Goal: Information Seeking & Learning: Learn about a topic

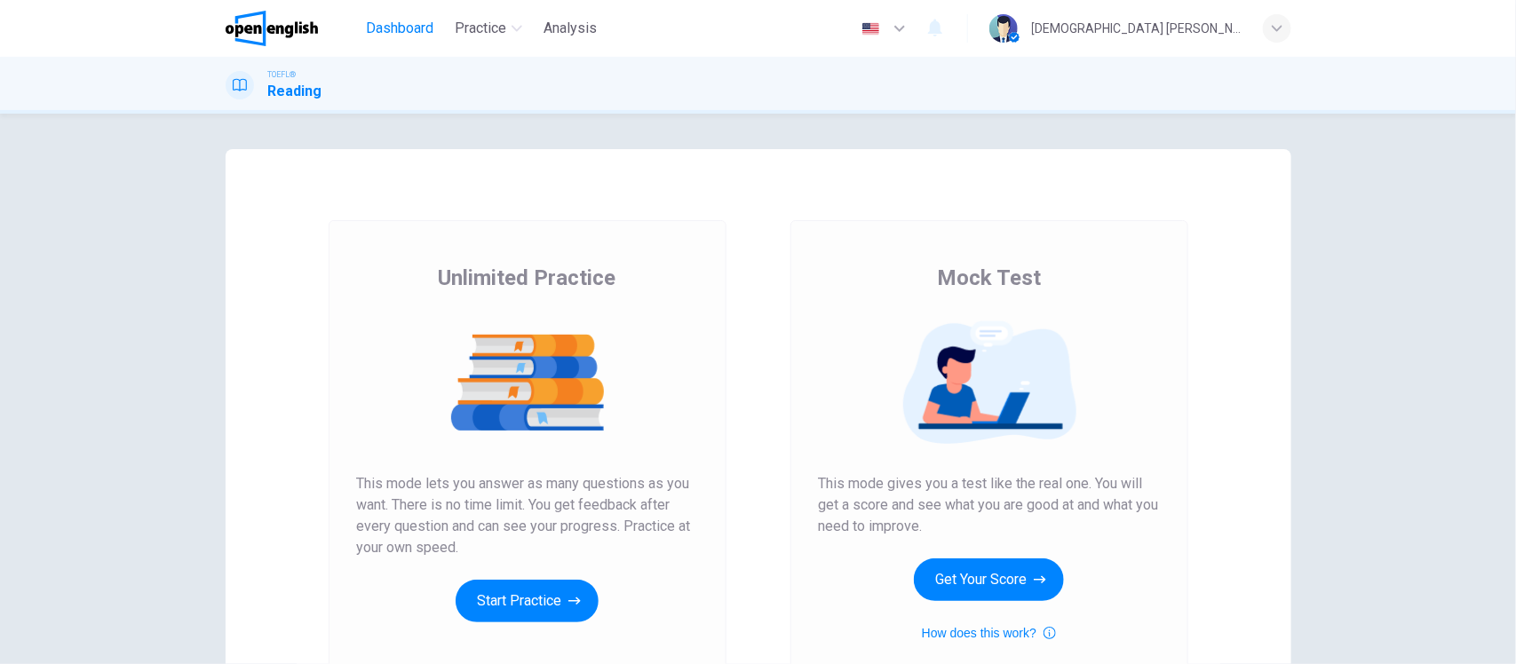
click at [429, 32] on span "Dashboard" at bounding box center [399, 28] width 67 height 21
click at [544, 600] on button "Start Practice" at bounding box center [527, 601] width 143 height 43
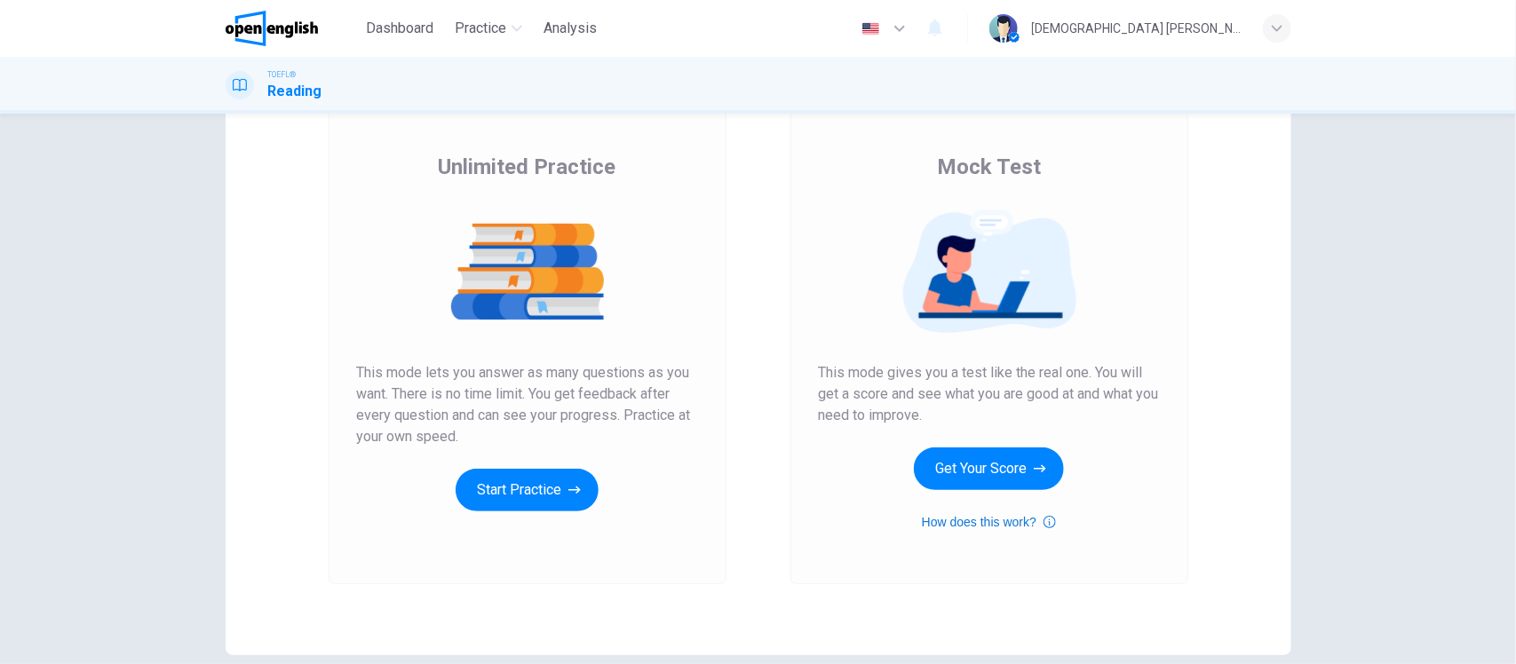
click at [1043, 517] on icon "button" at bounding box center [1049, 522] width 12 height 12
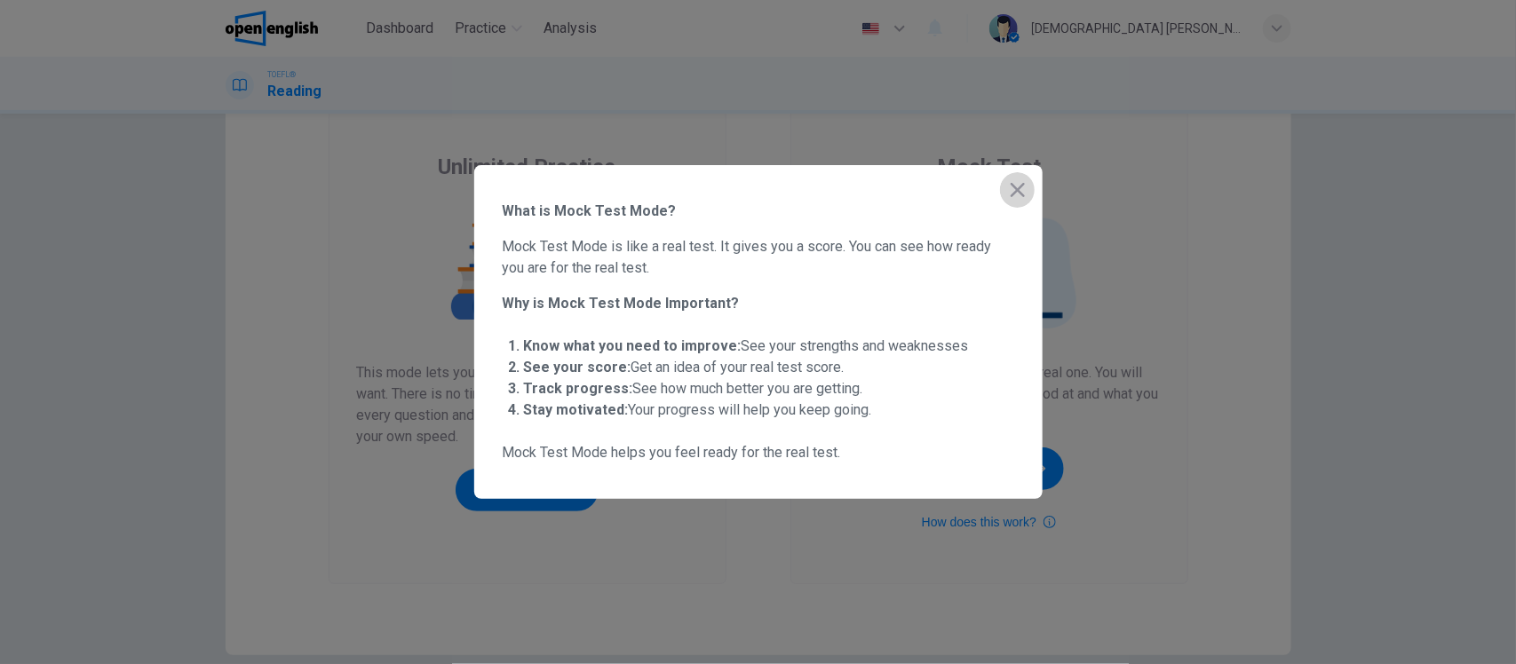
click at [1017, 186] on icon "button" at bounding box center [1017, 189] width 21 height 21
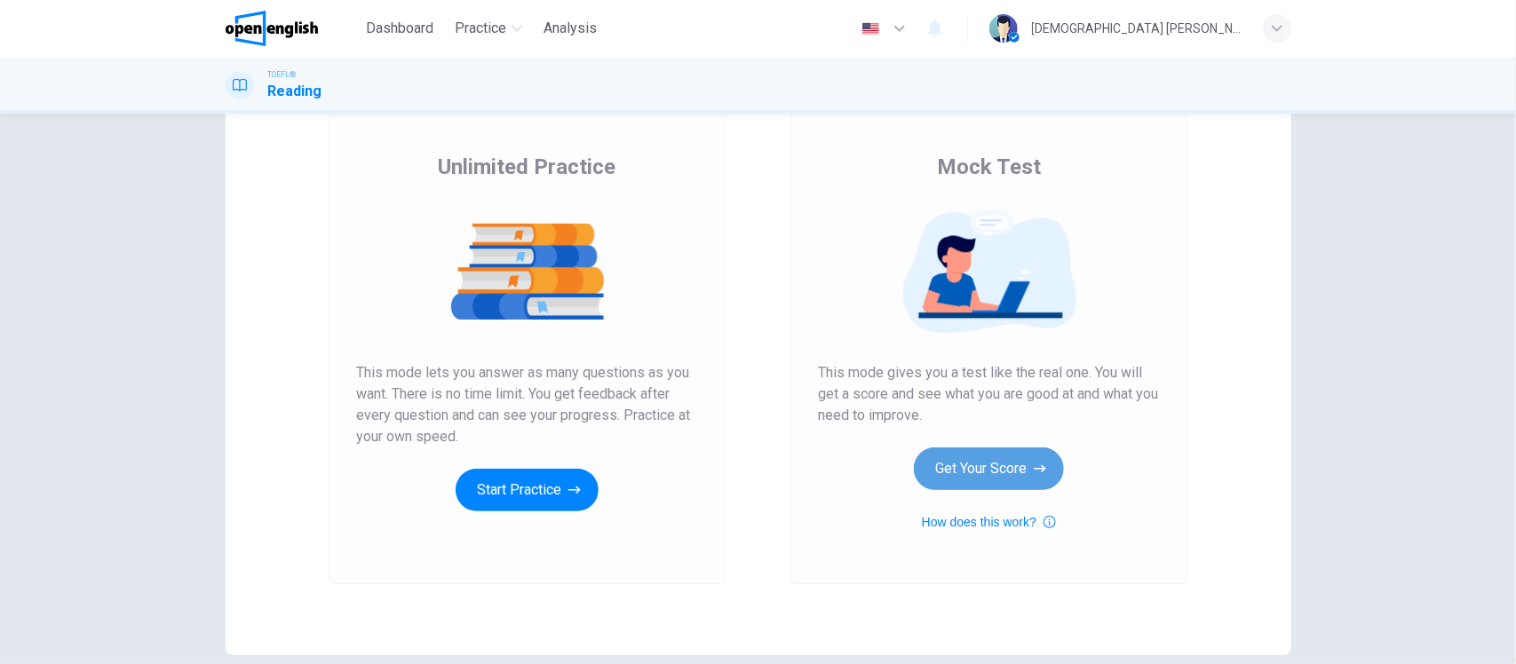
click at [1003, 482] on button "Get Your Score" at bounding box center [989, 469] width 150 height 43
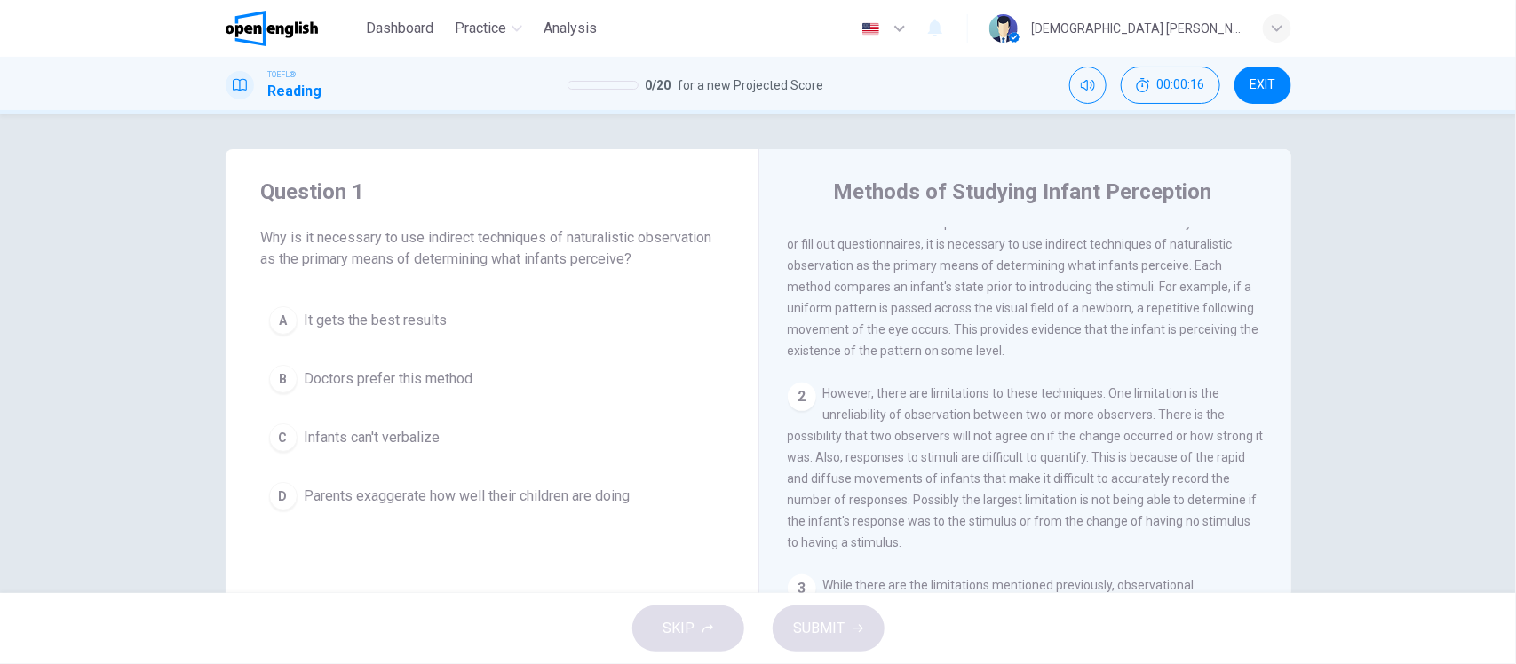
scroll to position [0, 0]
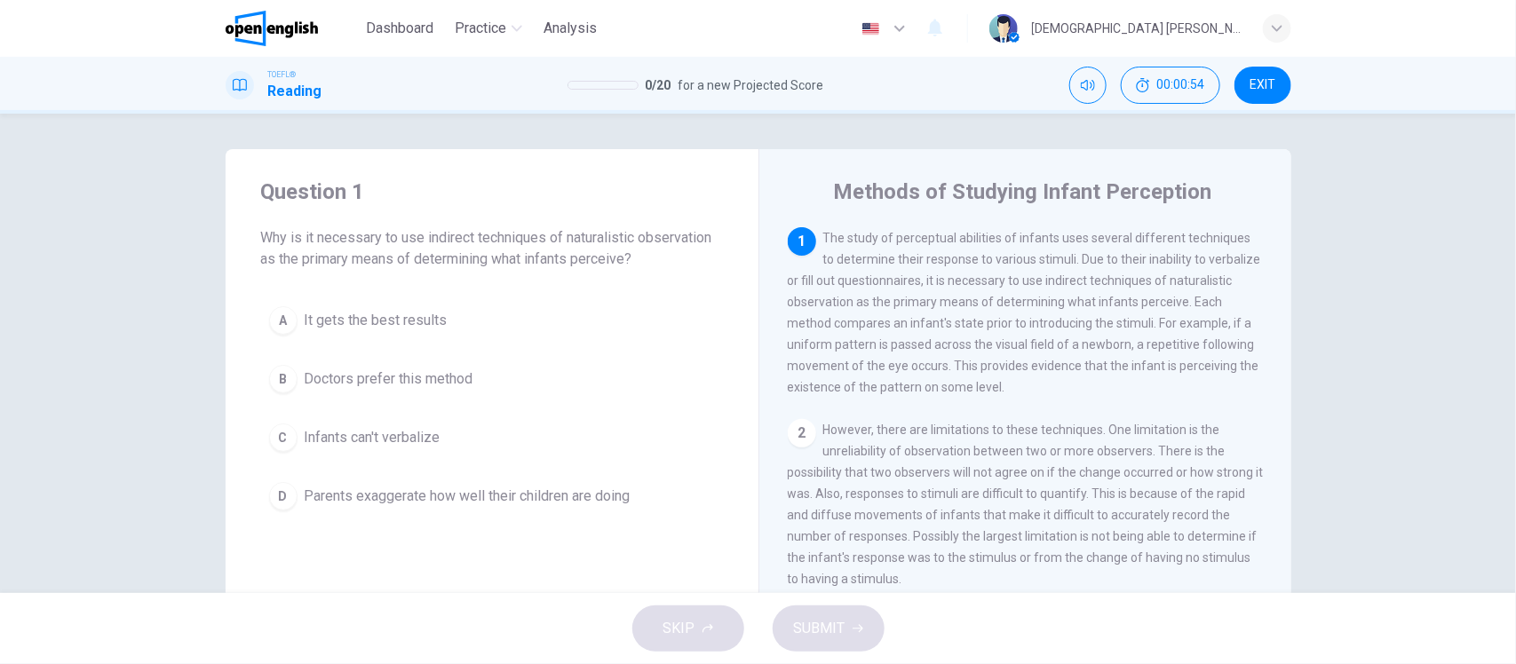
click at [324, 435] on span "Infants can't verbalize" at bounding box center [373, 437] width 136 height 21
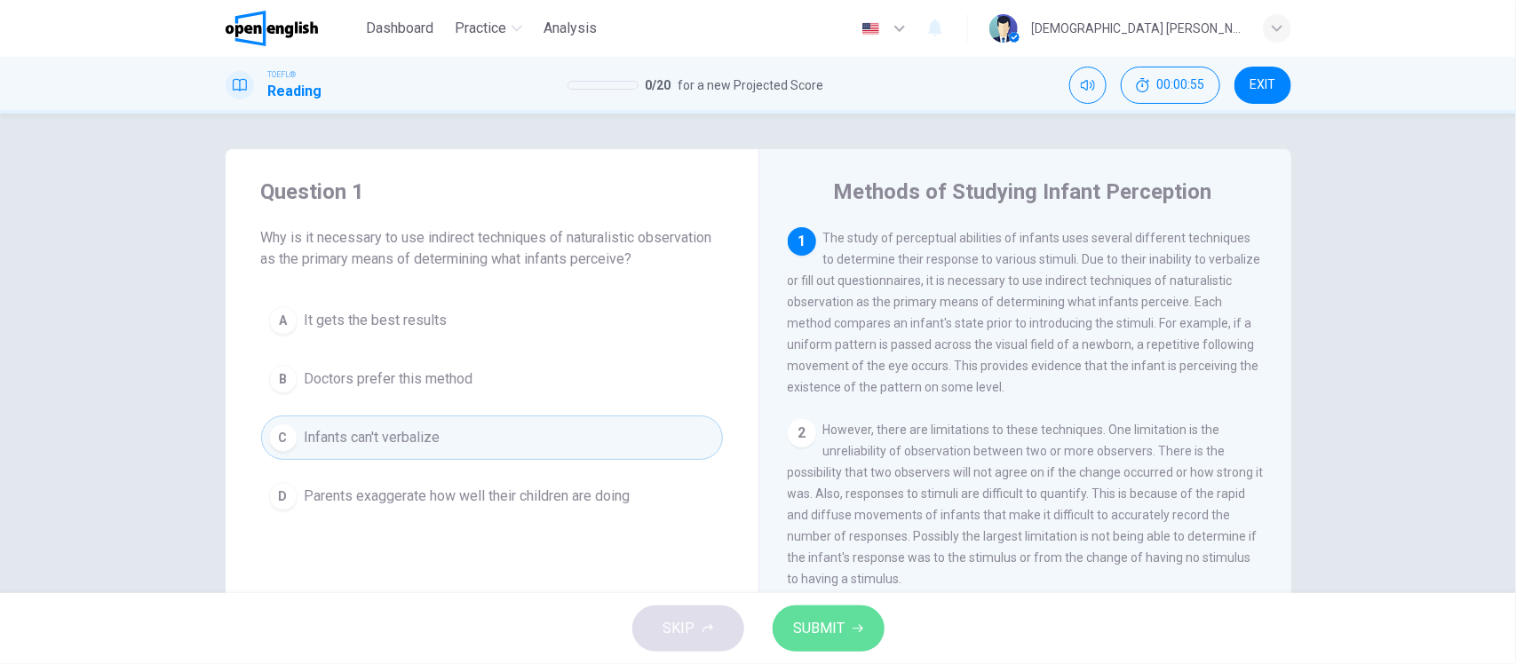
click at [861, 624] on icon "button" at bounding box center [857, 628] width 11 height 11
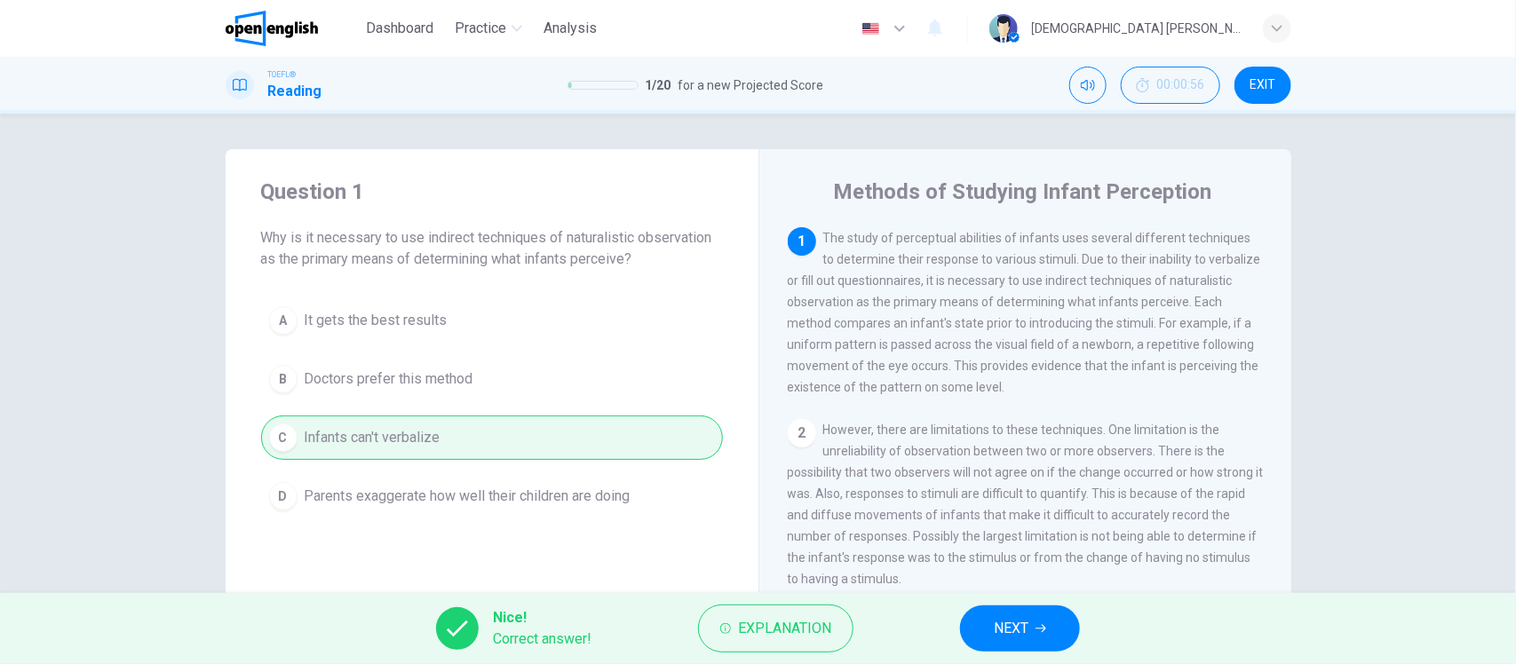
scroll to position [111, 0]
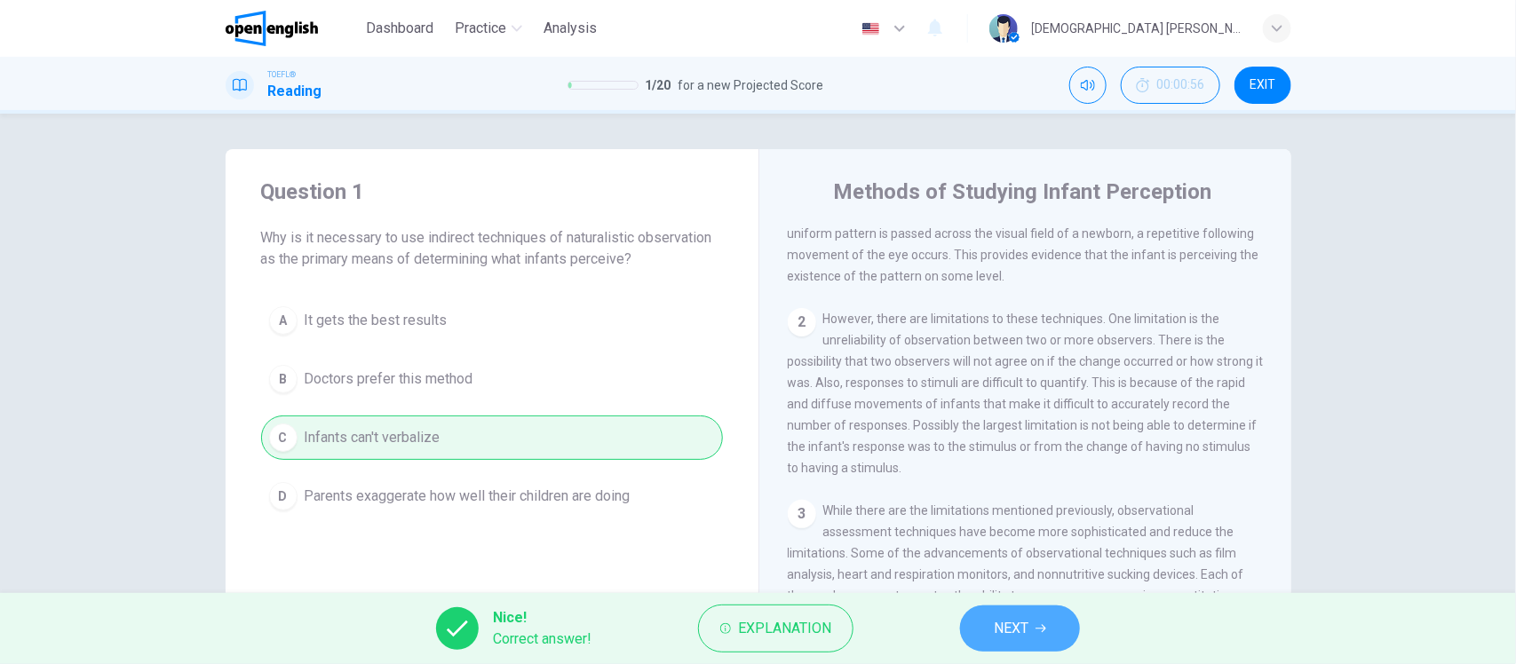
click at [1003, 626] on span "NEXT" at bounding box center [1011, 628] width 35 height 25
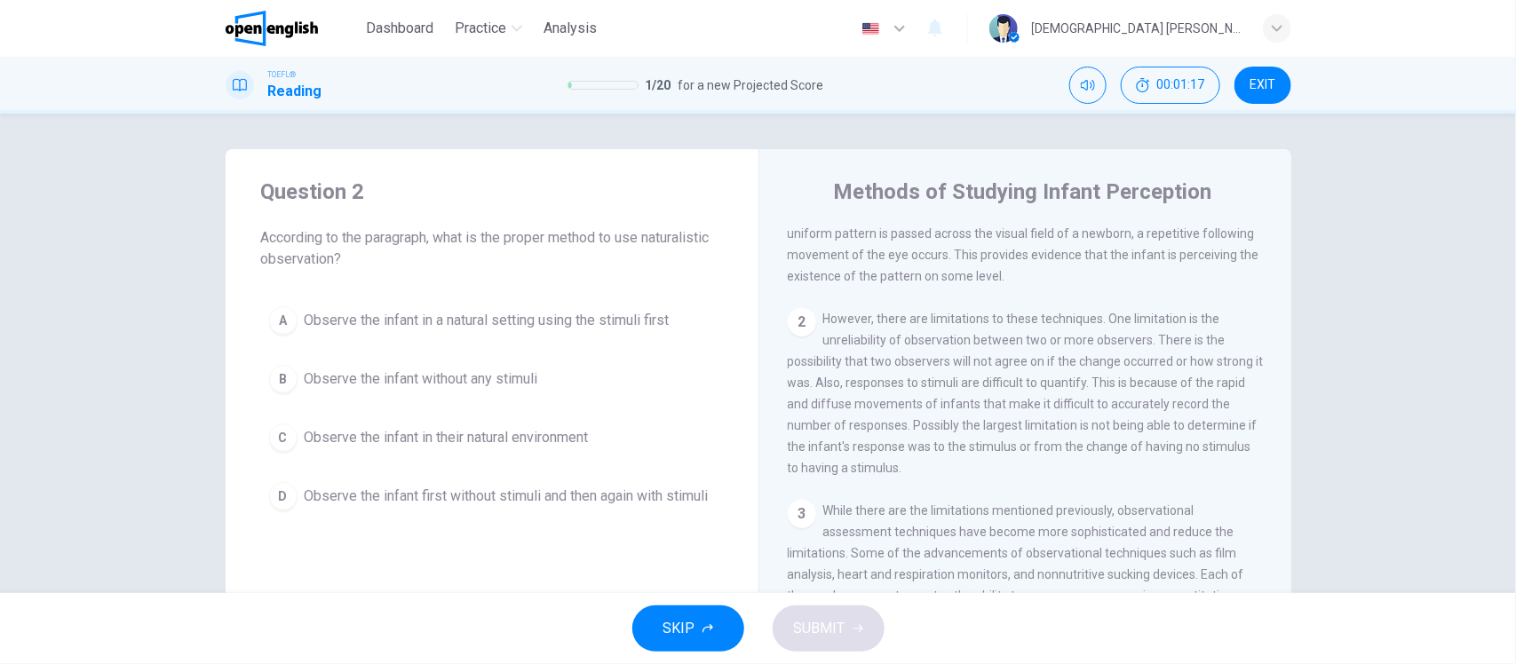
scroll to position [0, 0]
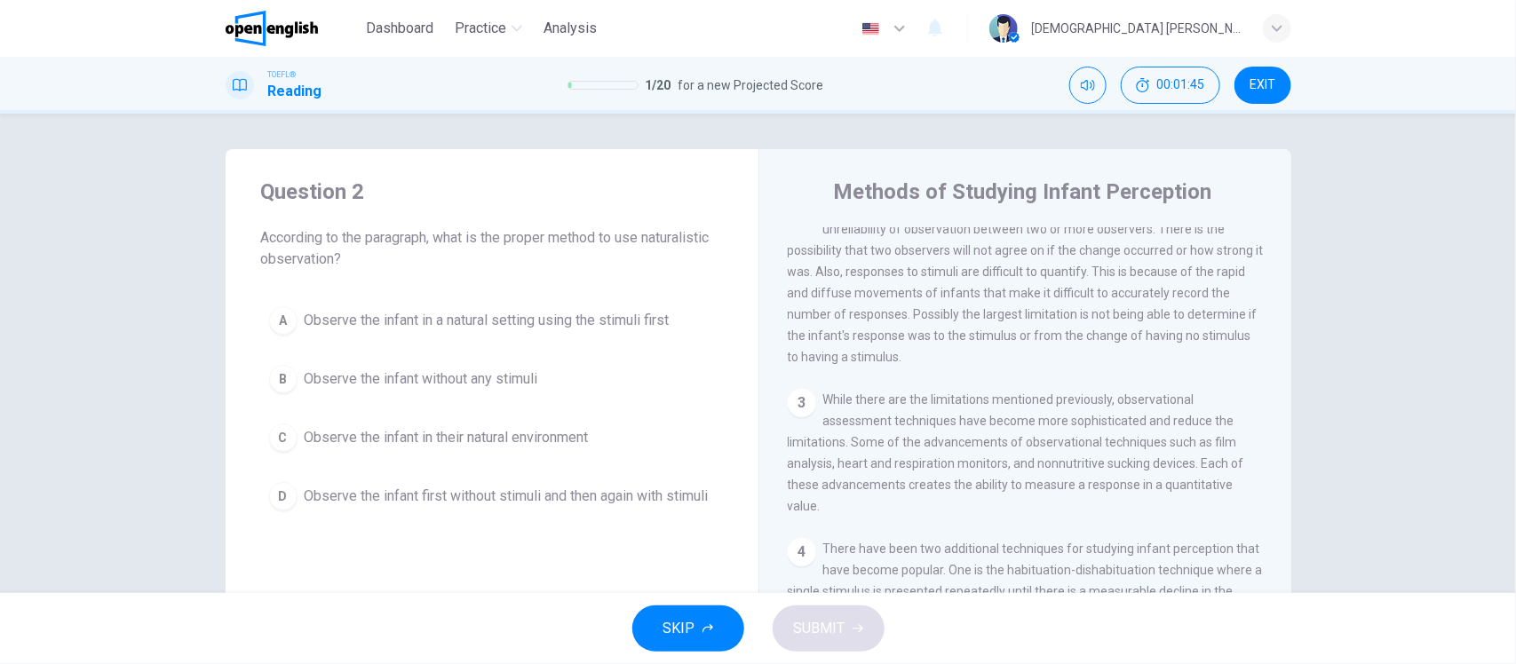
click at [919, 311] on span "However, there are limitations to these techniques. One limitation is the unrel…" at bounding box center [1026, 282] width 476 height 163
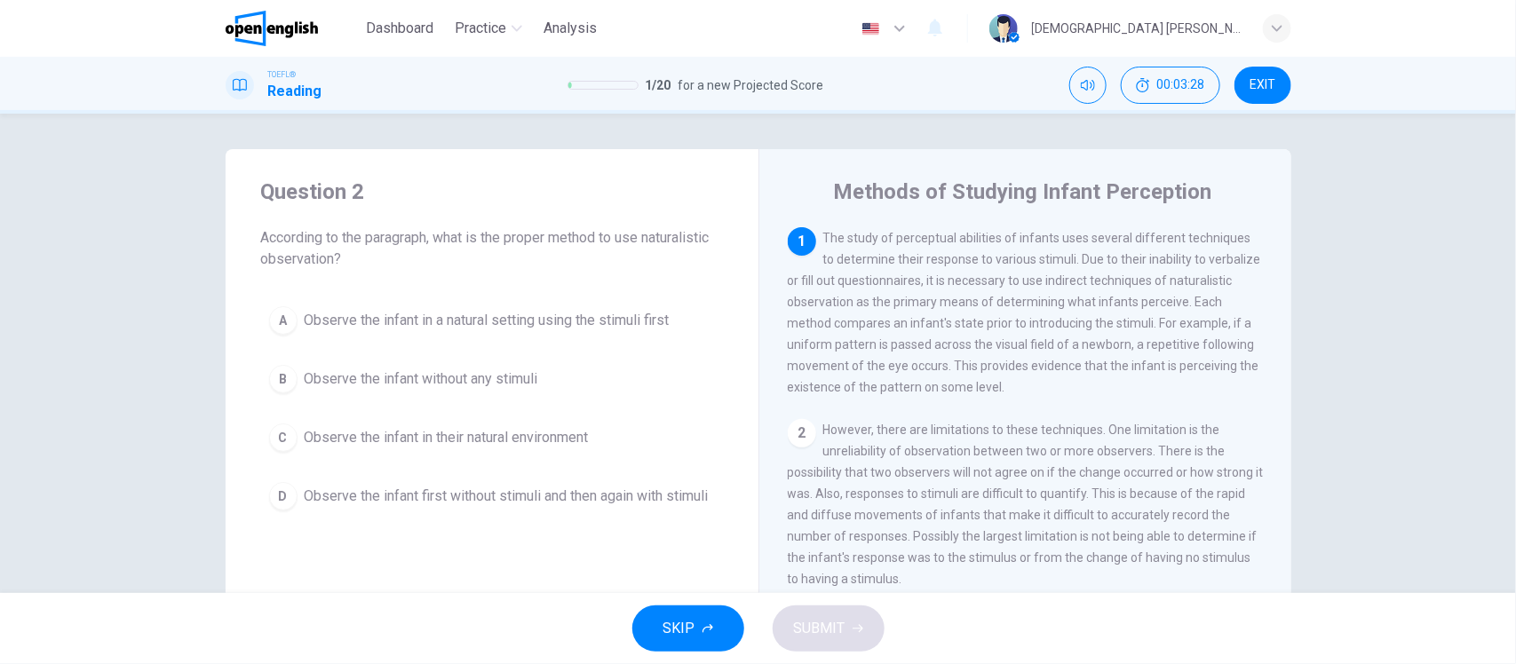
click at [497, 321] on span "Observe the infant in a natural setting using the stimuli first" at bounding box center [487, 320] width 365 height 21
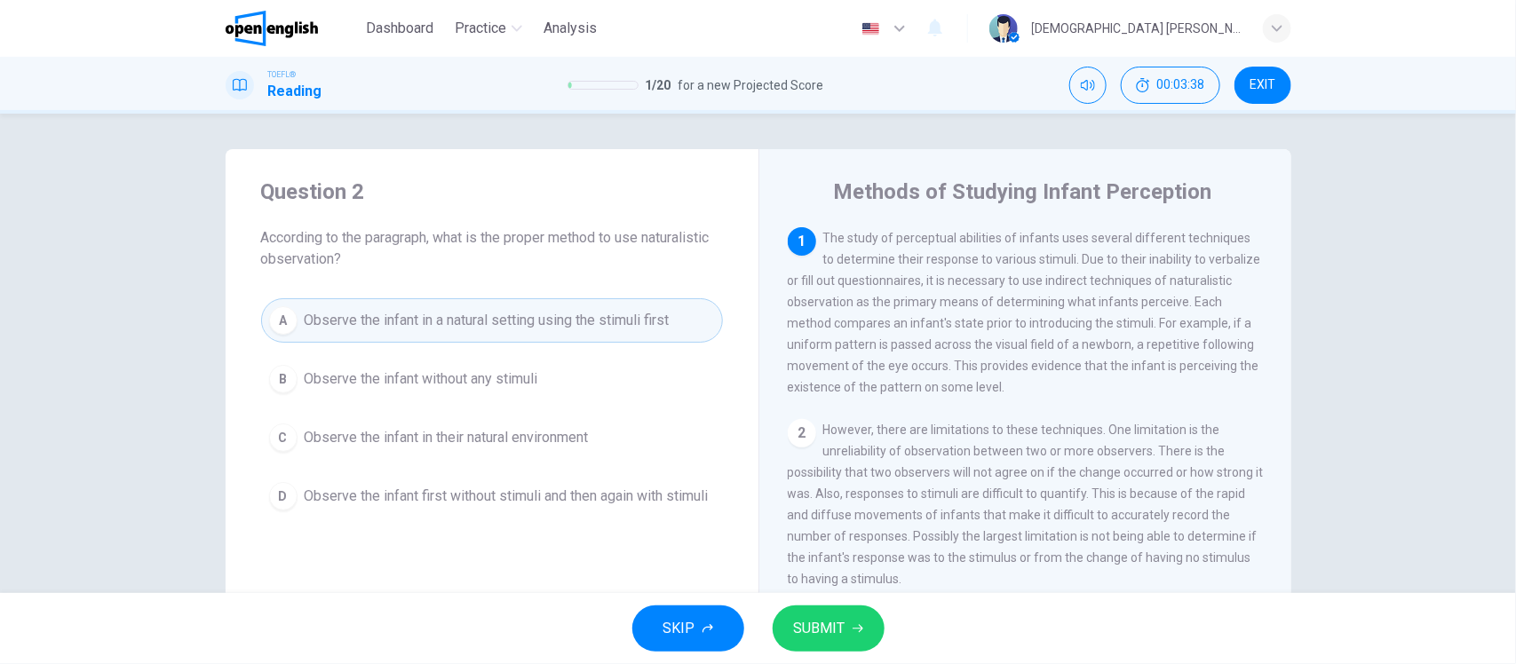
click at [352, 489] on span "Observe the infant first without stimuli and then again with stimuli" at bounding box center [507, 496] width 404 height 21
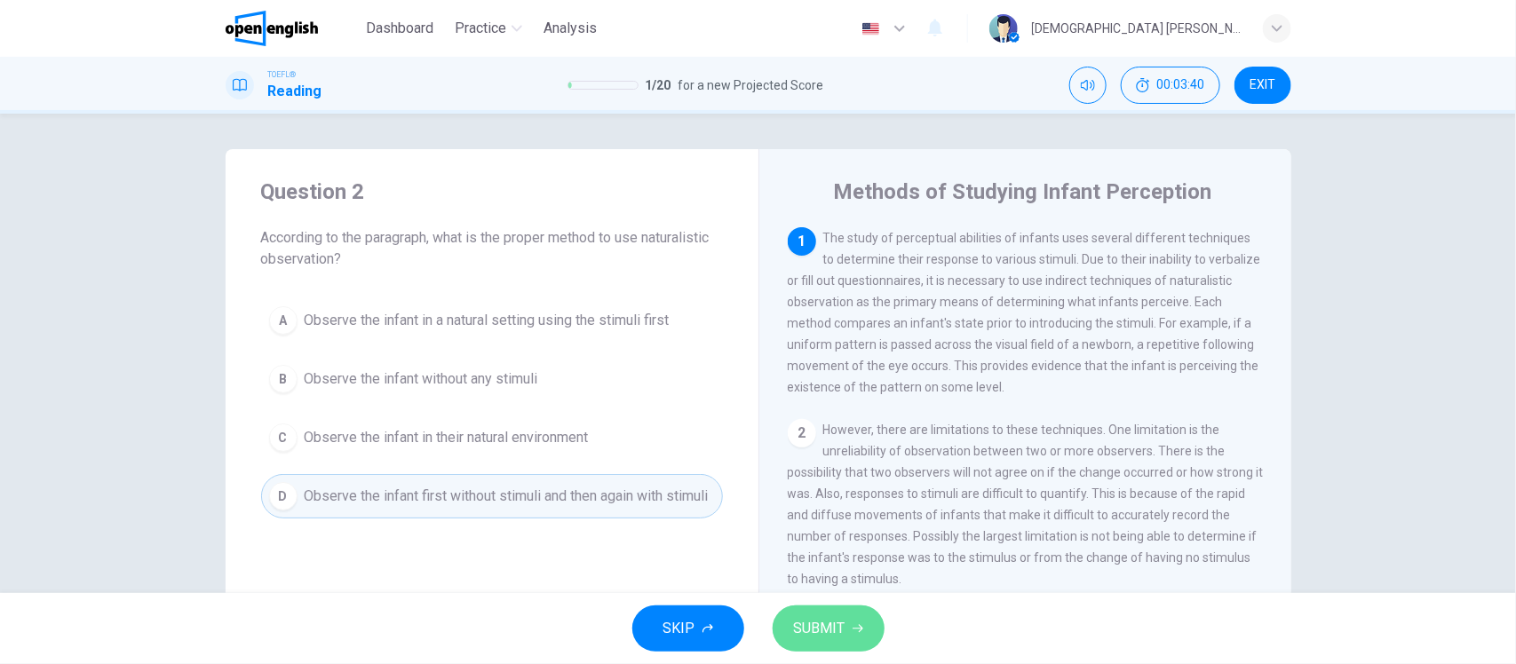
click at [835, 627] on span "SUBMIT" at bounding box center [820, 628] width 52 height 25
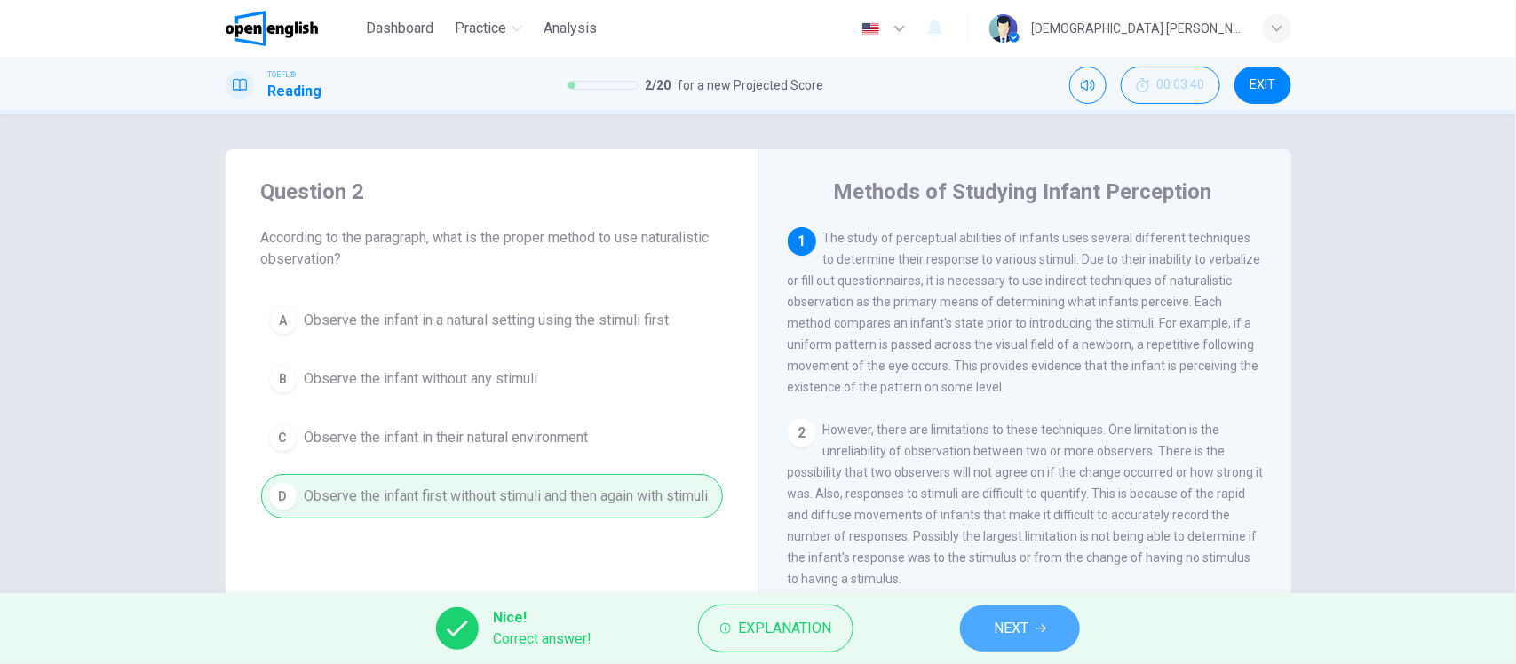
click at [1014, 629] on span "NEXT" at bounding box center [1011, 628] width 35 height 25
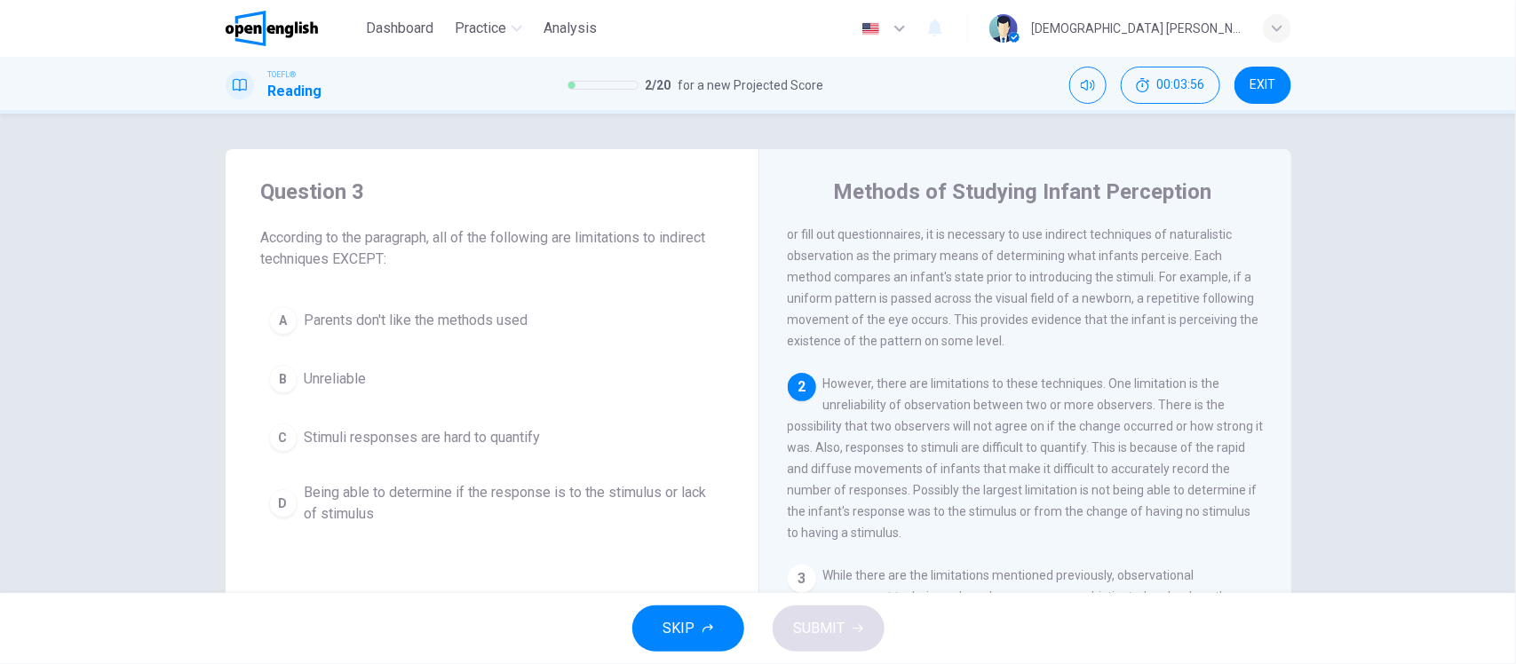
scroll to position [157, 0]
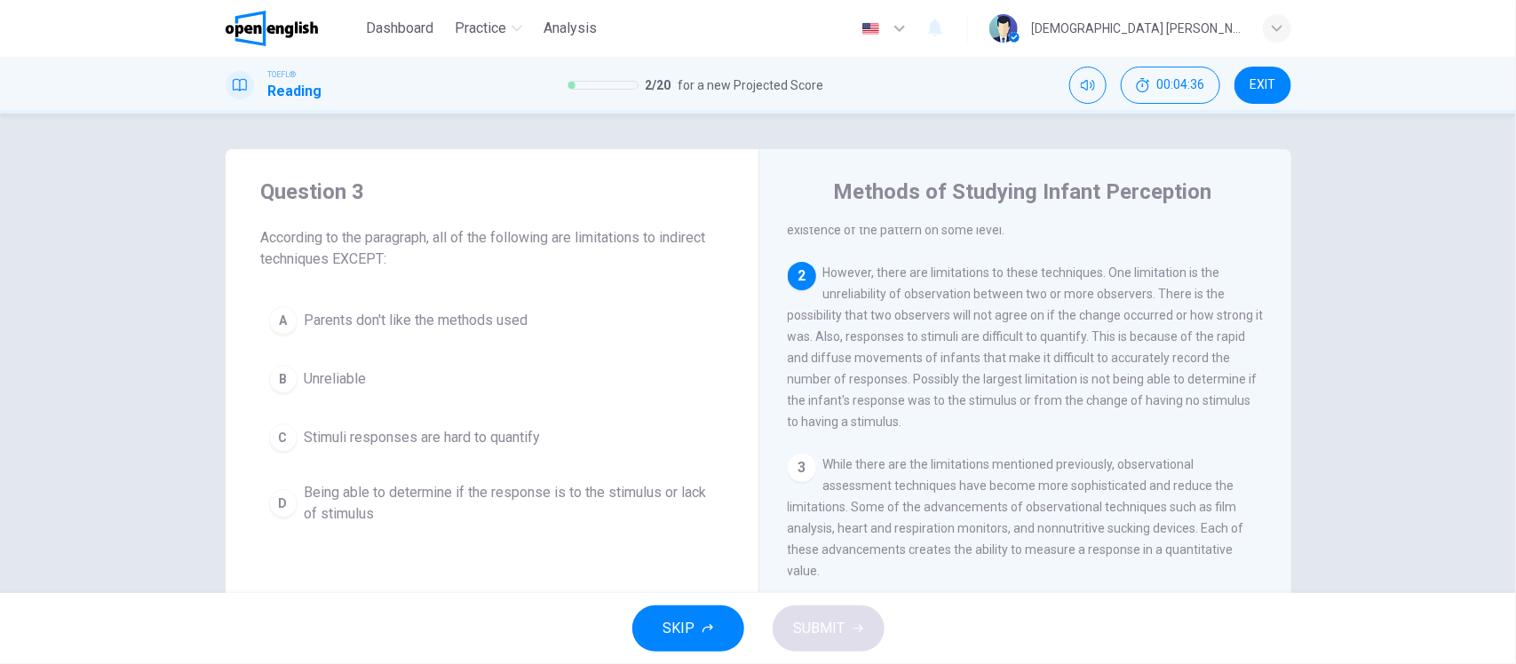
click at [464, 318] on span "Parents don't like the methods used" at bounding box center [417, 320] width 224 height 21
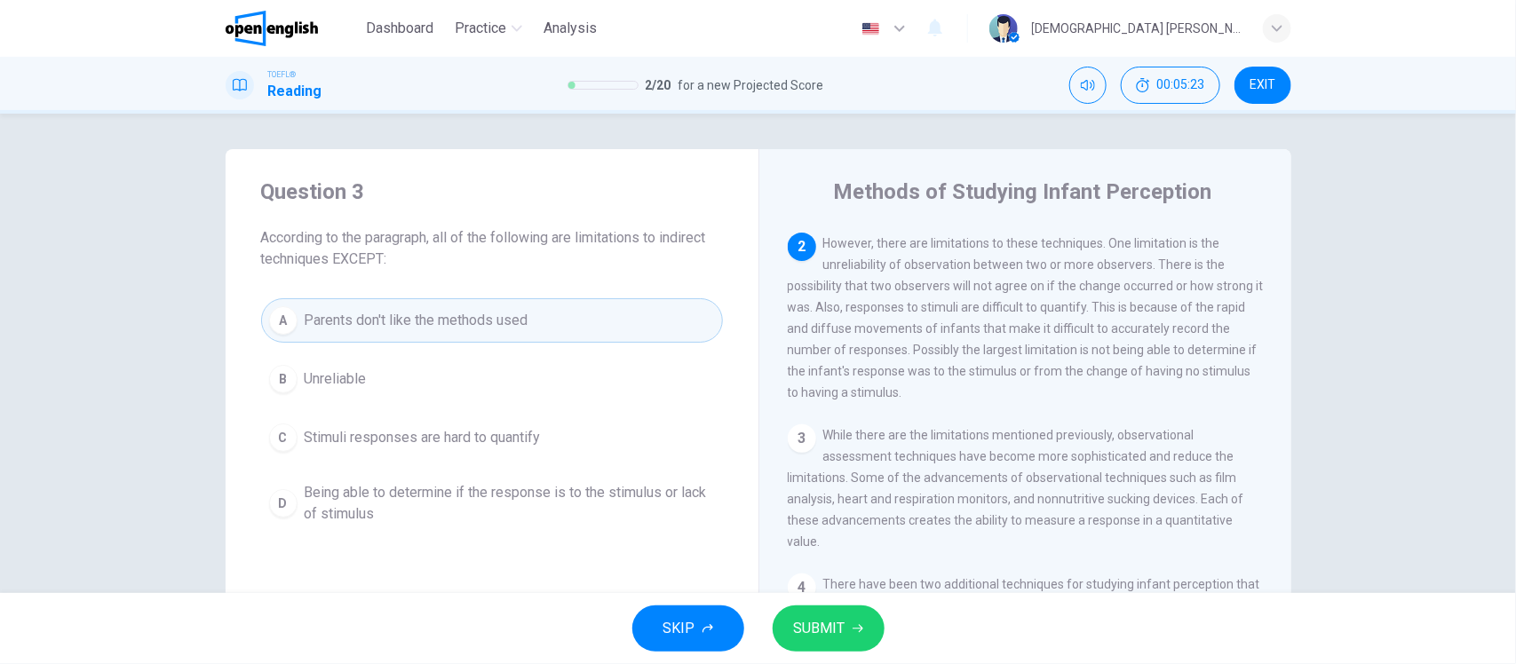
scroll to position [268, 0]
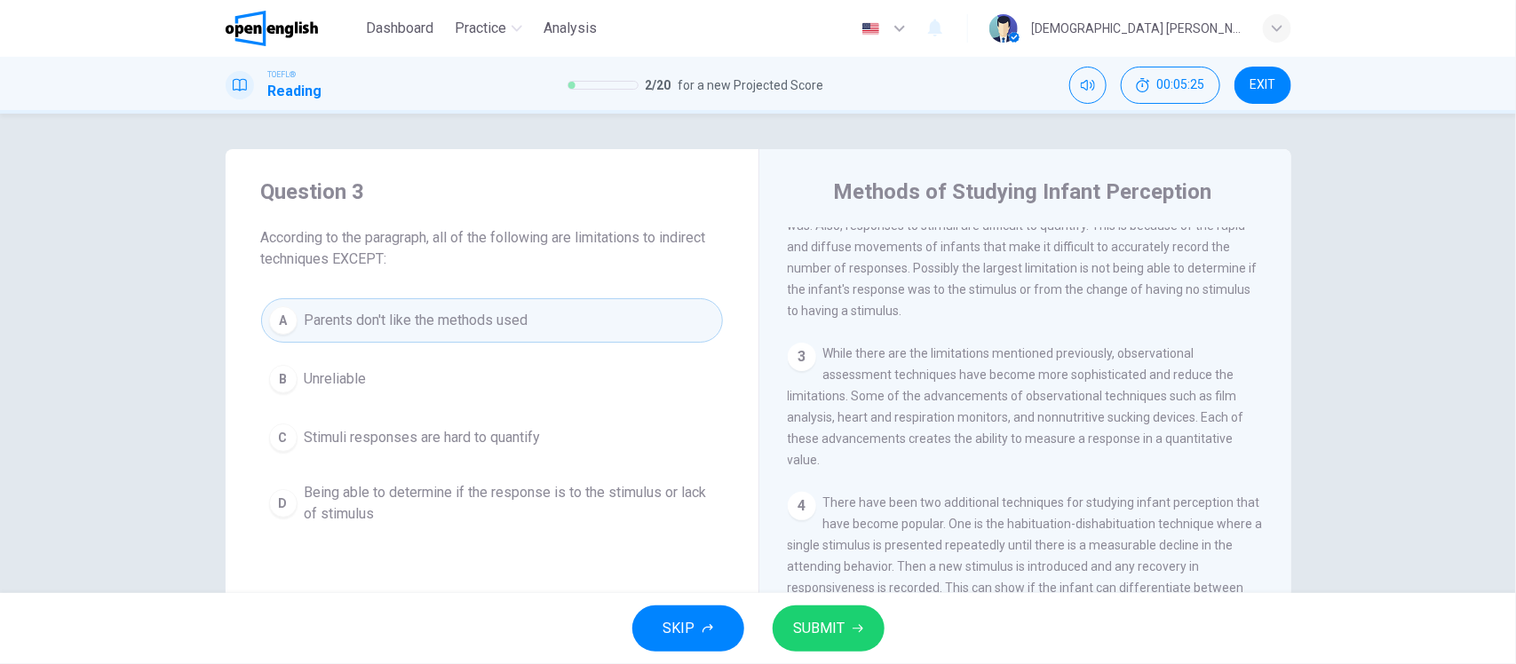
click at [820, 627] on span "SUBMIT" at bounding box center [820, 628] width 52 height 25
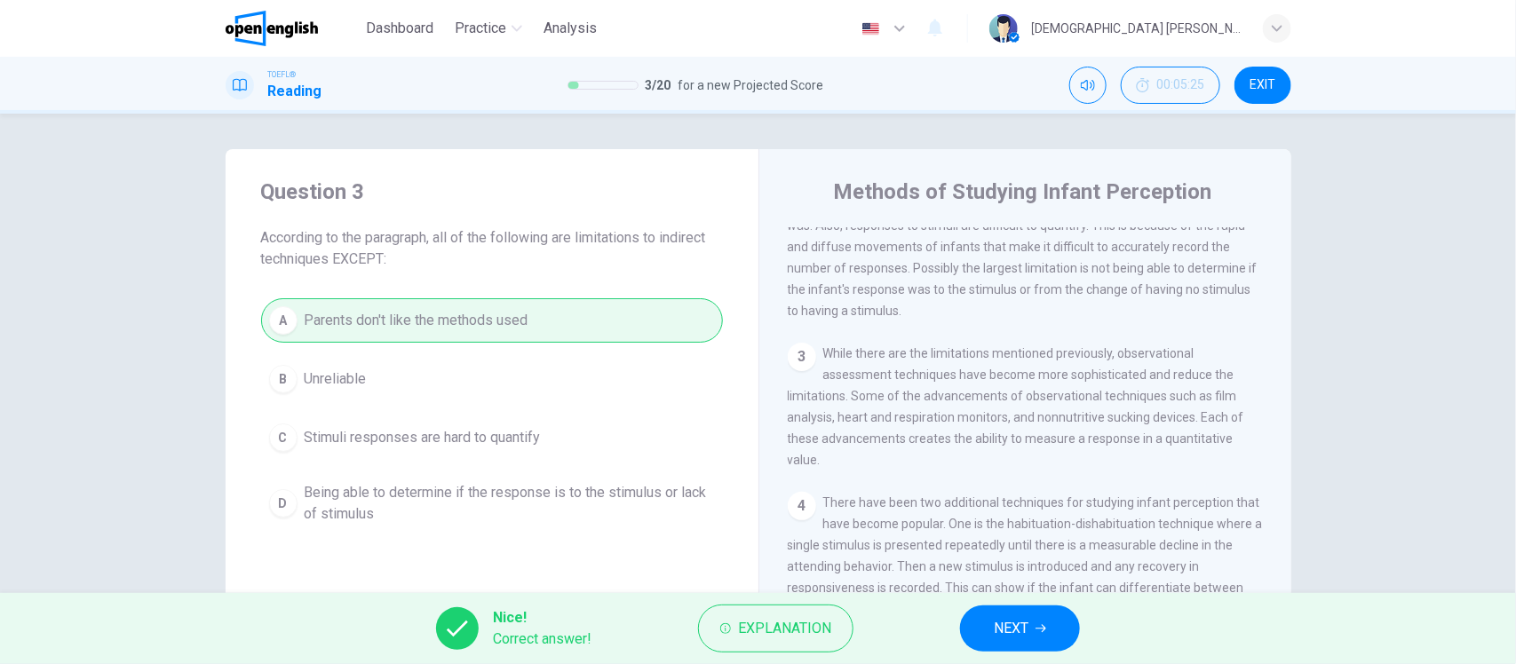
click at [1024, 630] on span "NEXT" at bounding box center [1011, 628] width 35 height 25
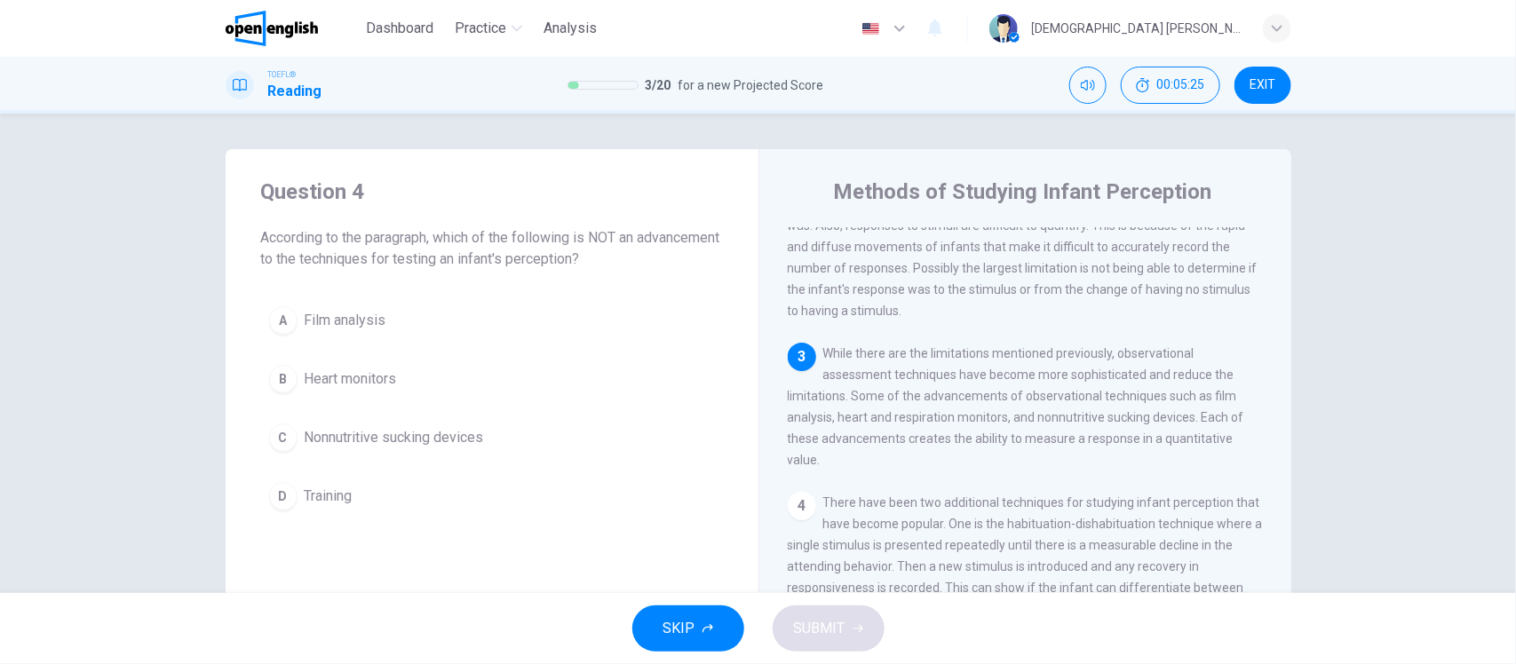
scroll to position [401, 0]
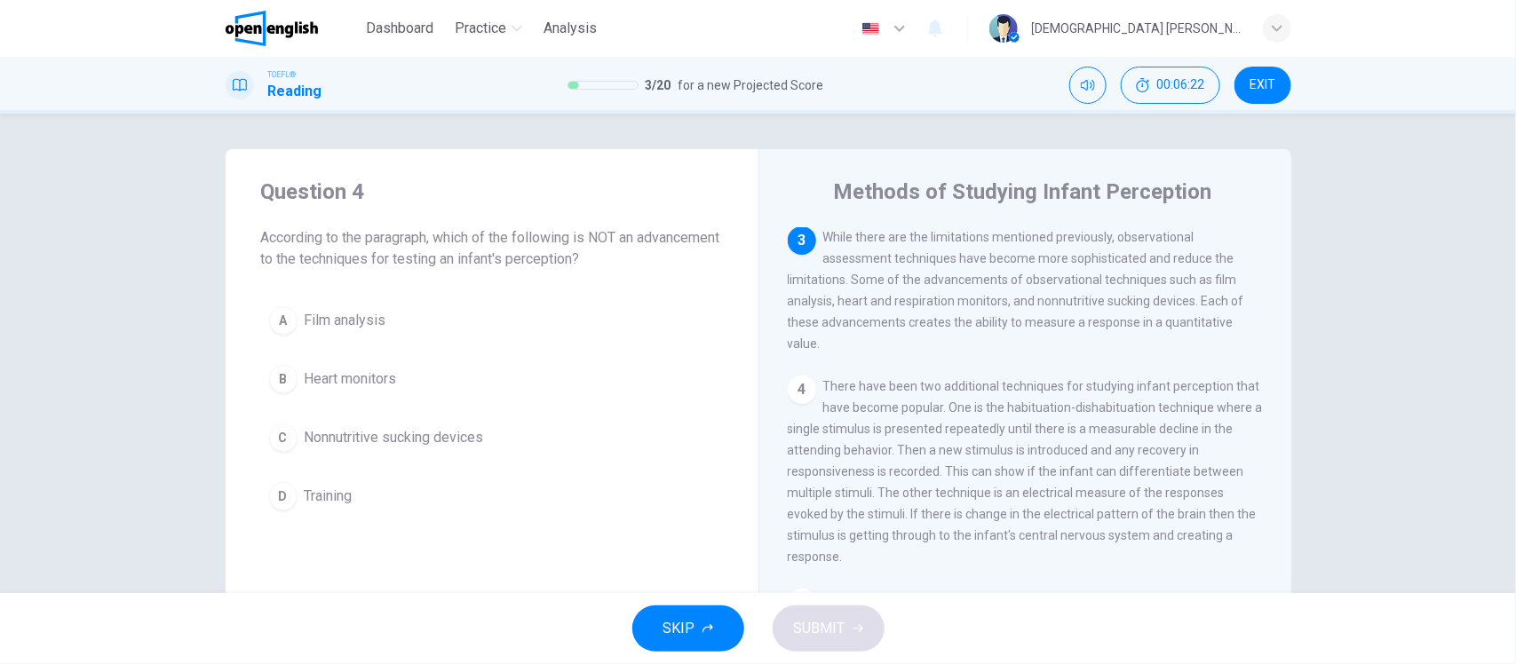
click at [321, 498] on span "Training" at bounding box center [329, 496] width 48 height 21
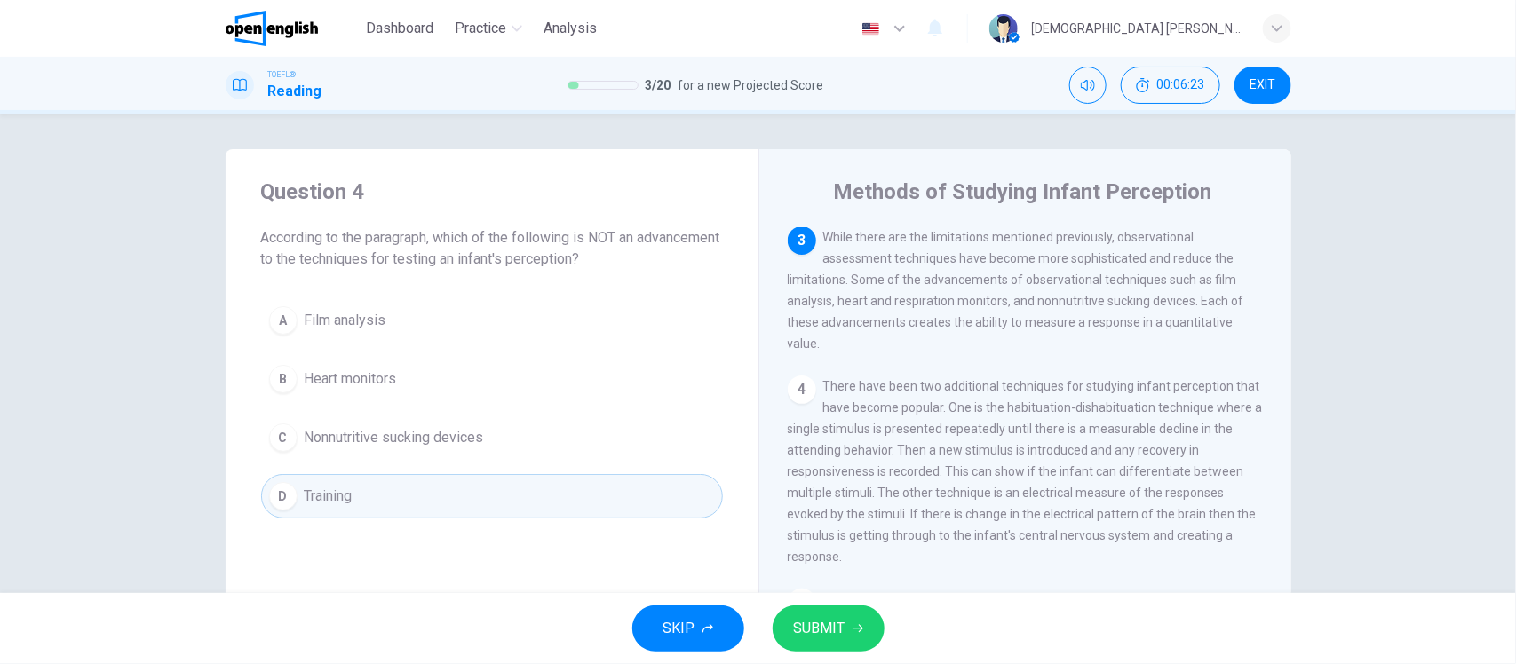
click at [841, 636] on span "SUBMIT" at bounding box center [820, 628] width 52 height 25
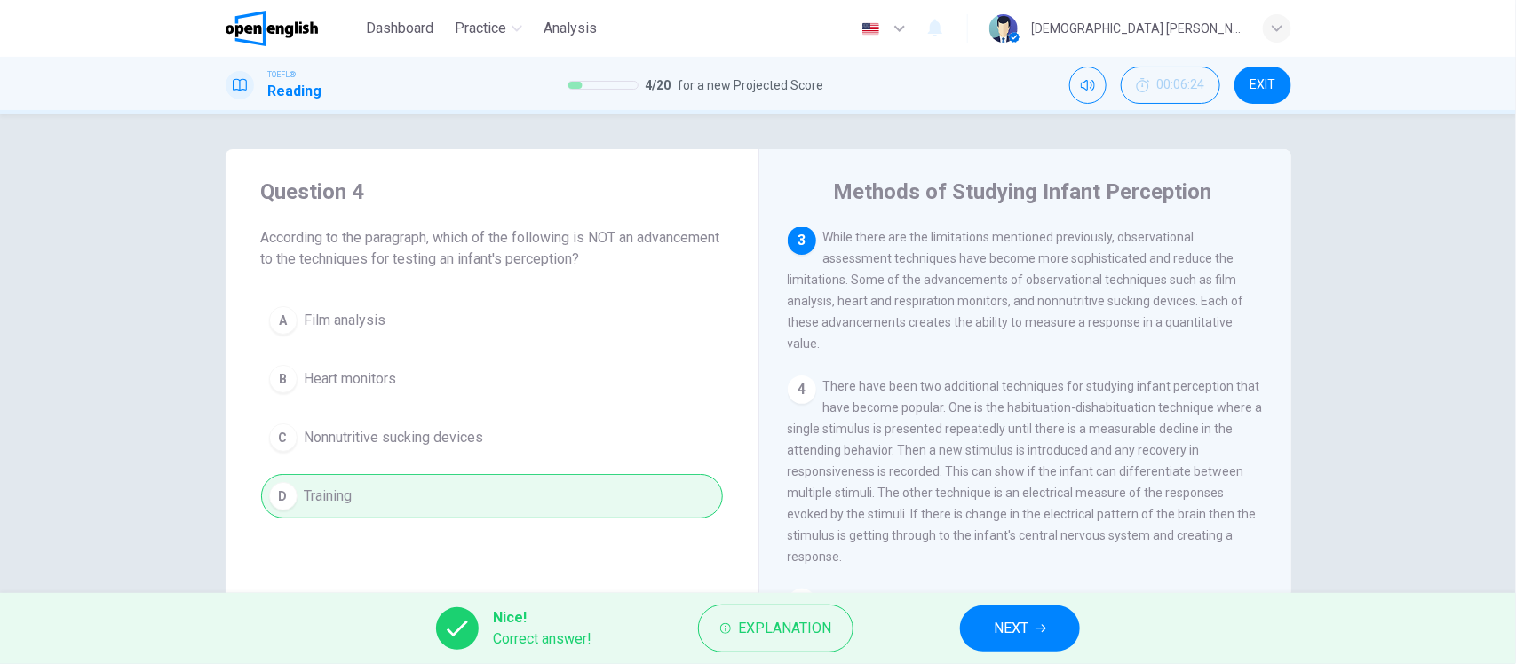
click at [1009, 614] on button "NEXT" at bounding box center [1020, 629] width 120 height 46
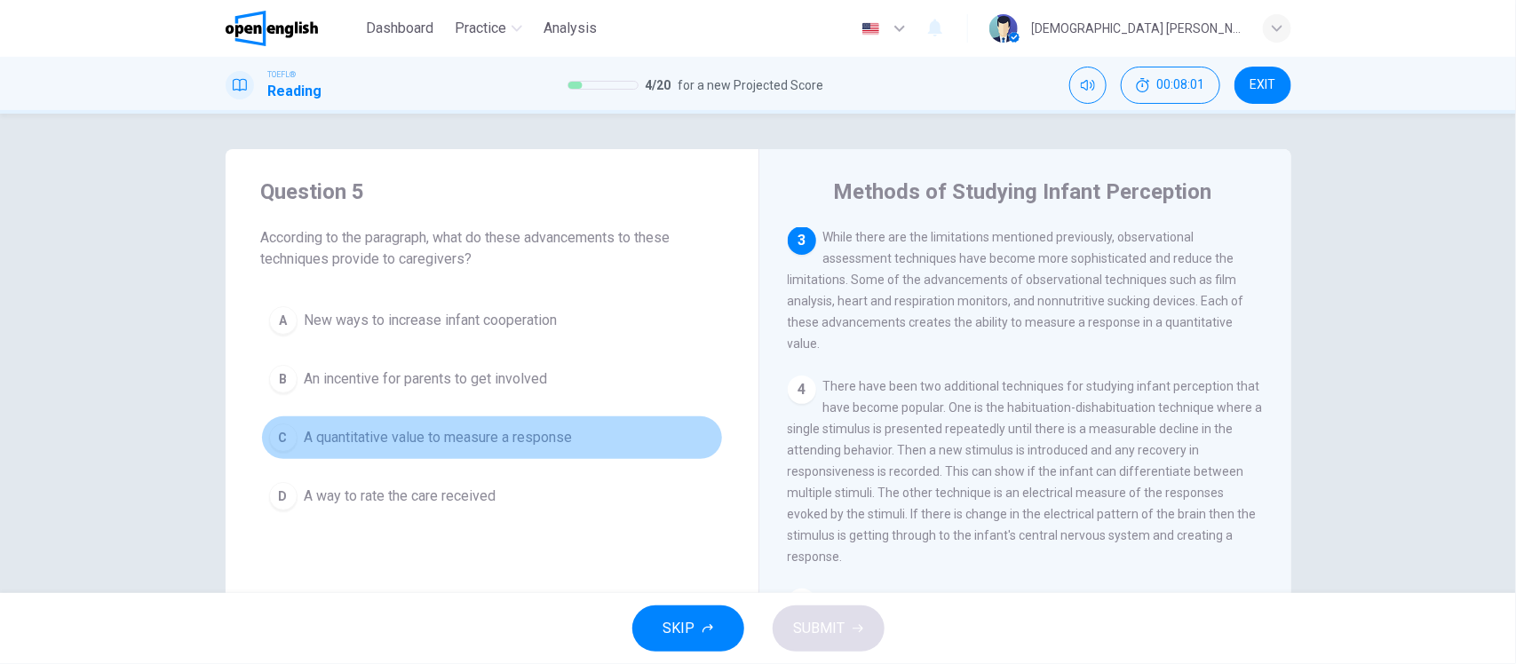
click at [417, 438] on span "A quantitative value to measure a response" at bounding box center [439, 437] width 268 height 21
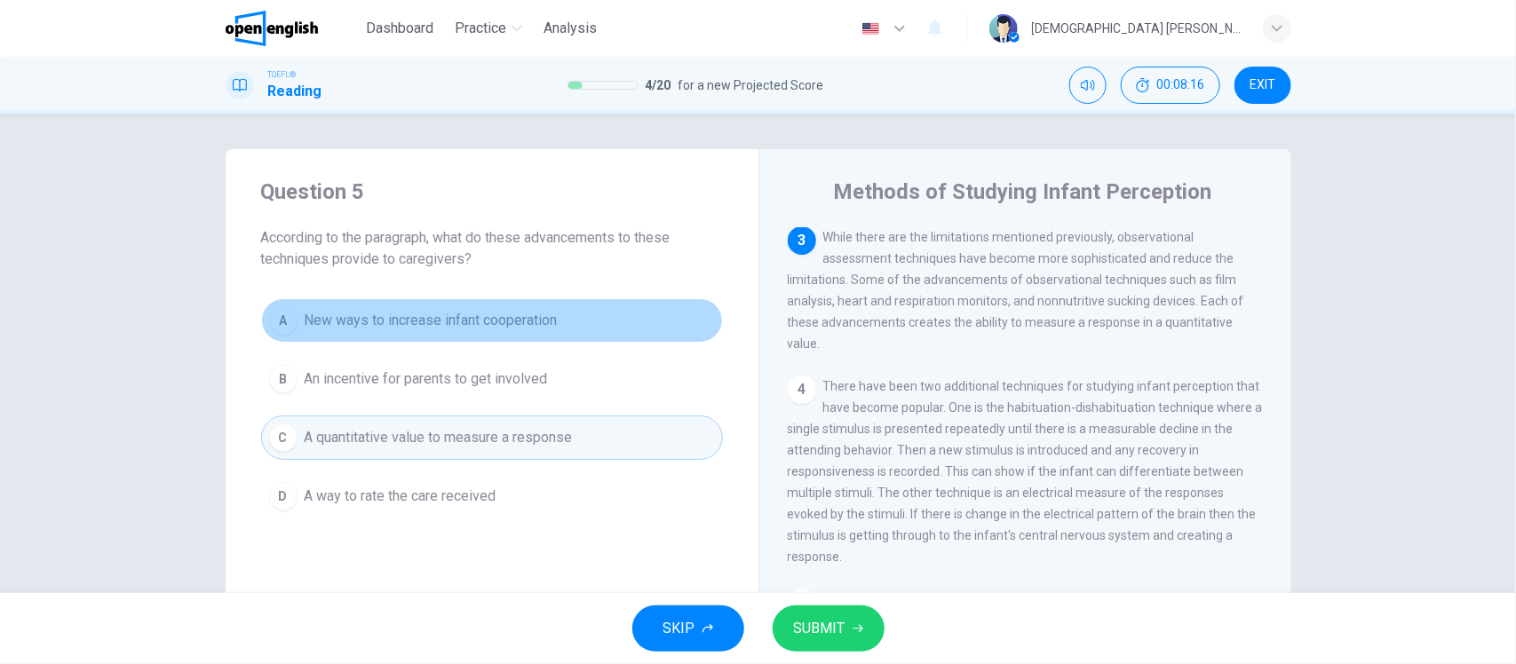
click at [535, 325] on span "New ways to increase infant cooperation" at bounding box center [431, 320] width 253 height 21
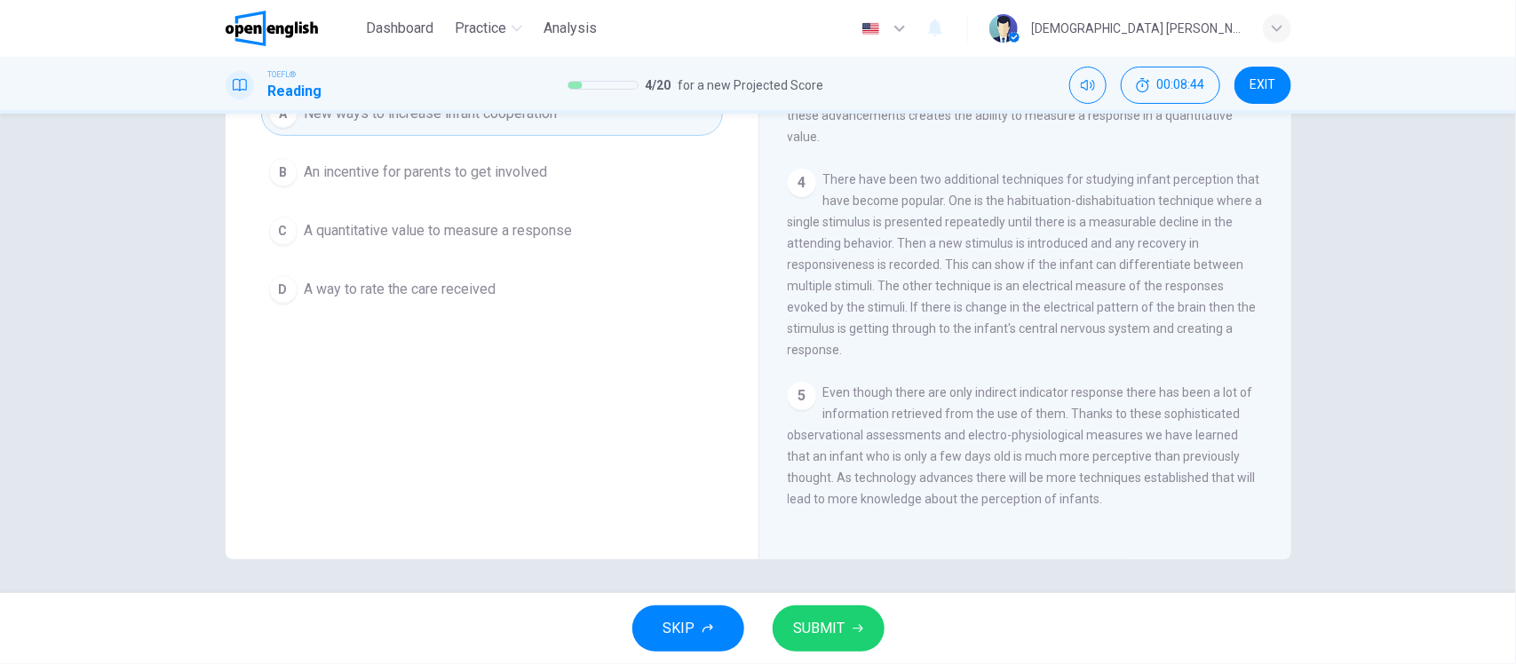
scroll to position [96, 0]
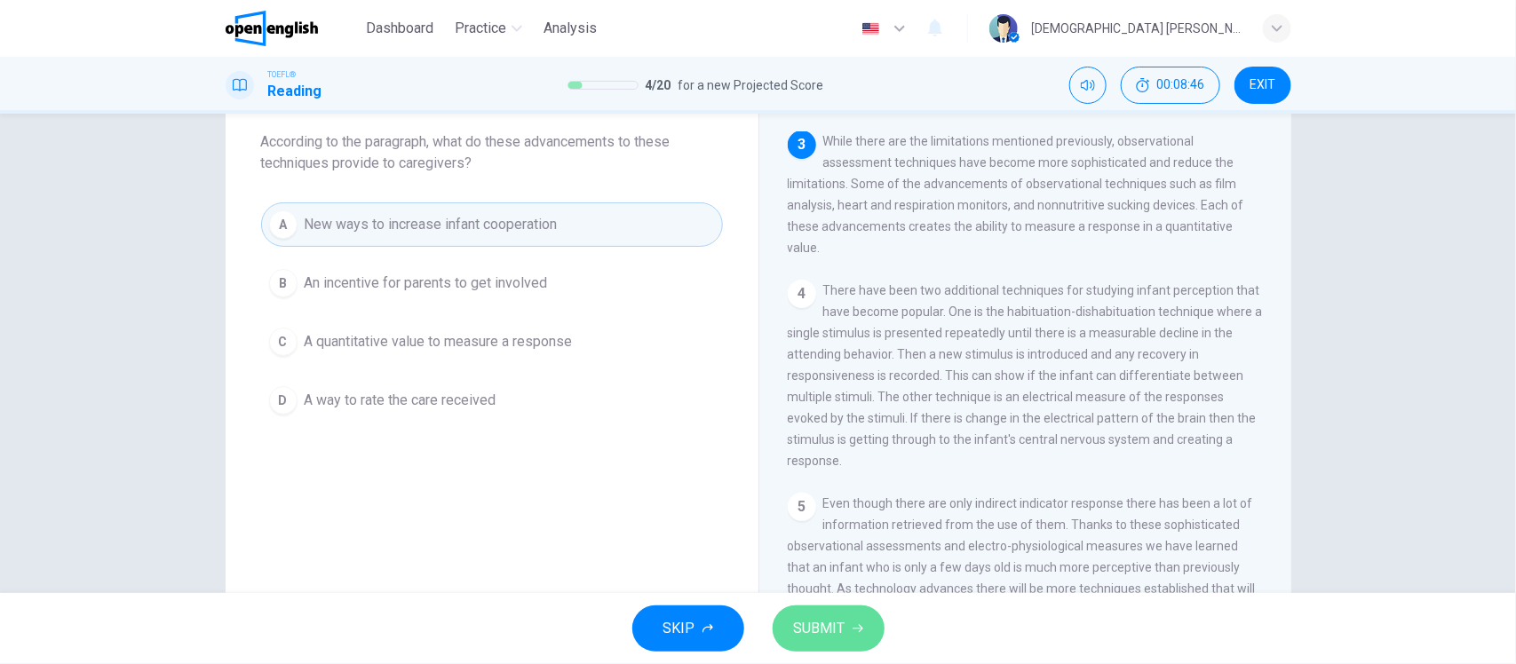
click at [833, 632] on span "SUBMIT" at bounding box center [820, 628] width 52 height 25
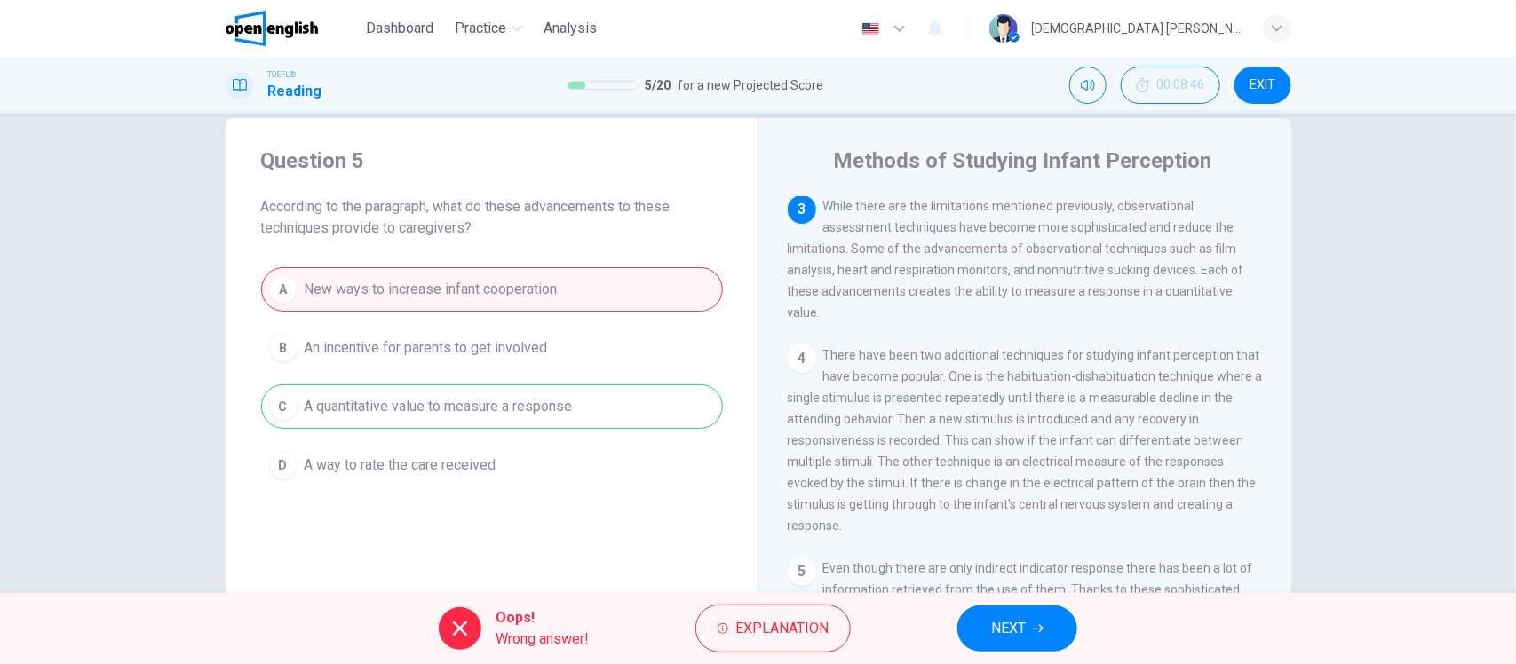
scroll to position [0, 0]
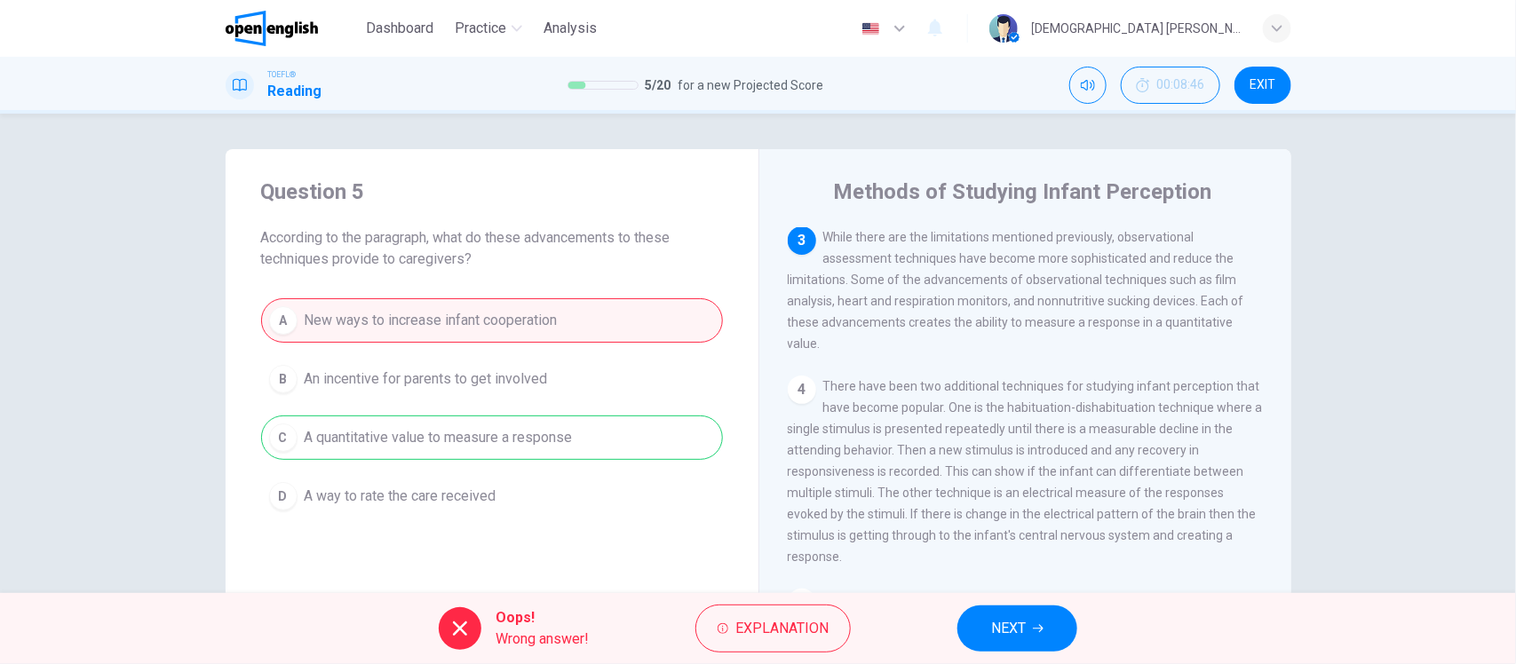
drag, startPoint x: 482, startPoint y: 258, endPoint x: 226, endPoint y: 233, distance: 257.0
click at [226, 234] on div "Question 5 According to the paragraph, what do these advancements to these tech…" at bounding box center [492, 348] width 533 height 398
drag, startPoint x: 256, startPoint y: 237, endPoint x: 471, endPoint y: 250, distance: 216.1
click at [471, 250] on span "According to the paragraph, what do these advancements to these techniques prov…" at bounding box center [492, 248] width 462 height 43
click at [1042, 637] on button "NEXT" at bounding box center [1017, 629] width 120 height 46
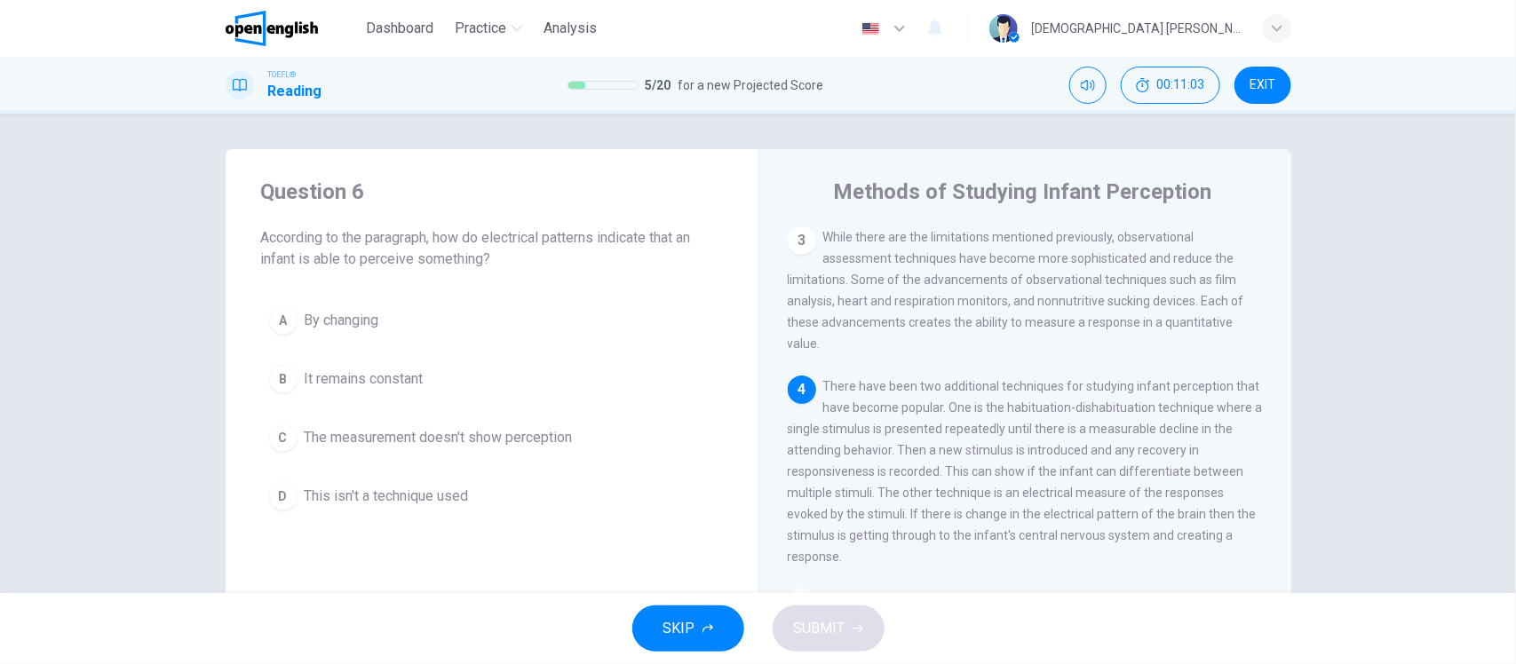
drag, startPoint x: 876, startPoint y: 435, endPoint x: 779, endPoint y: 436, distance: 97.7
click at [779, 436] on div "Methods of Studying Infant Perception 1 The study of perceptual abilities of in…" at bounding box center [1024, 457] width 533 height 617
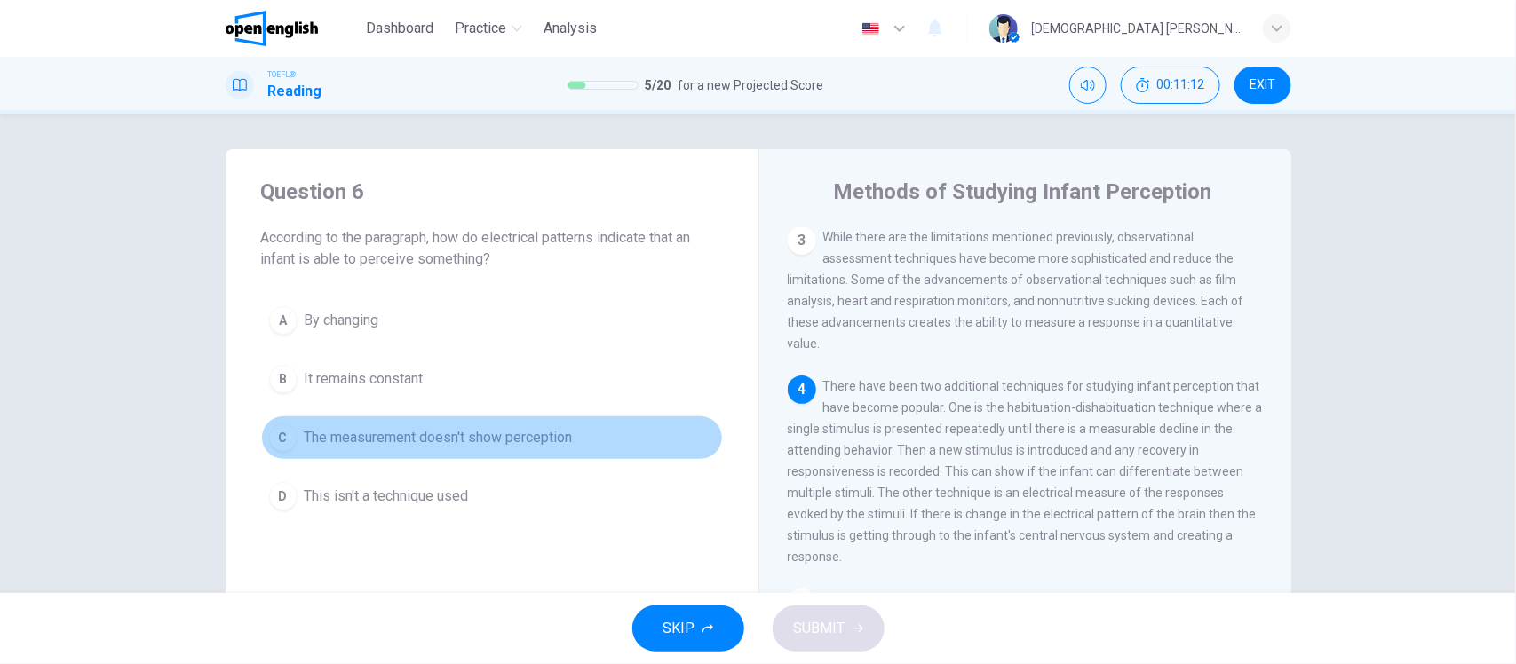
click at [340, 442] on span "The measurement doesn't show perception" at bounding box center [439, 437] width 268 height 21
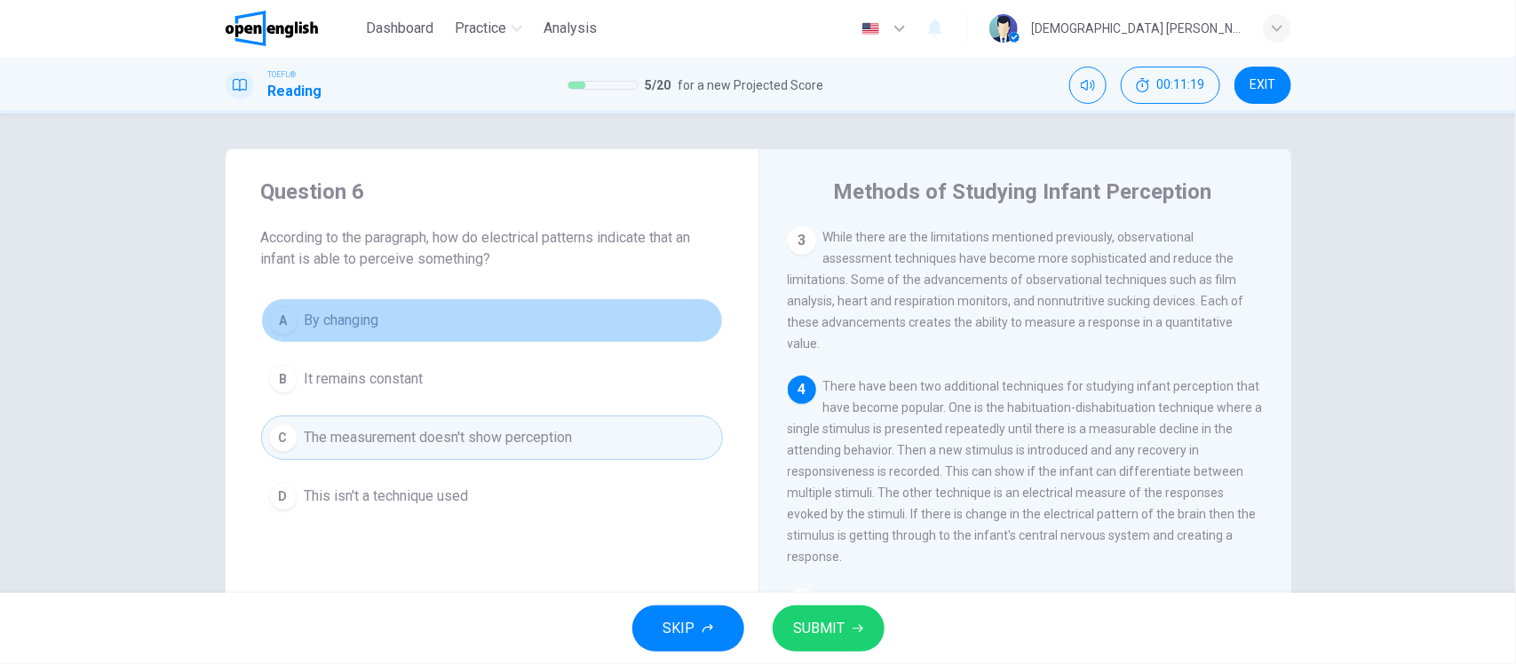
click at [345, 322] on span "By changing" at bounding box center [342, 320] width 75 height 21
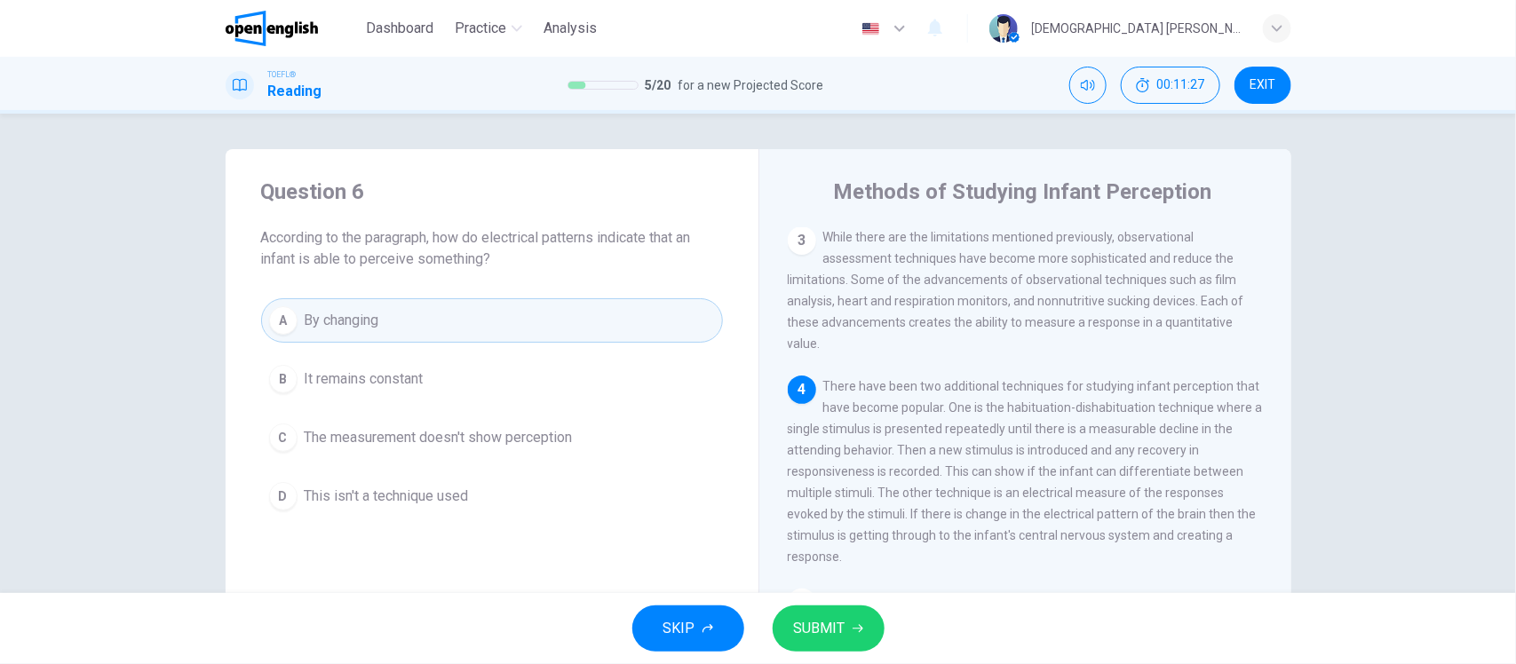
click at [814, 616] on span "SUBMIT" at bounding box center [820, 628] width 52 height 25
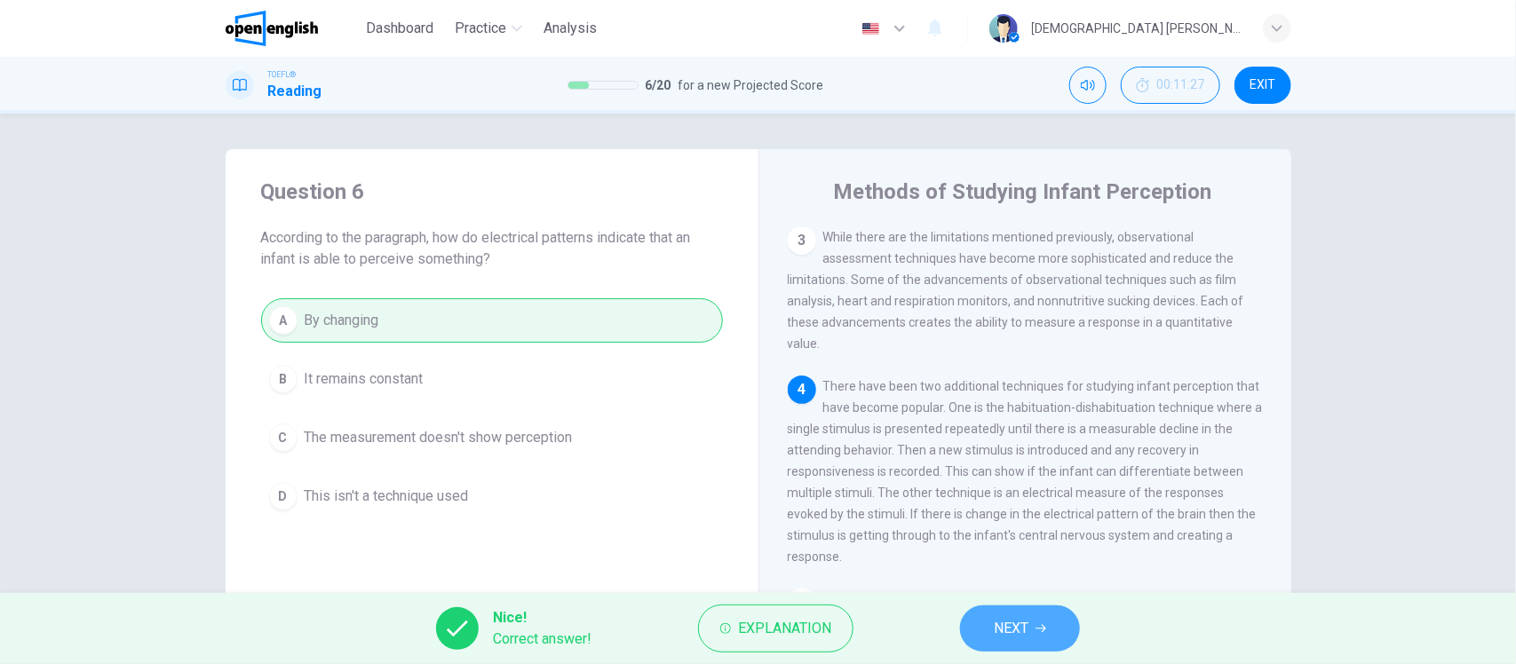
click at [1046, 618] on button "NEXT" at bounding box center [1020, 629] width 120 height 46
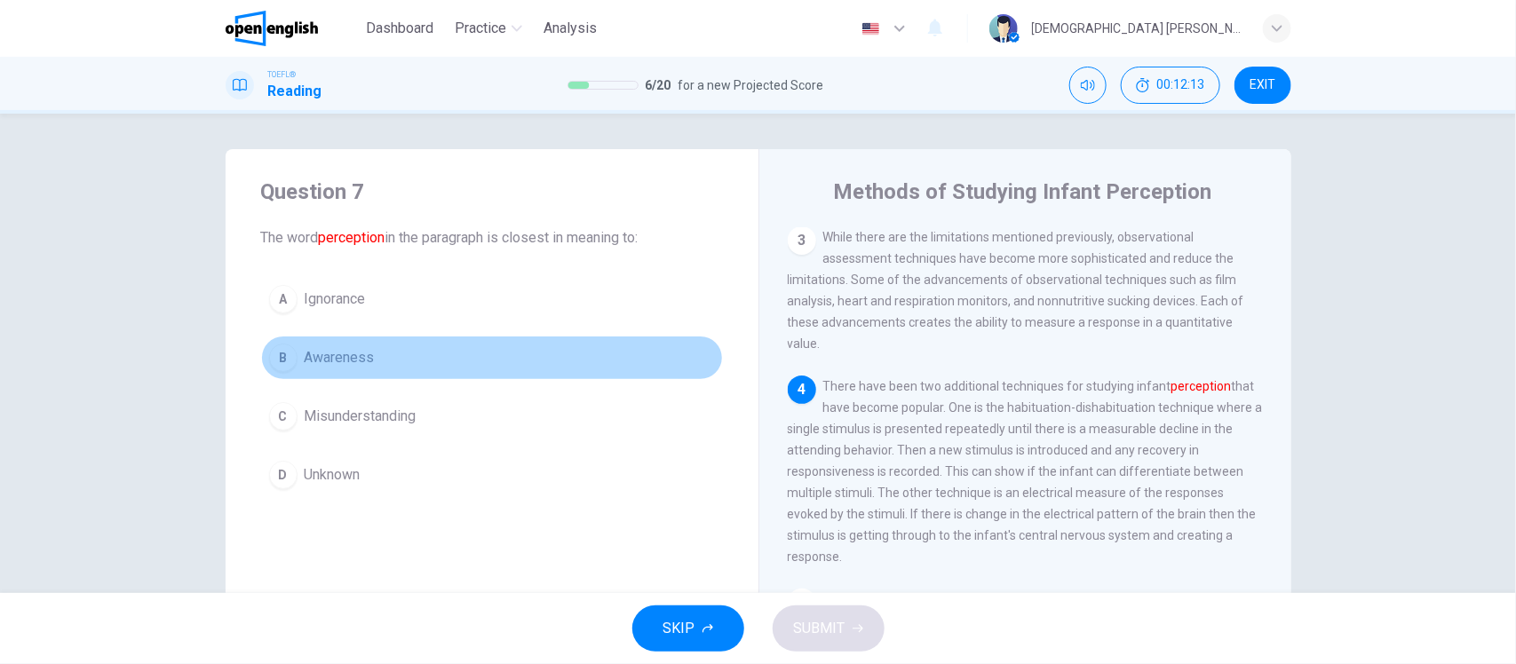
click at [331, 358] on span "Awareness" at bounding box center [340, 357] width 70 height 21
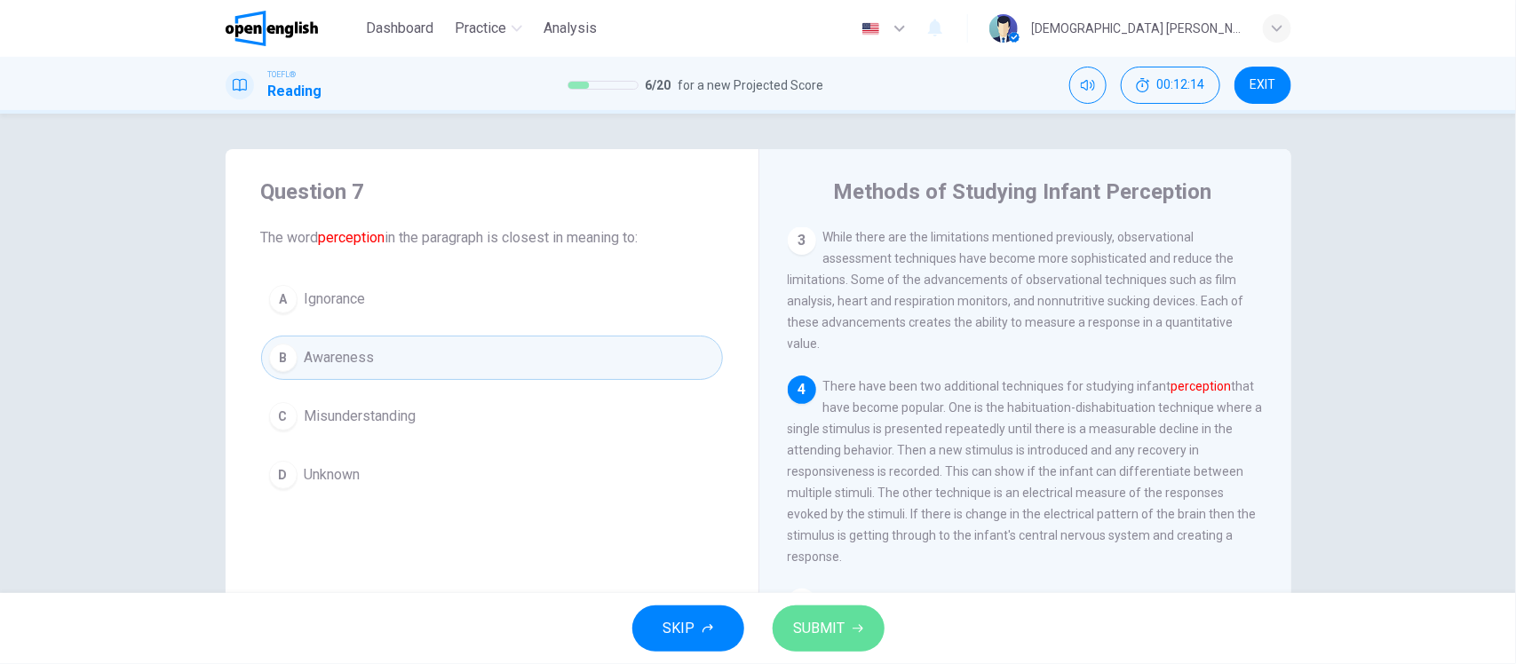
click at [832, 628] on span "SUBMIT" at bounding box center [820, 628] width 52 height 25
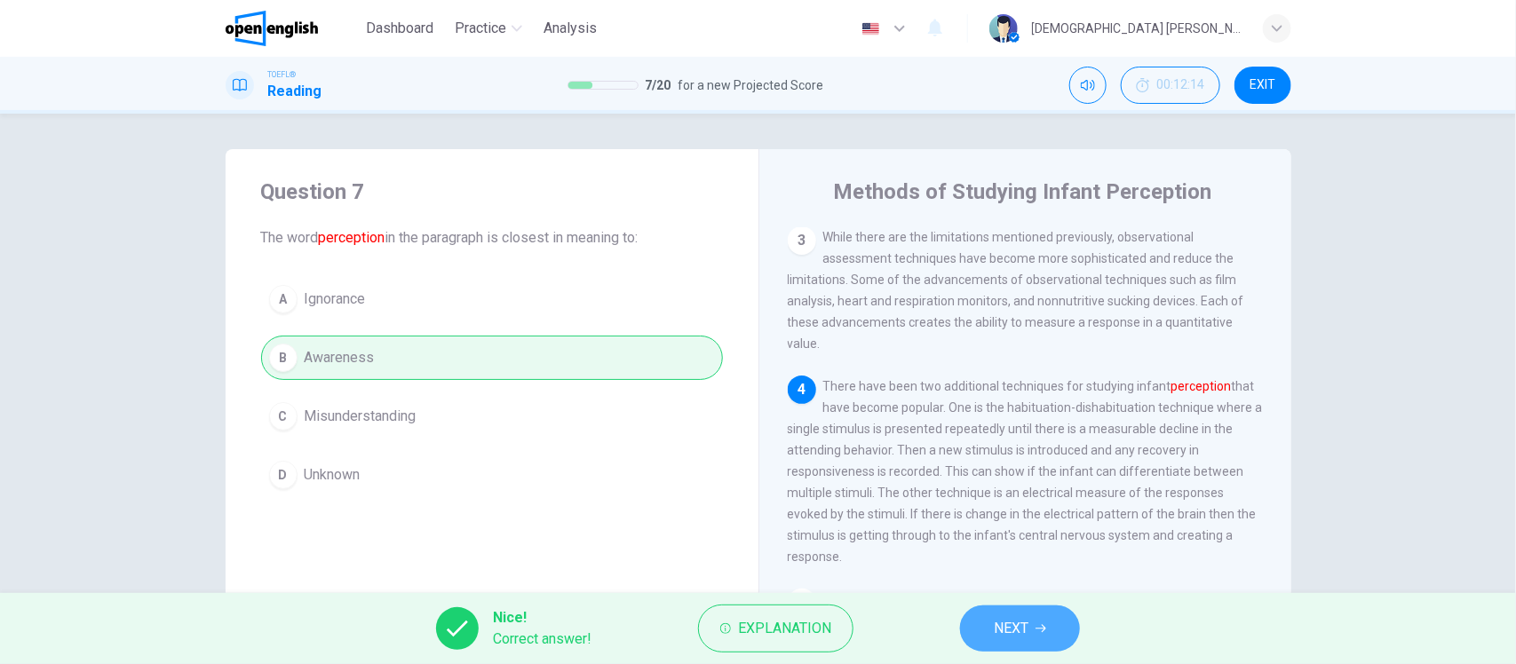
click at [996, 633] on span "NEXT" at bounding box center [1011, 628] width 35 height 25
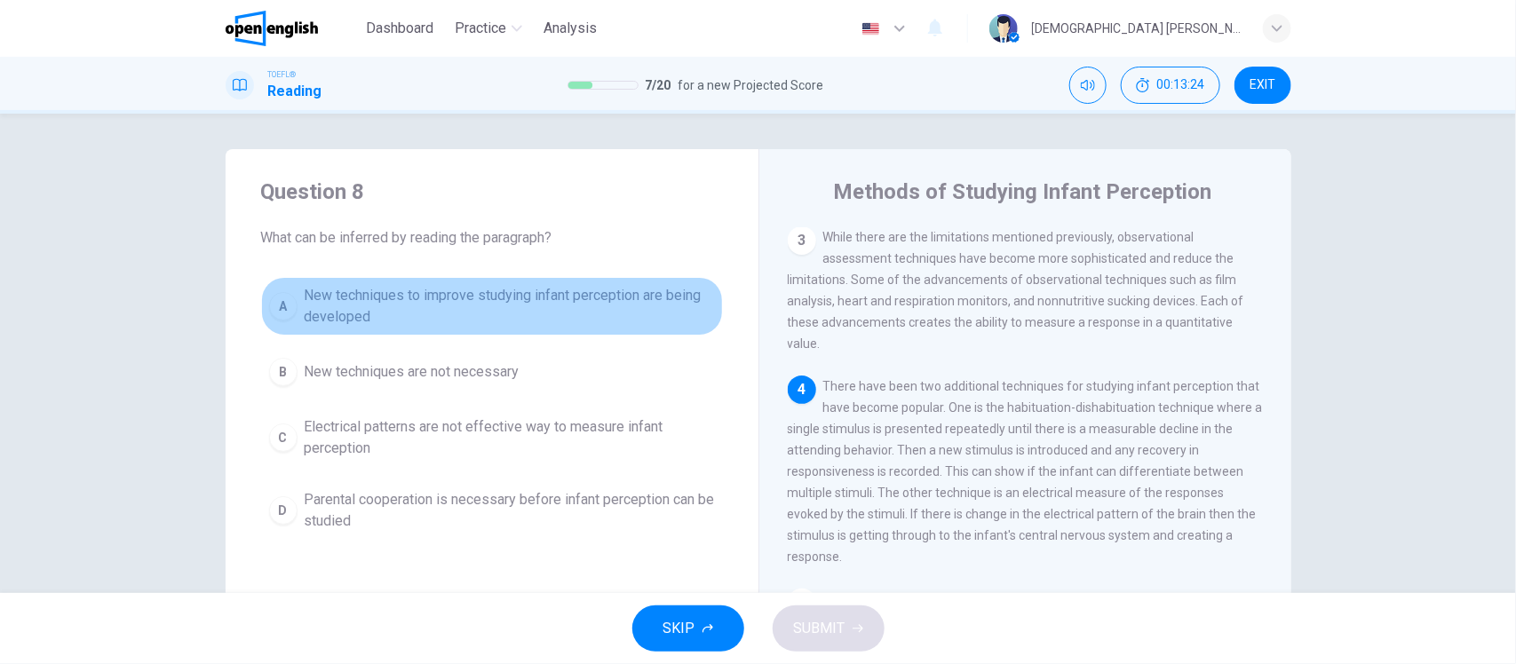
click at [491, 295] on span "New techniques to improve studying infant perception are being developed" at bounding box center [510, 306] width 410 height 43
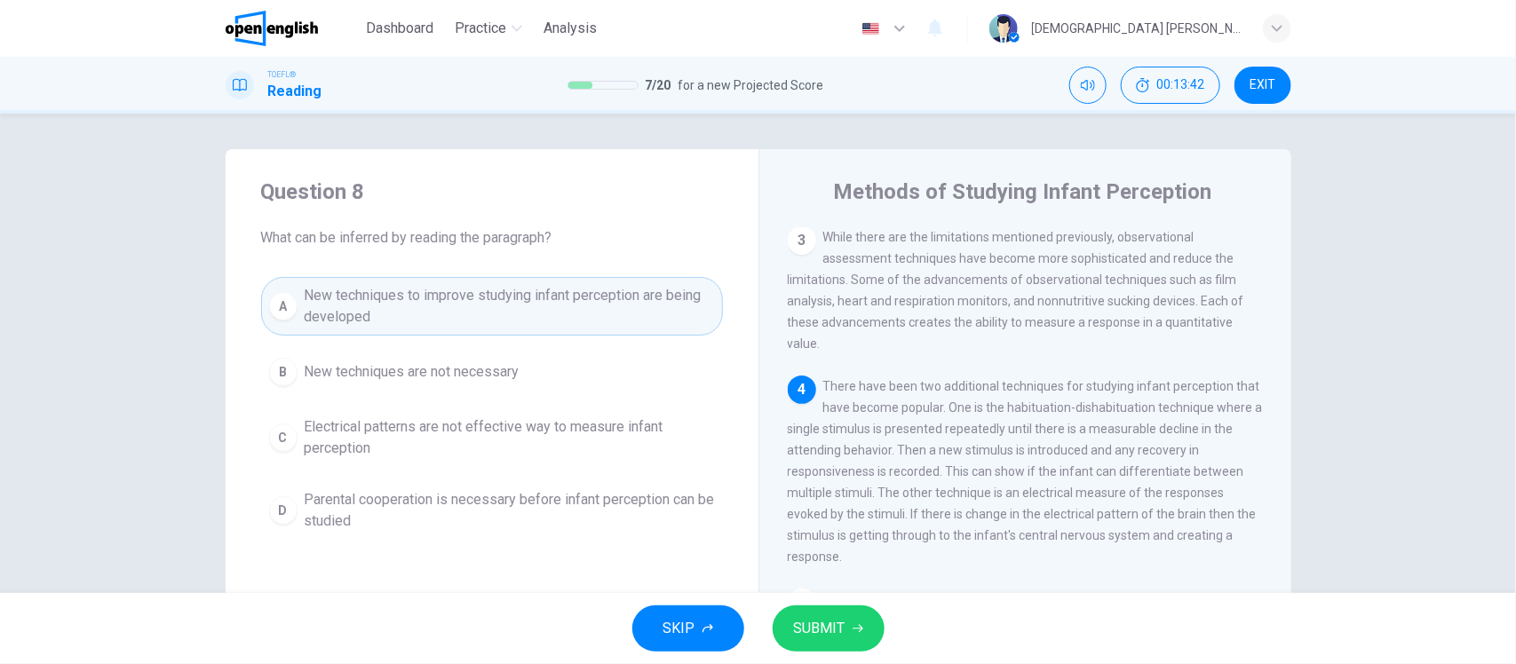
click at [824, 624] on span "SUBMIT" at bounding box center [820, 628] width 52 height 25
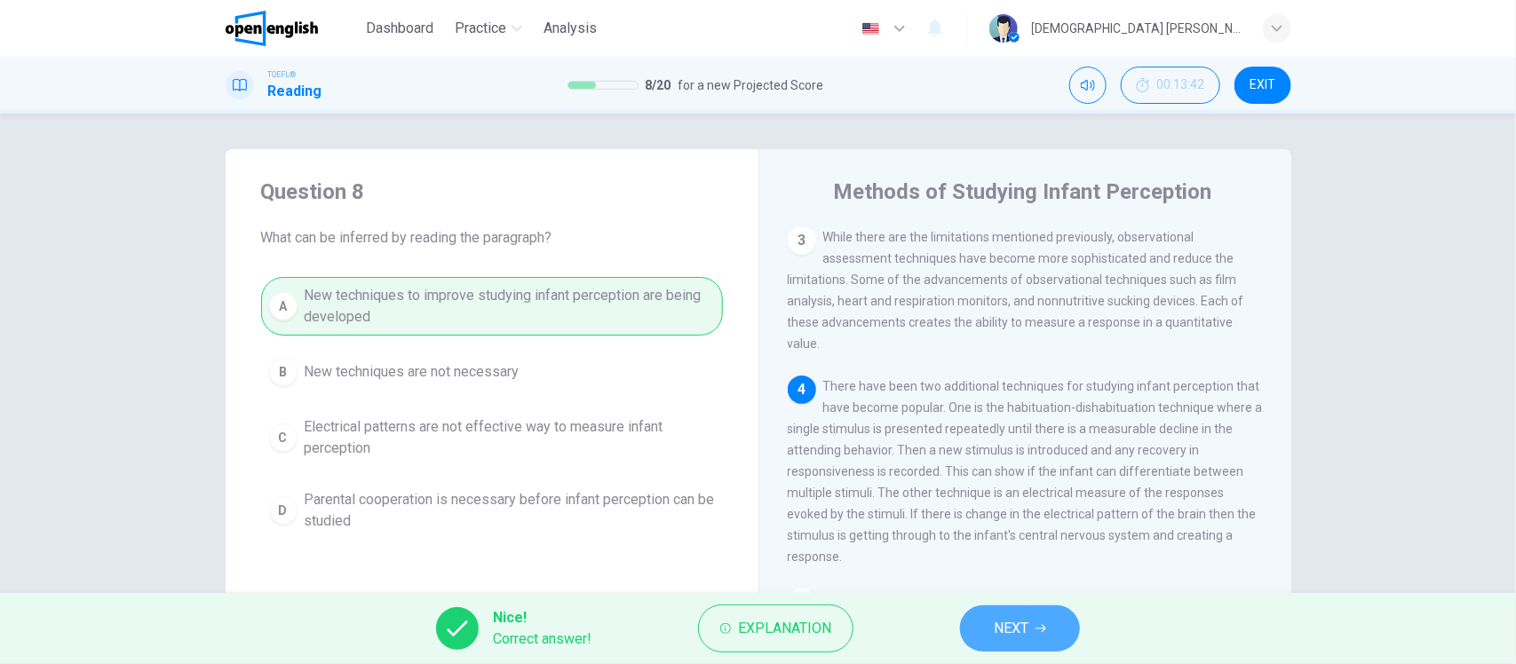
click at [988, 619] on button "NEXT" at bounding box center [1020, 629] width 120 height 46
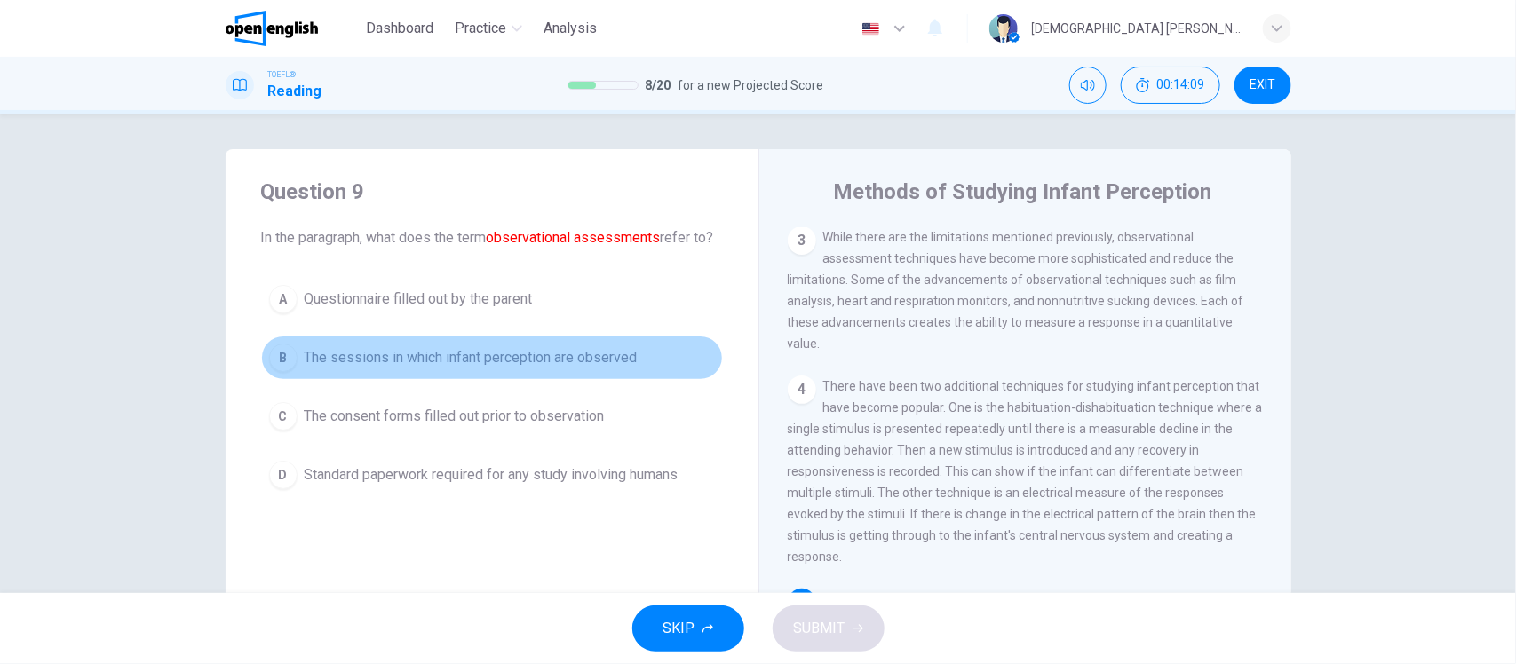
click at [596, 368] on span "The sessions in which infant perception are observed" at bounding box center [471, 357] width 333 height 21
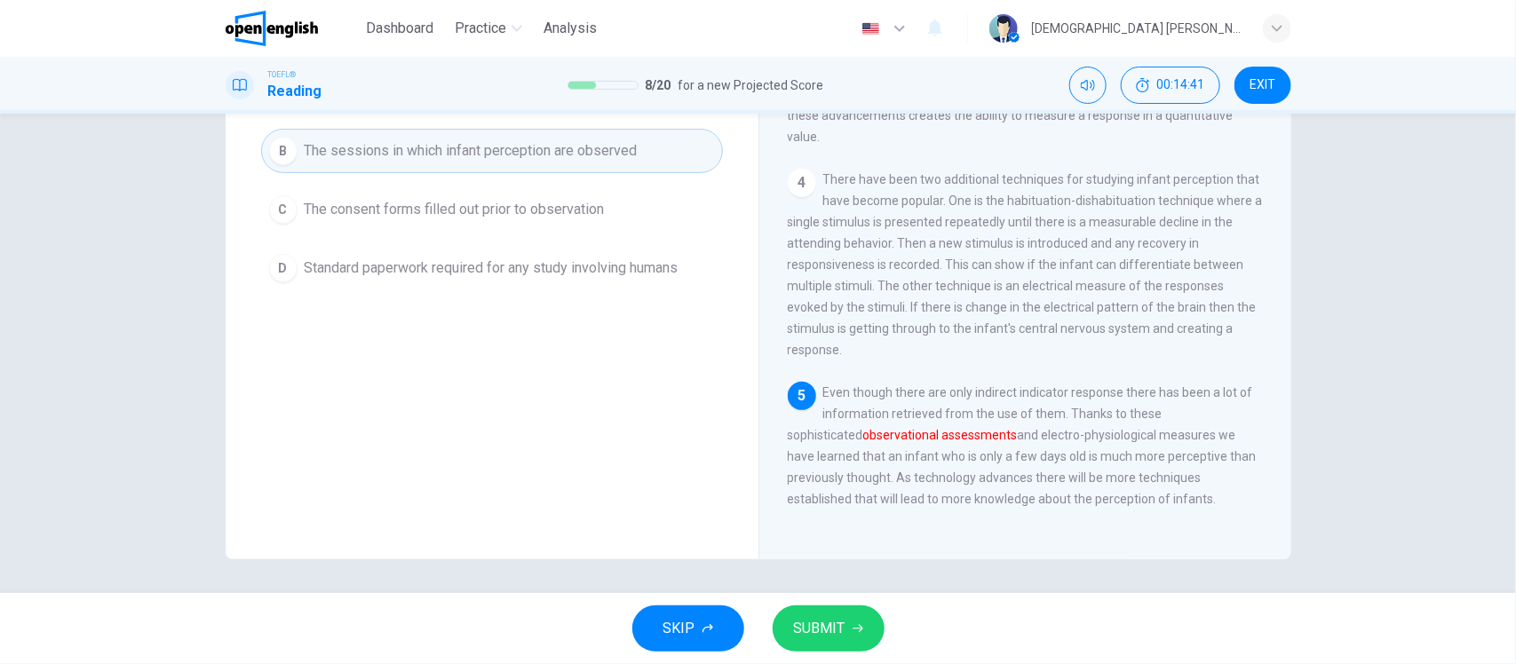
scroll to position [96, 0]
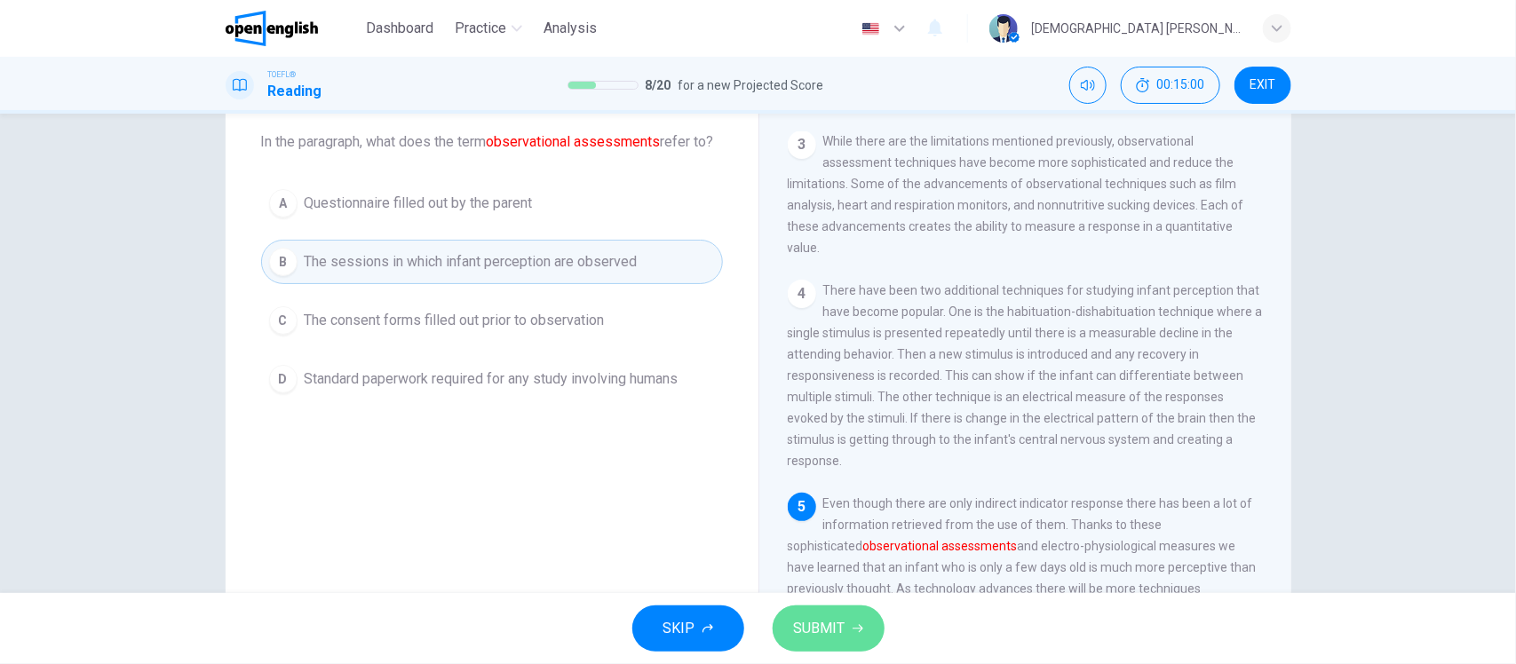
click at [811, 639] on span "SUBMIT" at bounding box center [820, 628] width 52 height 25
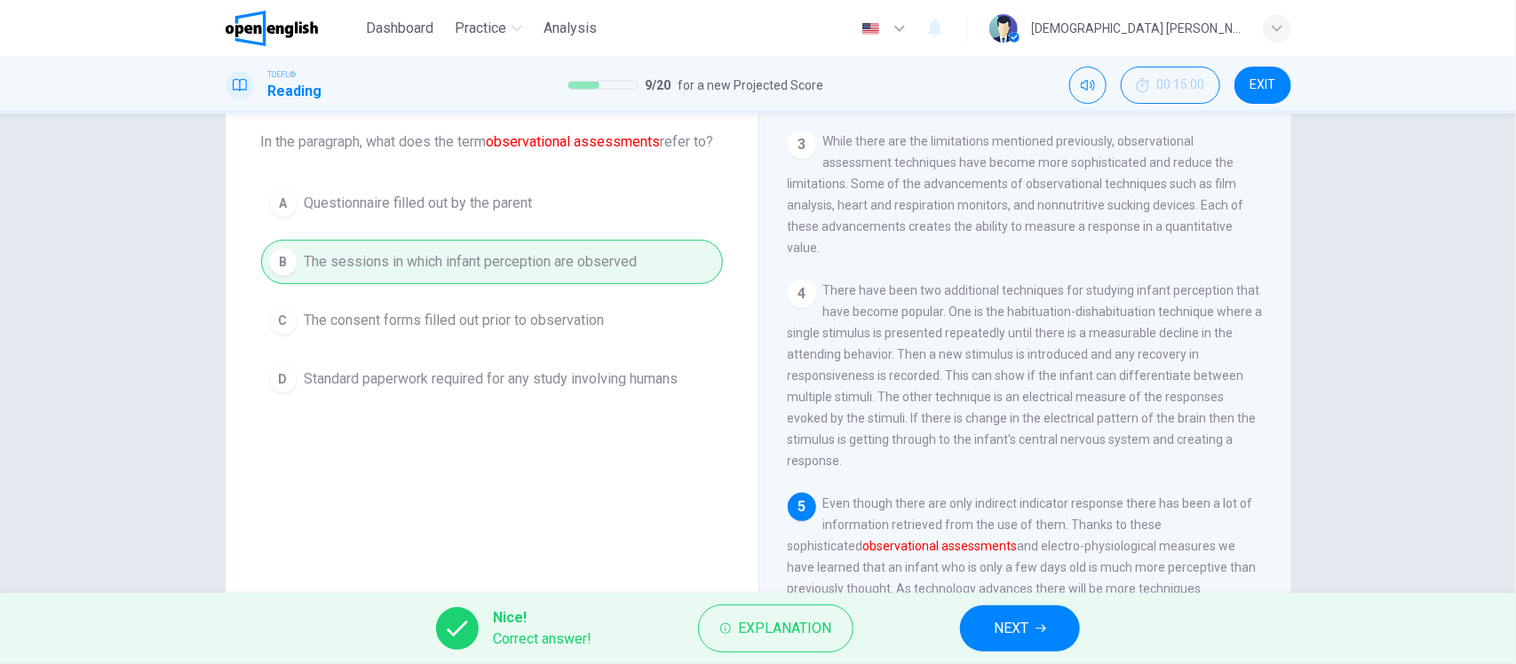
click at [1036, 633] on icon "button" at bounding box center [1040, 628] width 11 height 11
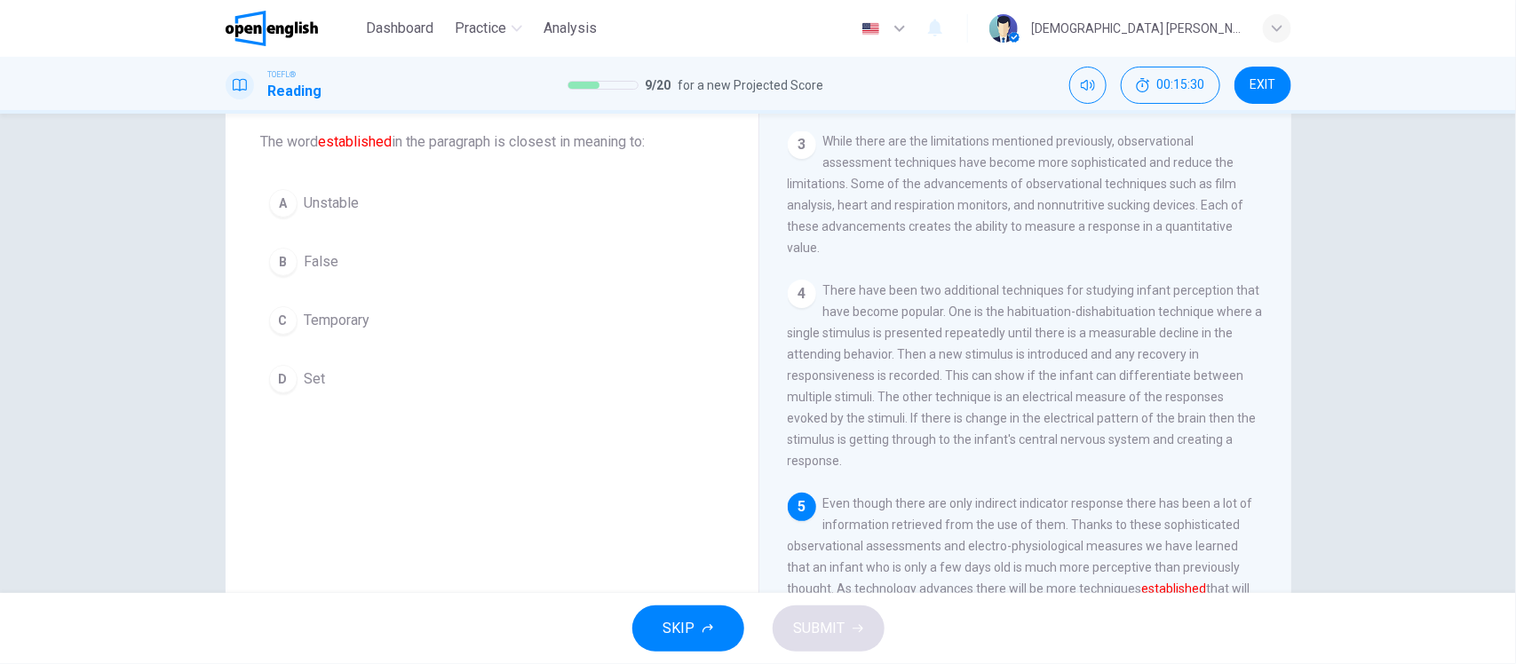
click at [295, 391] on button "D Set" at bounding box center [492, 379] width 462 height 44
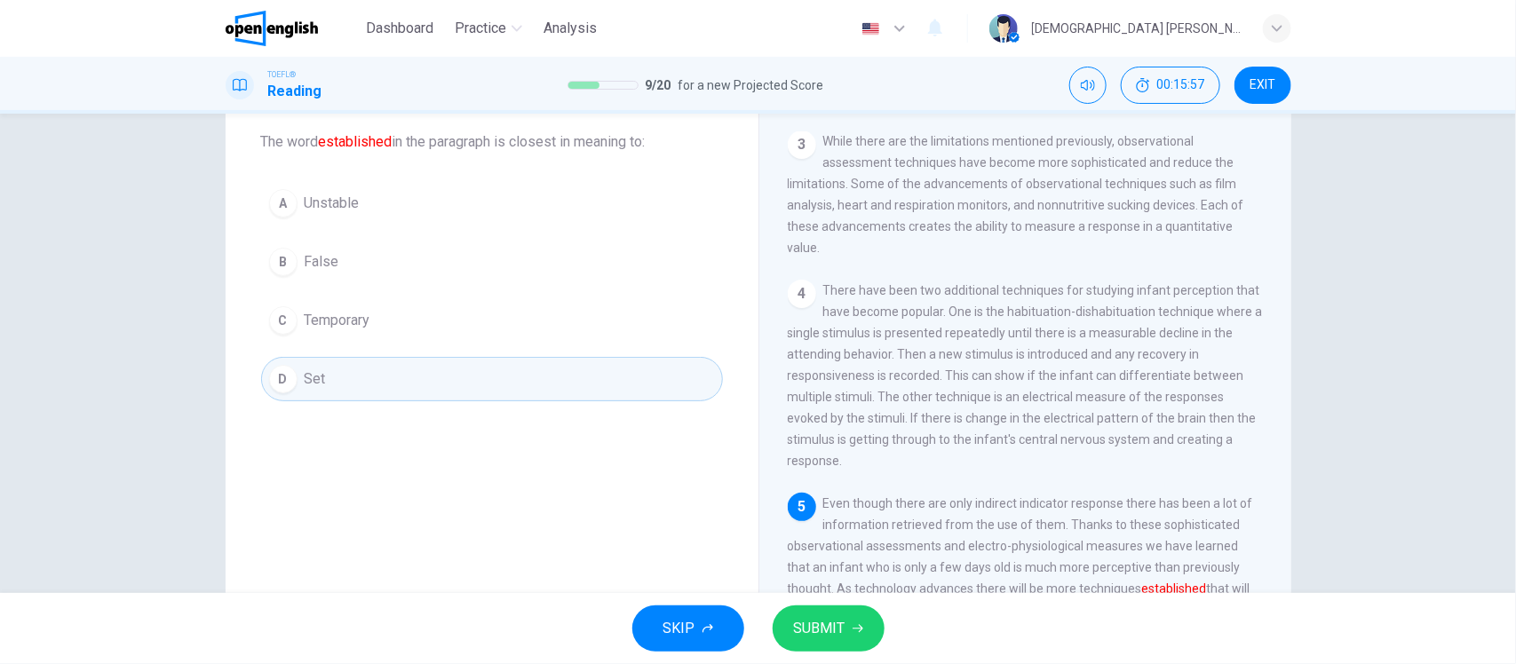
scroll to position [207, 0]
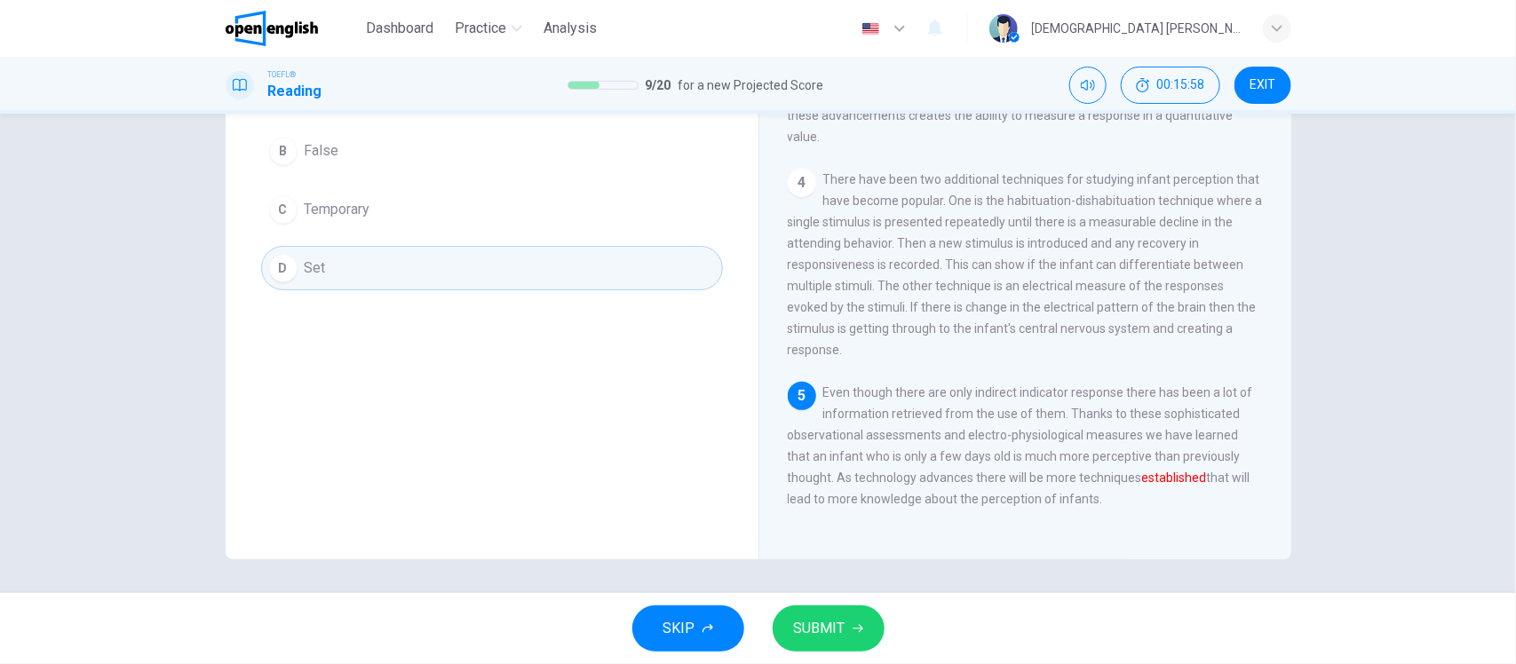
click at [821, 620] on span "SUBMIT" at bounding box center [820, 628] width 52 height 25
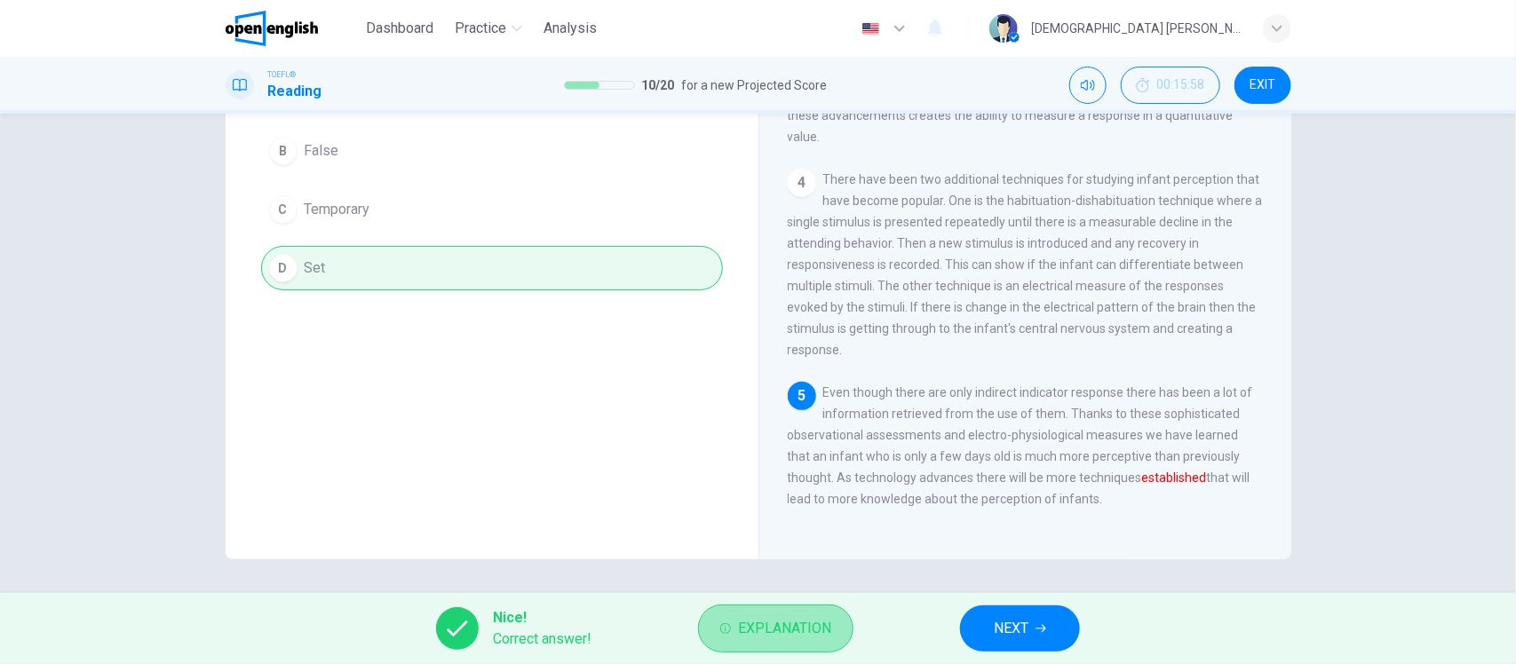
click at [766, 631] on span "Explanation" at bounding box center [784, 628] width 93 height 25
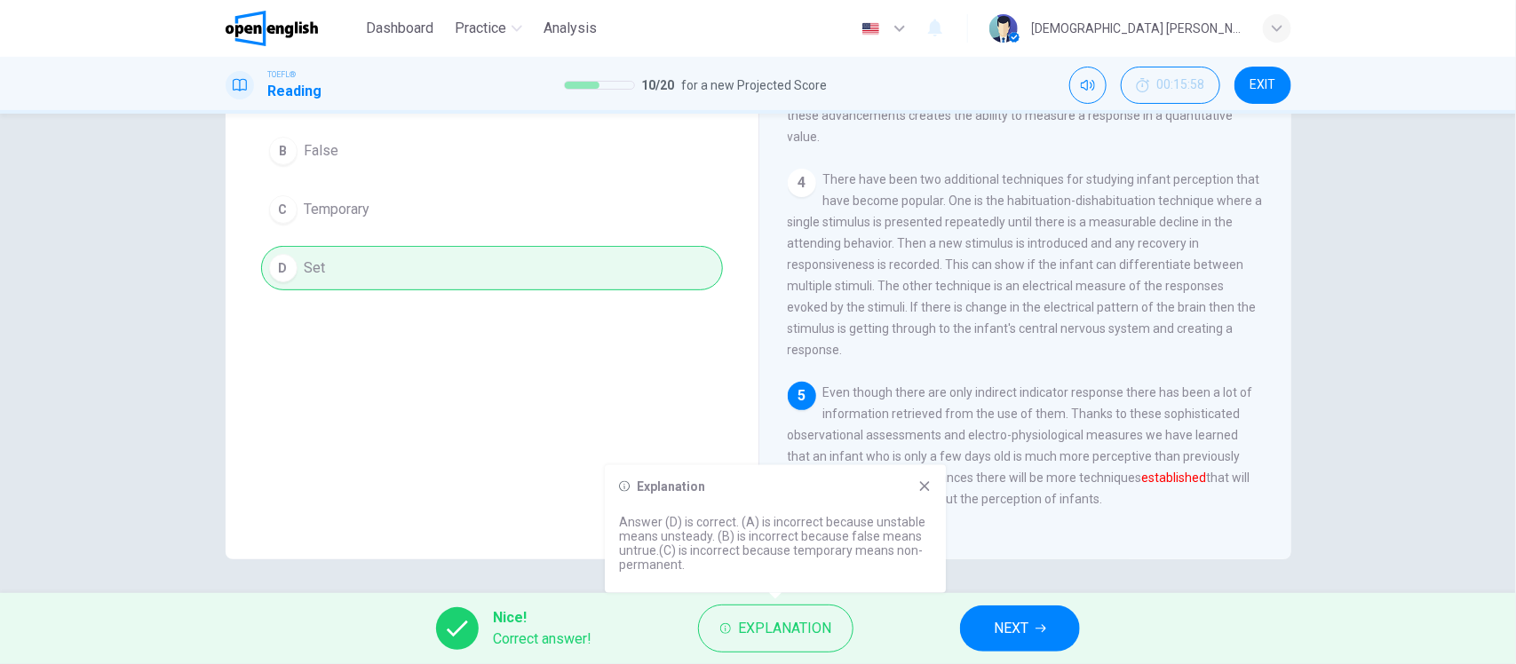
scroll to position [96, 0]
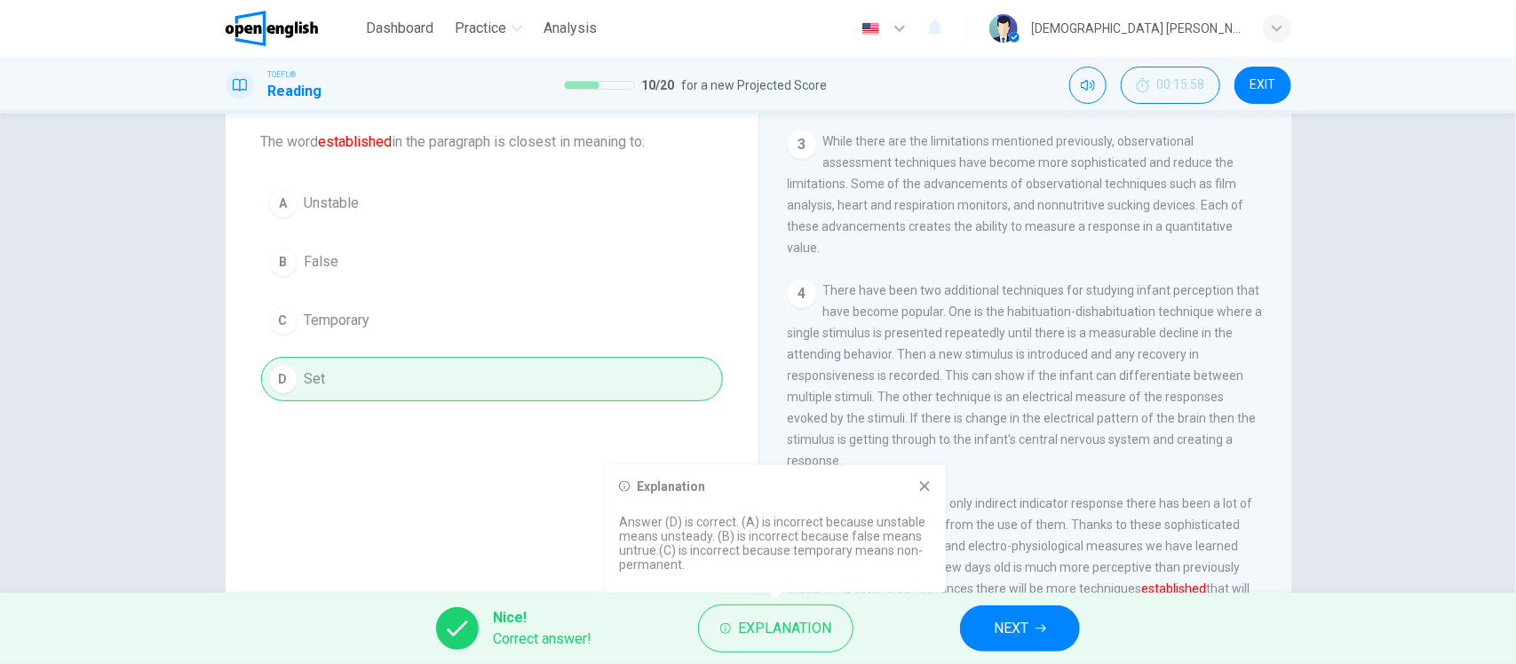
click at [924, 487] on icon at bounding box center [925, 486] width 10 height 10
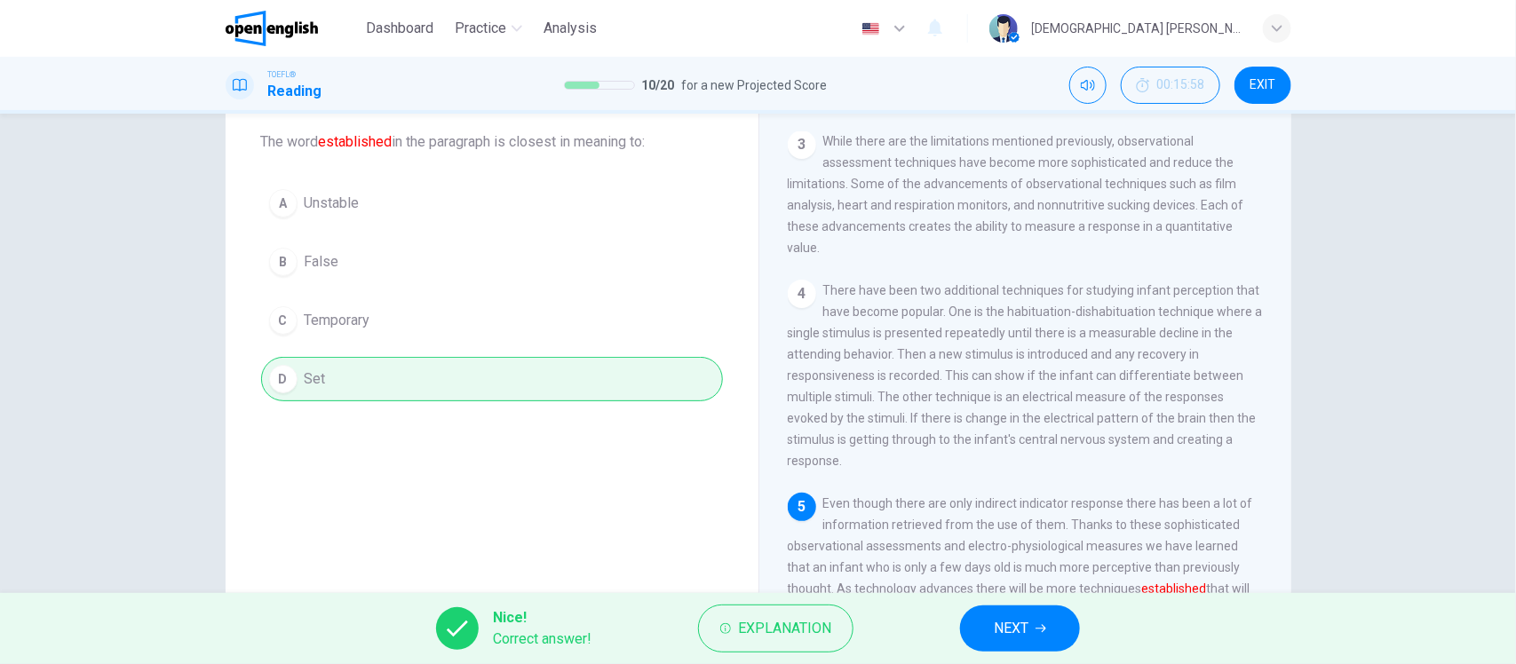
click at [1024, 626] on span "NEXT" at bounding box center [1011, 628] width 35 height 25
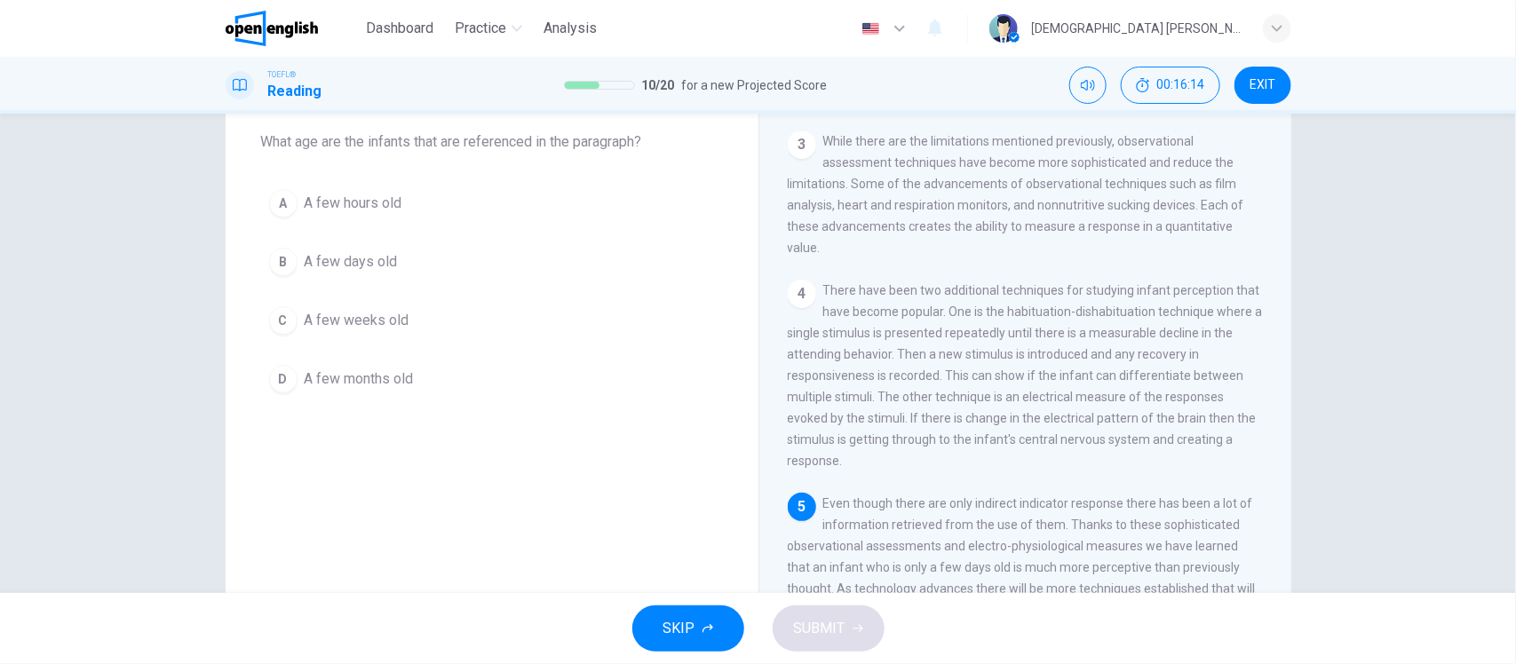
scroll to position [207, 0]
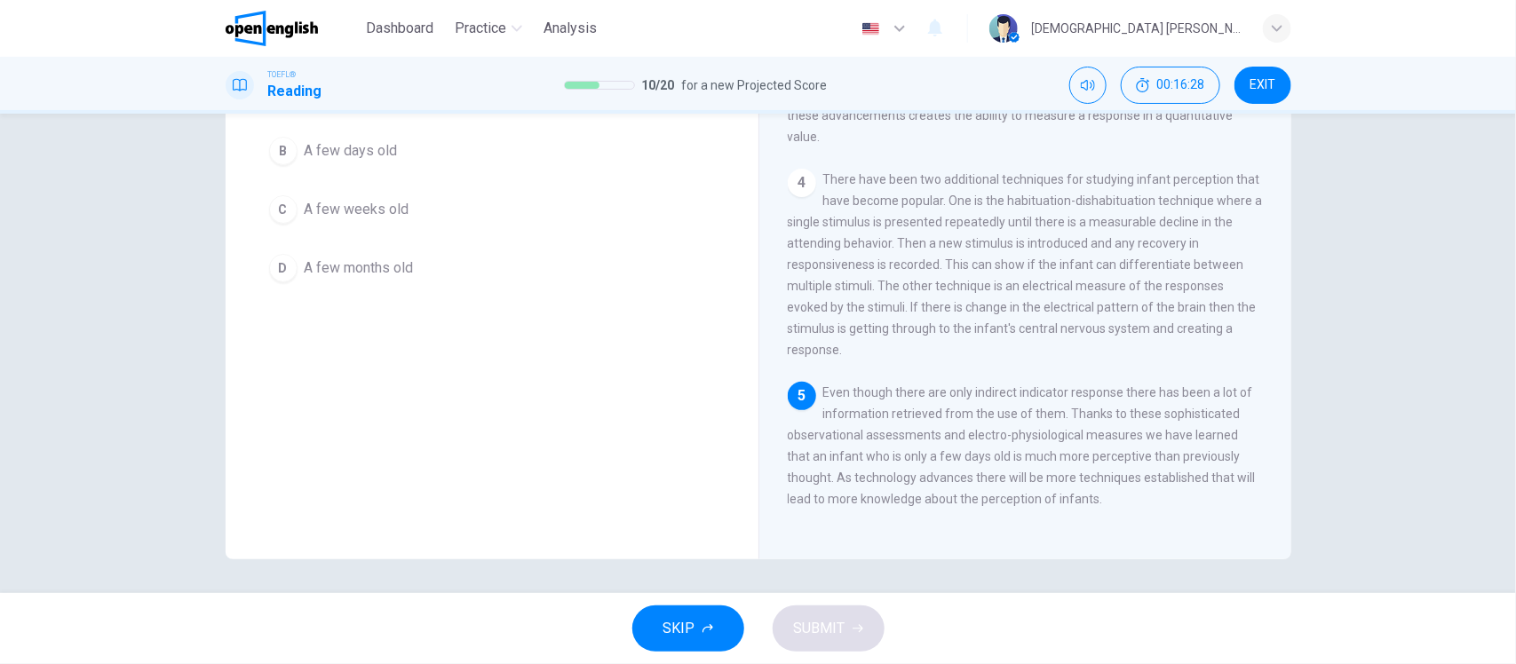
click at [326, 144] on span "A few days old" at bounding box center [351, 150] width 93 height 21
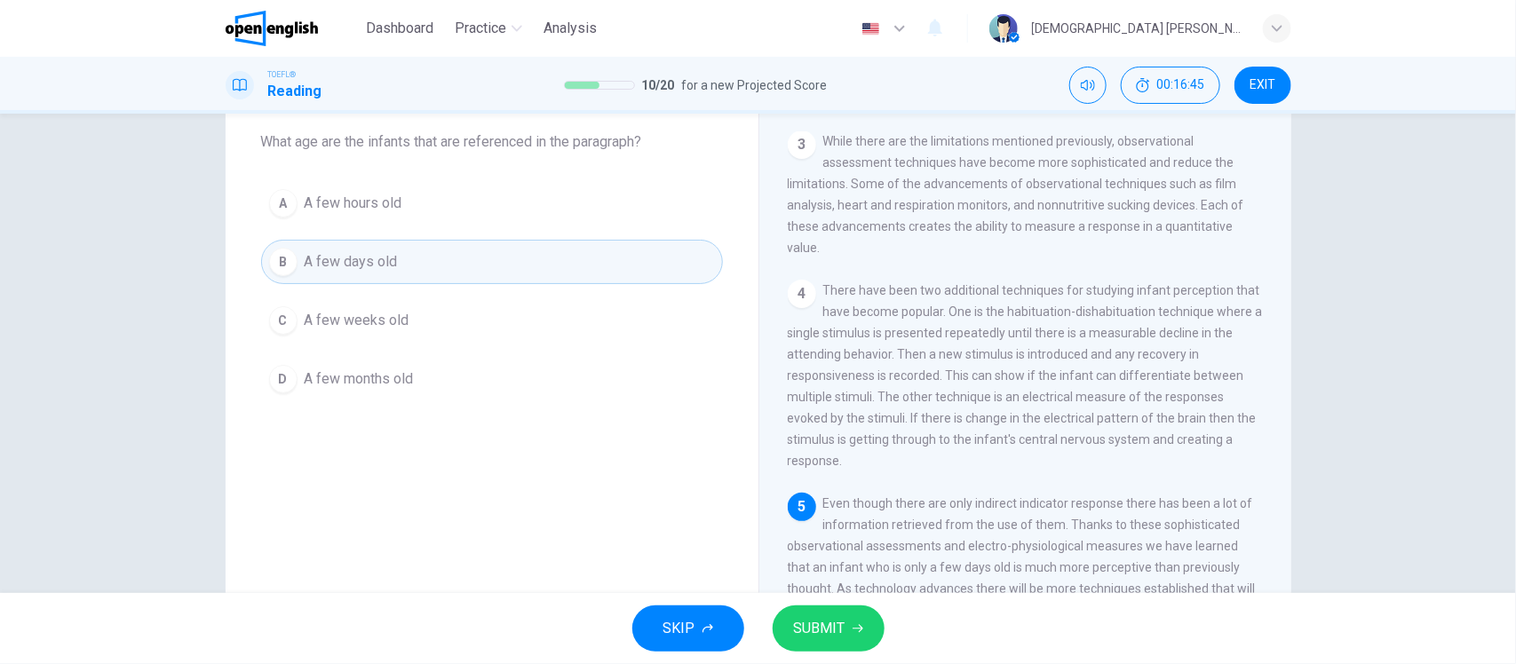
scroll to position [424, 0]
click at [819, 628] on span "SUBMIT" at bounding box center [820, 628] width 52 height 25
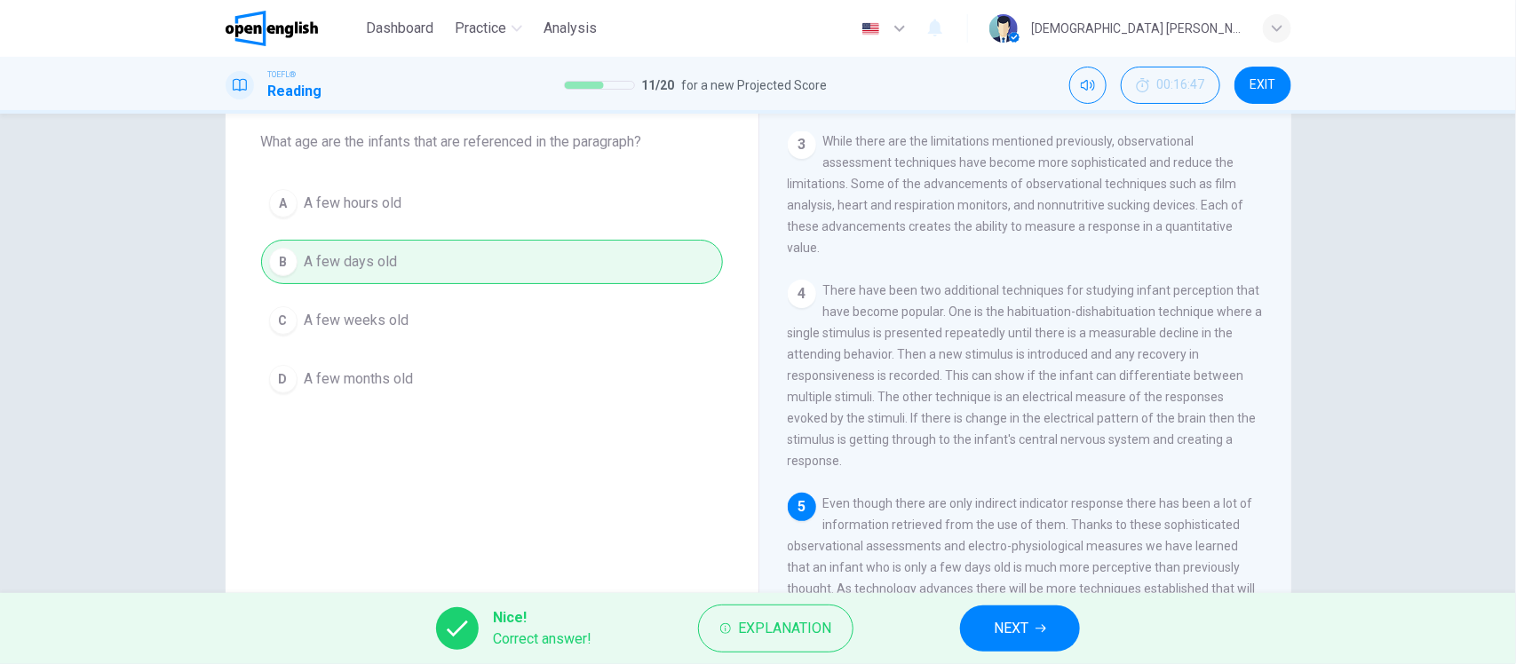
click at [994, 630] on span "NEXT" at bounding box center [1011, 628] width 35 height 25
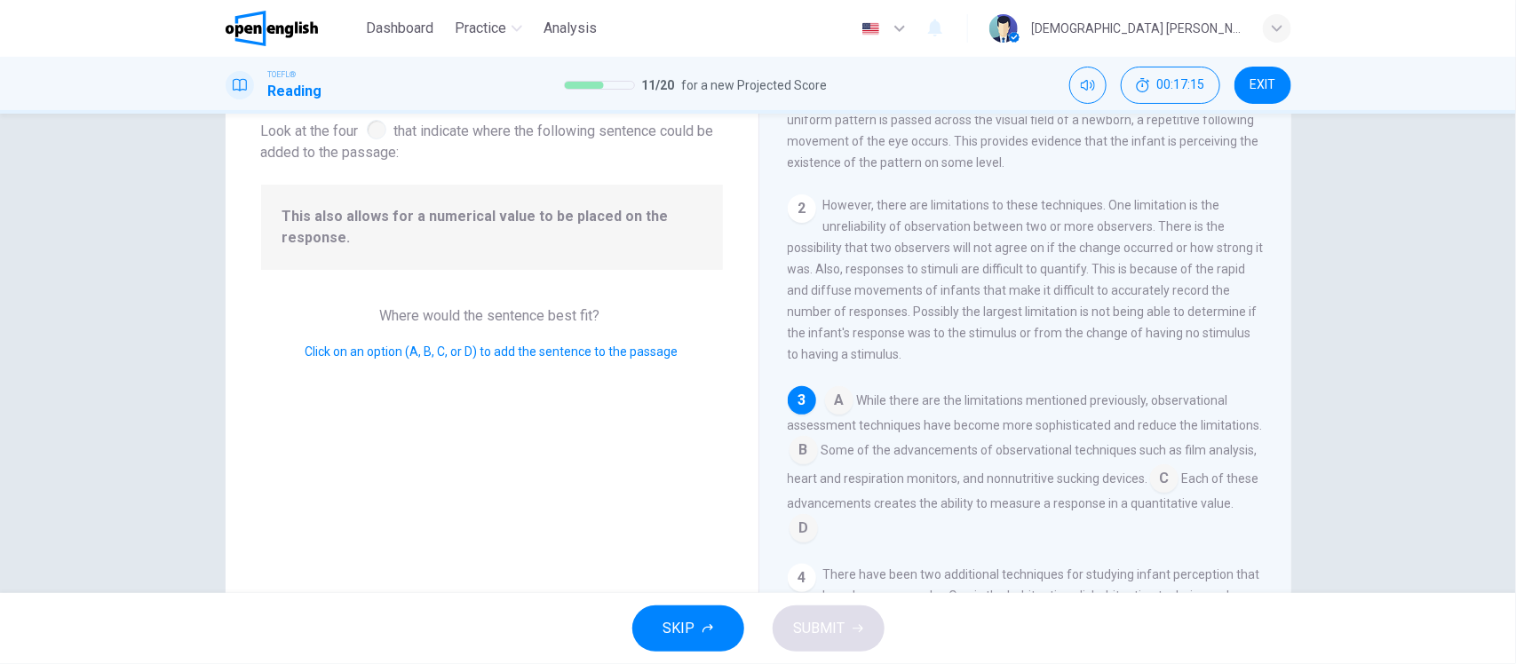
scroll to position [207, 0]
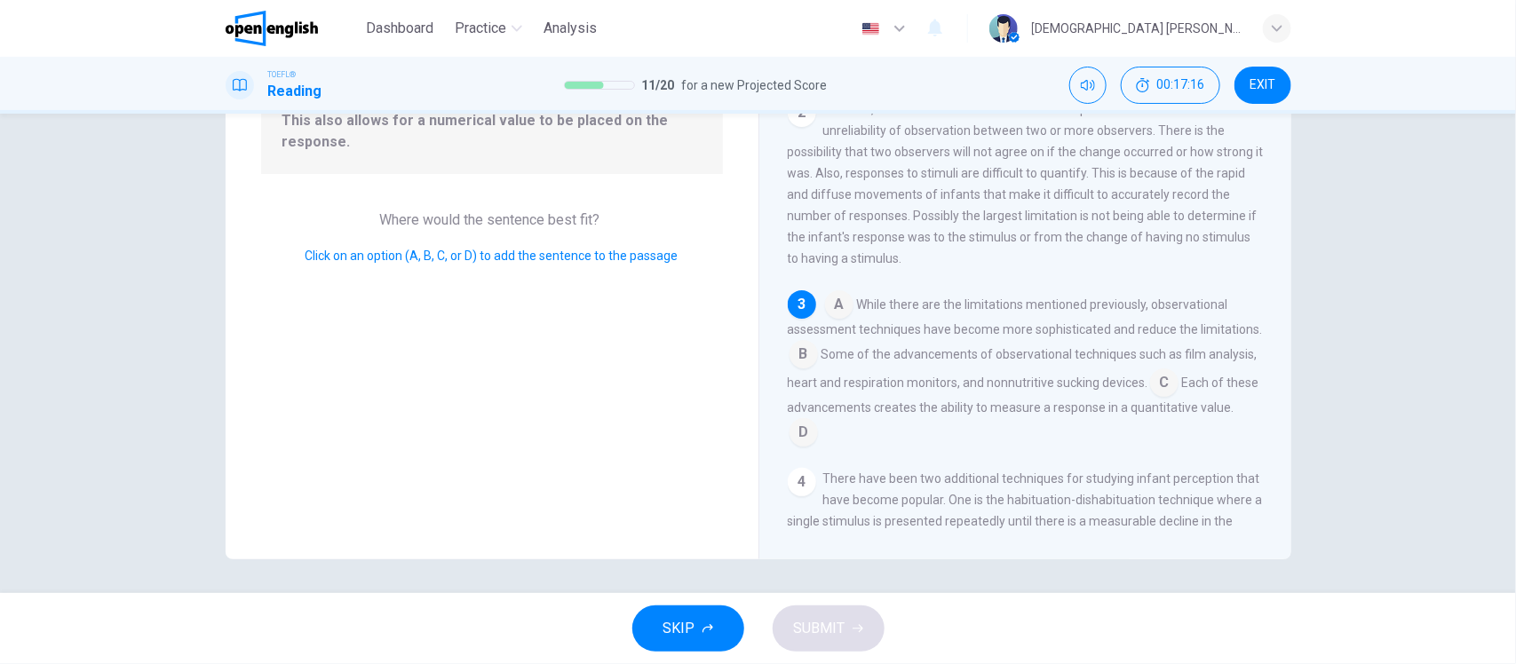
click at [839, 321] on input at bounding box center [839, 306] width 28 height 28
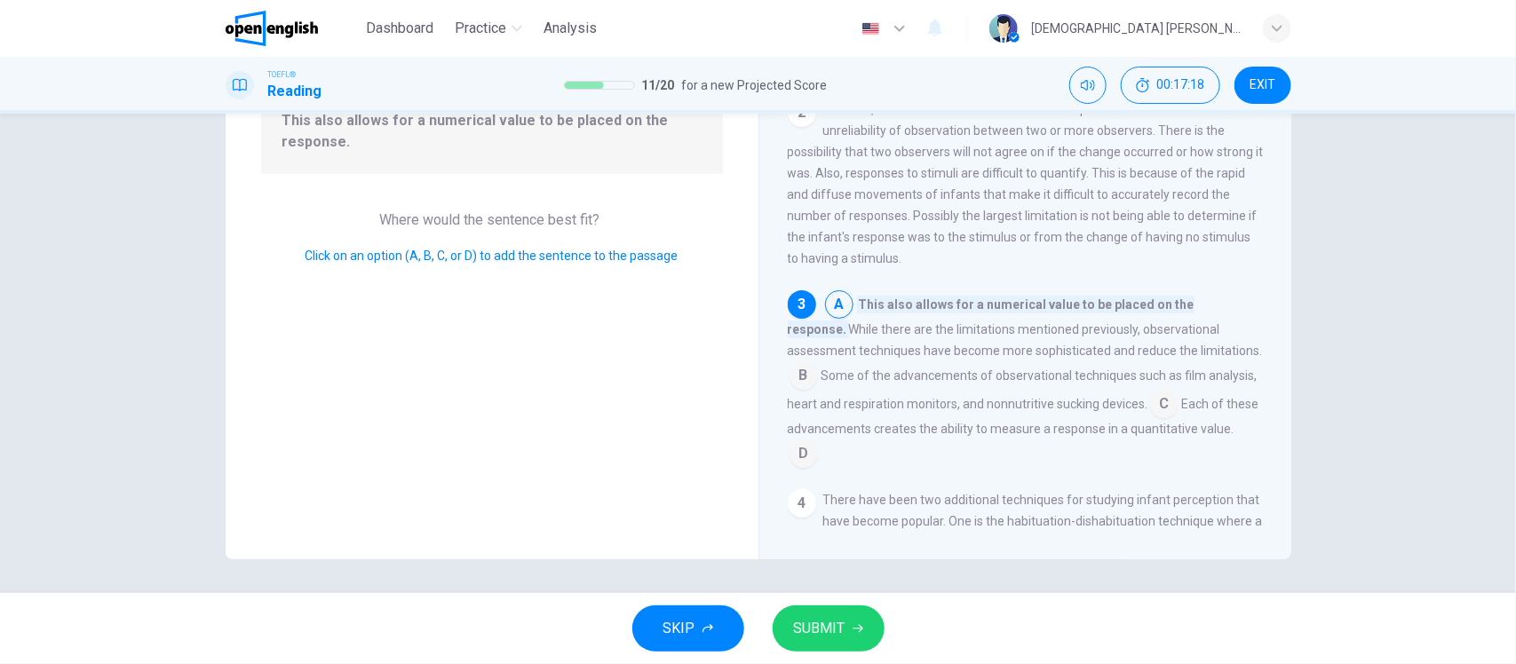
click at [836, 321] on input at bounding box center [839, 306] width 28 height 28
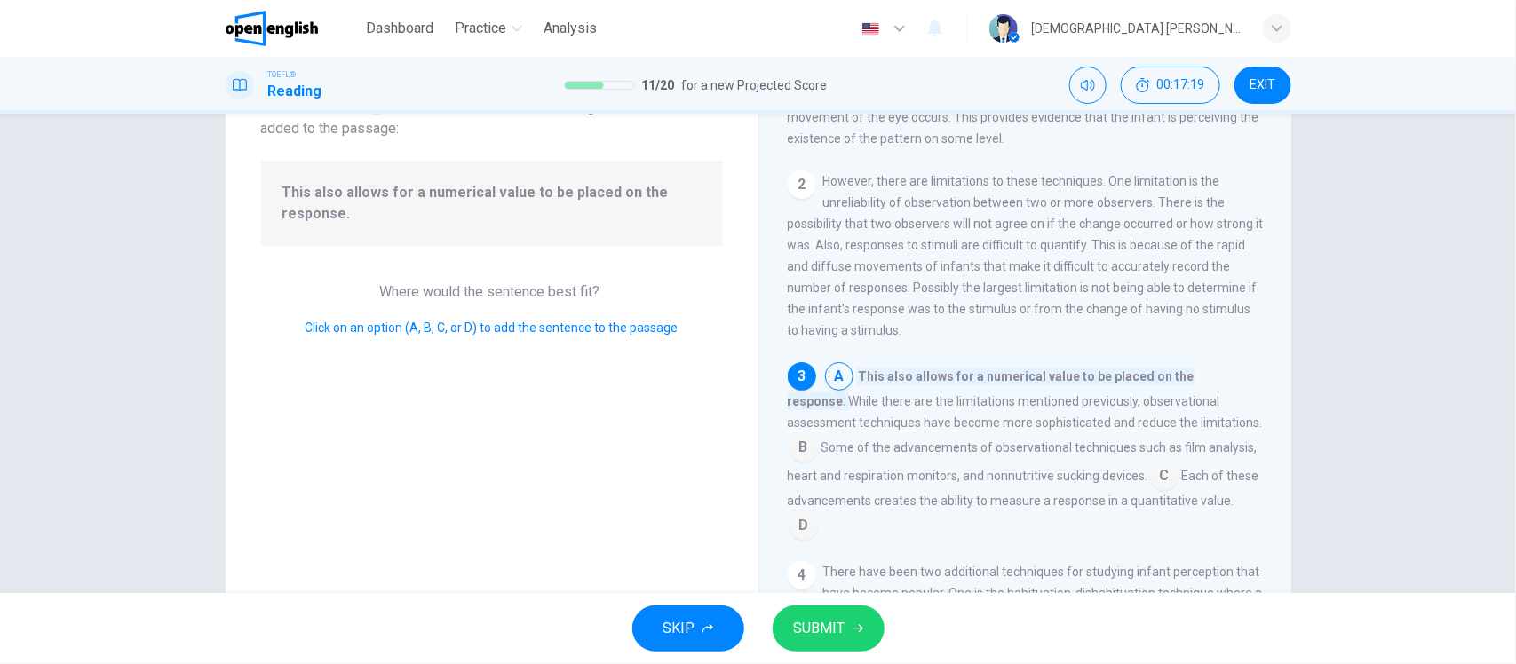
scroll to position [96, 0]
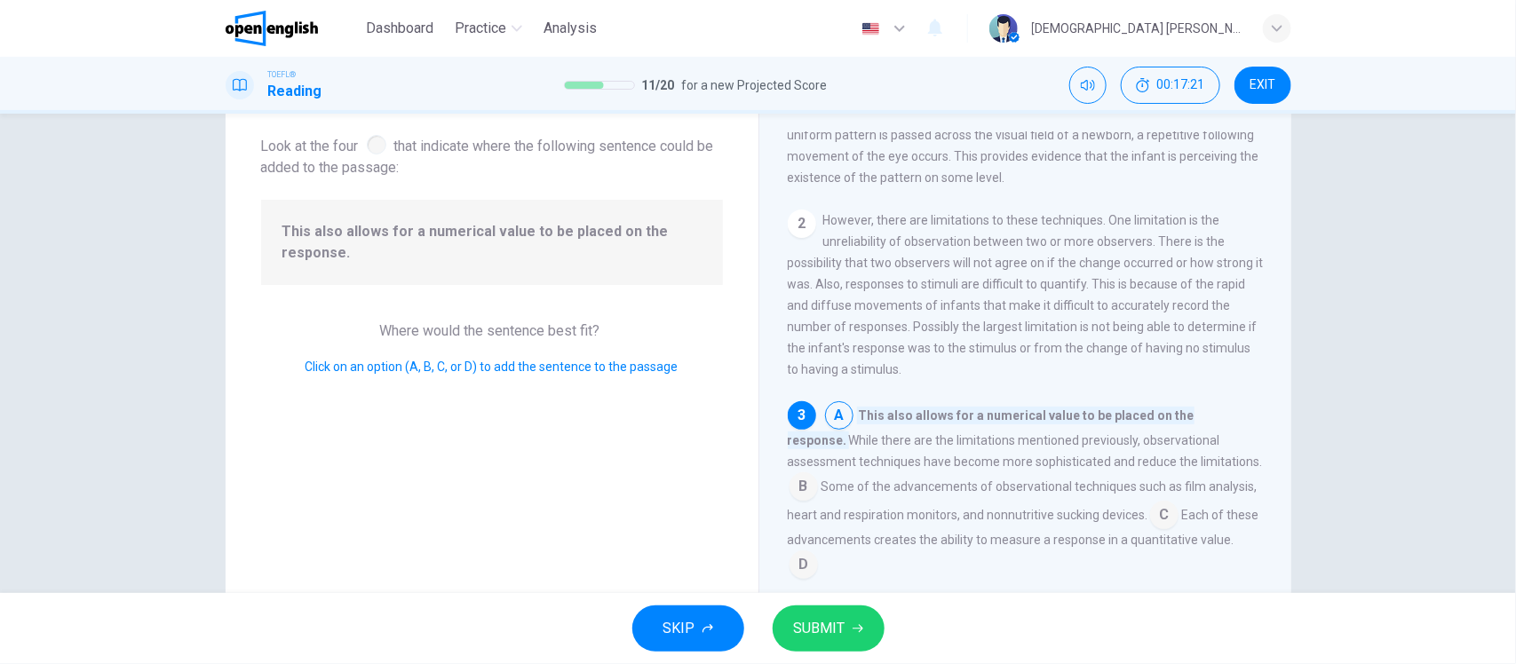
click at [651, 480] on div "Question 12 Look at the four that indicate where the following sentence could b…" at bounding box center [492, 361] width 533 height 617
click at [1150, 531] on input at bounding box center [1164, 517] width 28 height 28
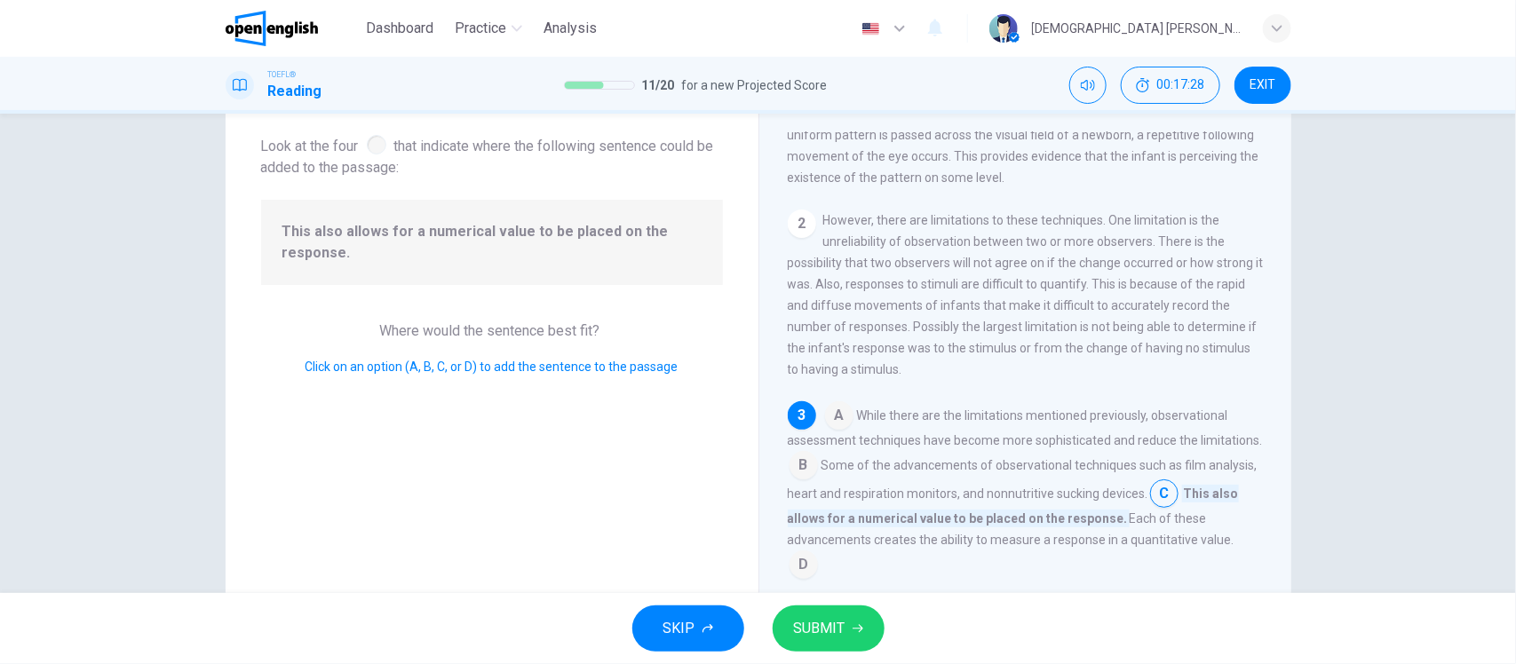
click at [819, 242] on span "However, there are limitations to these techniques. One limitation is the unrel…" at bounding box center [1026, 294] width 476 height 163
click at [804, 229] on div "2" at bounding box center [802, 224] width 28 height 28
click at [1022, 448] on span "While there are the limitations mentioned previously, observational assessment …" at bounding box center [1025, 427] width 475 height 39
click at [903, 579] on div "A While there are the limitations mentioned previously, observational assessmen…" at bounding box center [1026, 490] width 476 height 178
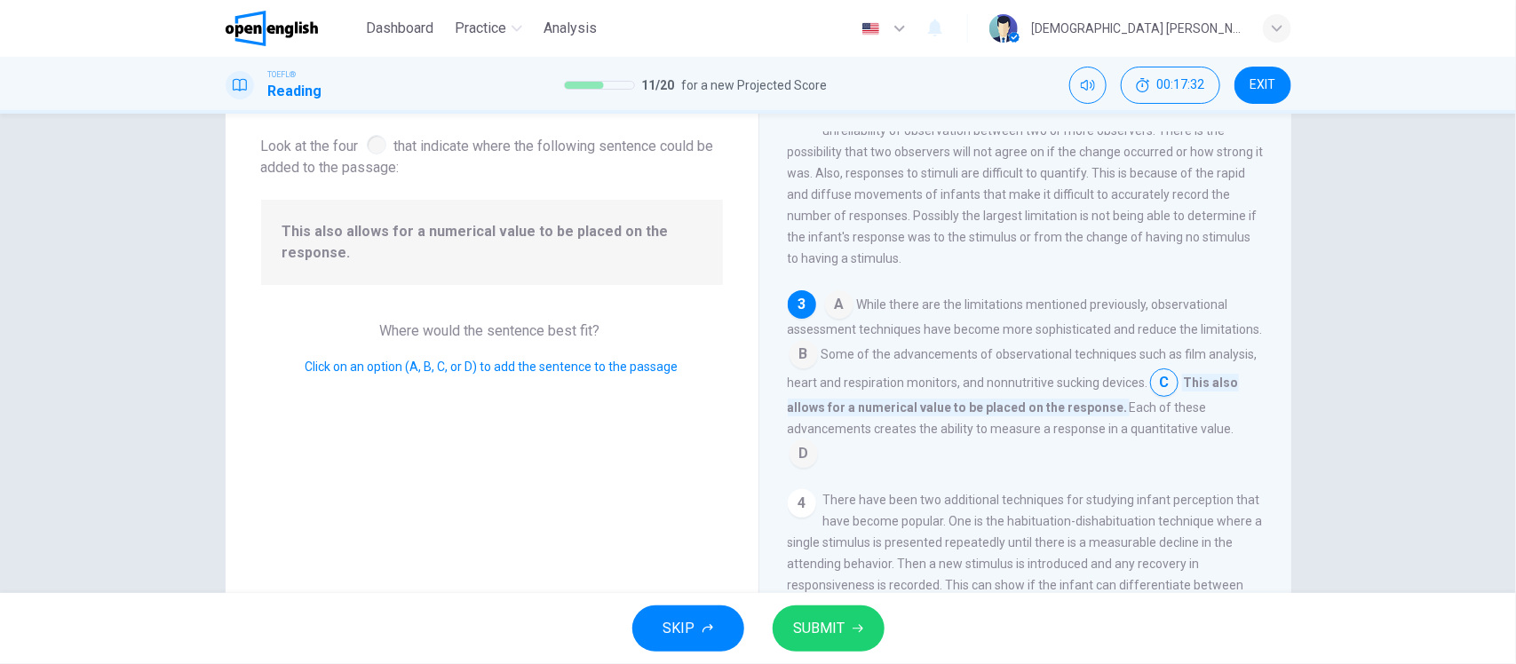
click at [793, 470] on input at bounding box center [803, 455] width 28 height 28
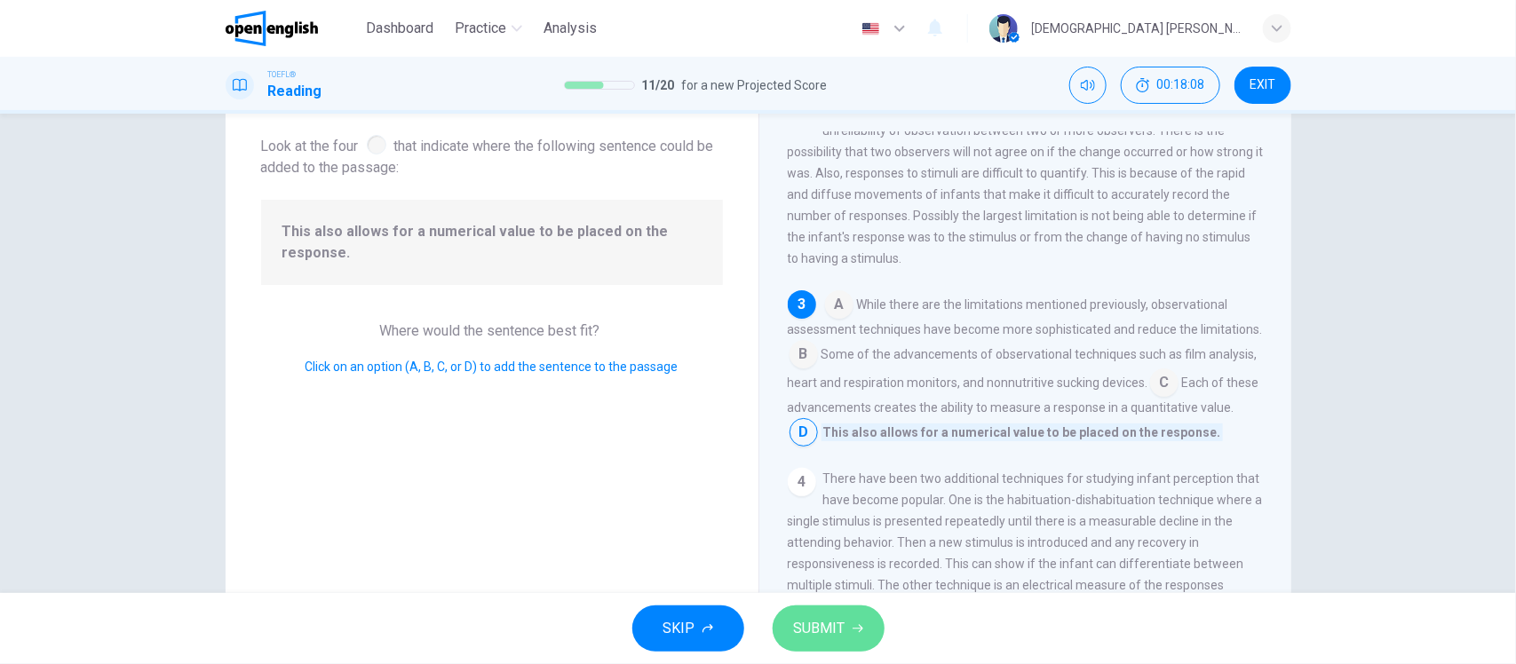
click at [831, 619] on span "SUBMIT" at bounding box center [820, 628] width 52 height 25
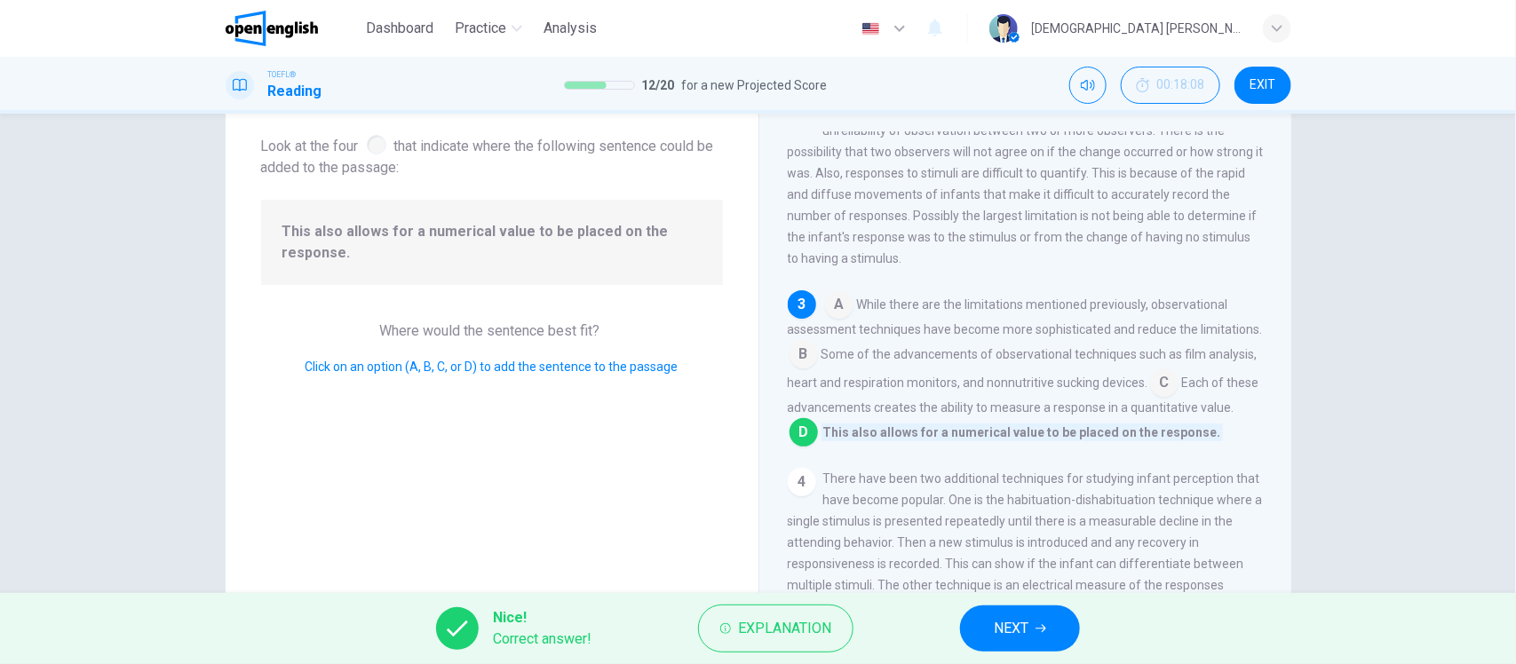
click at [1028, 628] on span "NEXT" at bounding box center [1011, 628] width 35 height 25
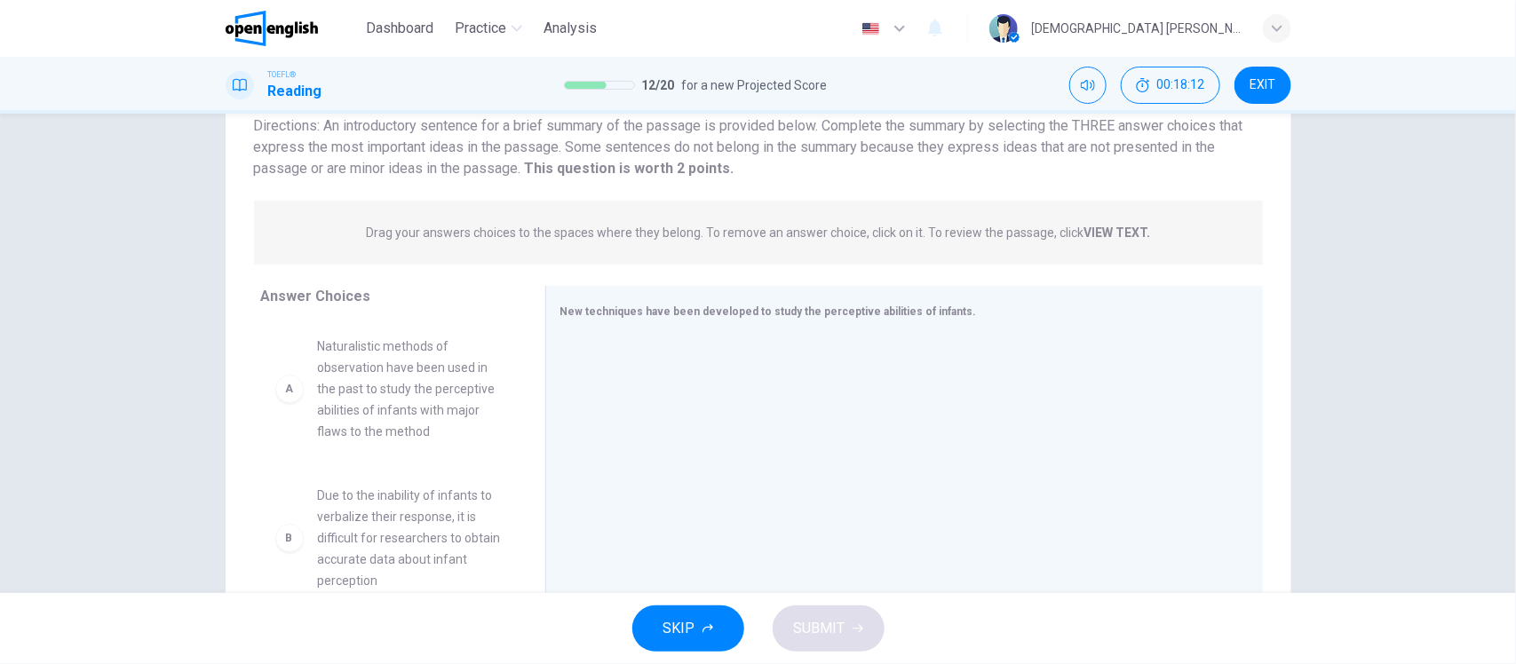
scroll to position [207, 0]
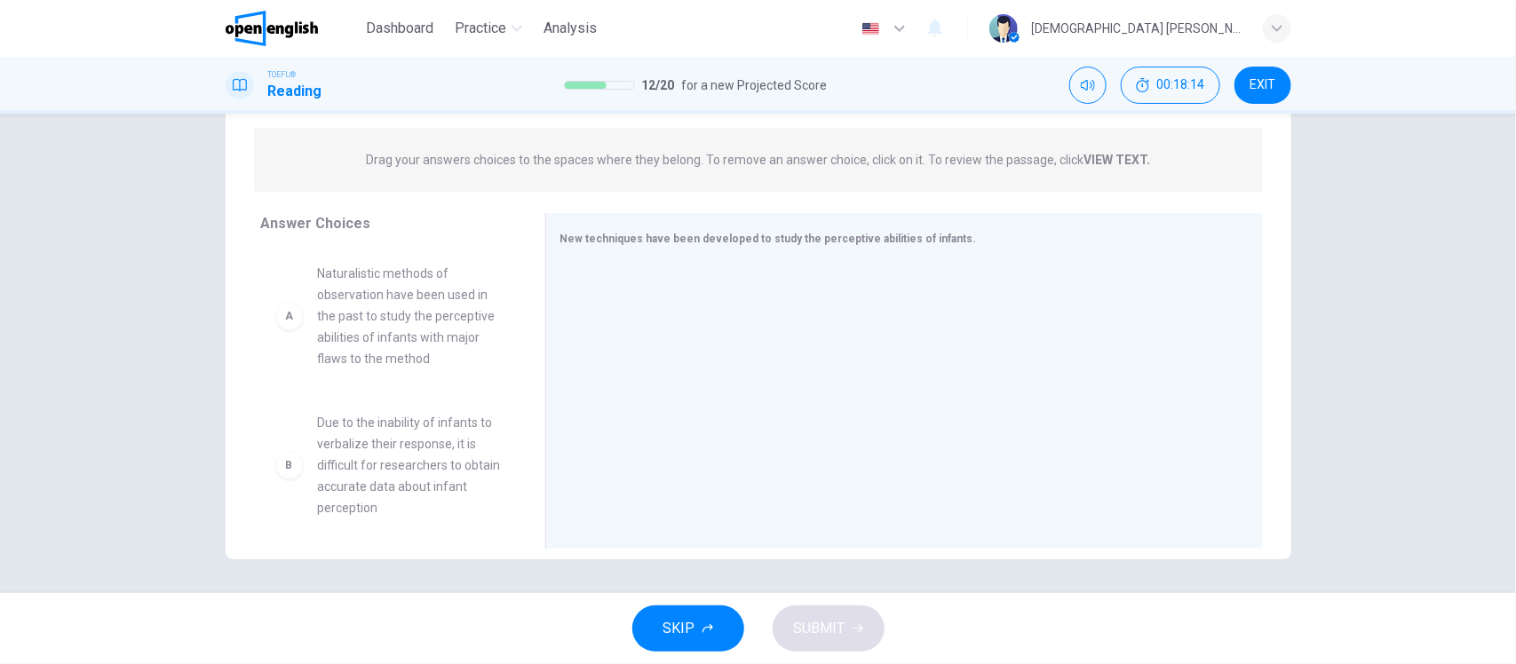
drag, startPoint x: 511, startPoint y: 295, endPoint x: 504, endPoint y: 384, distance: 89.0
click at [504, 384] on div "A Naturalistic methods of observation have been used in the past to study the p…" at bounding box center [396, 385] width 270 height 273
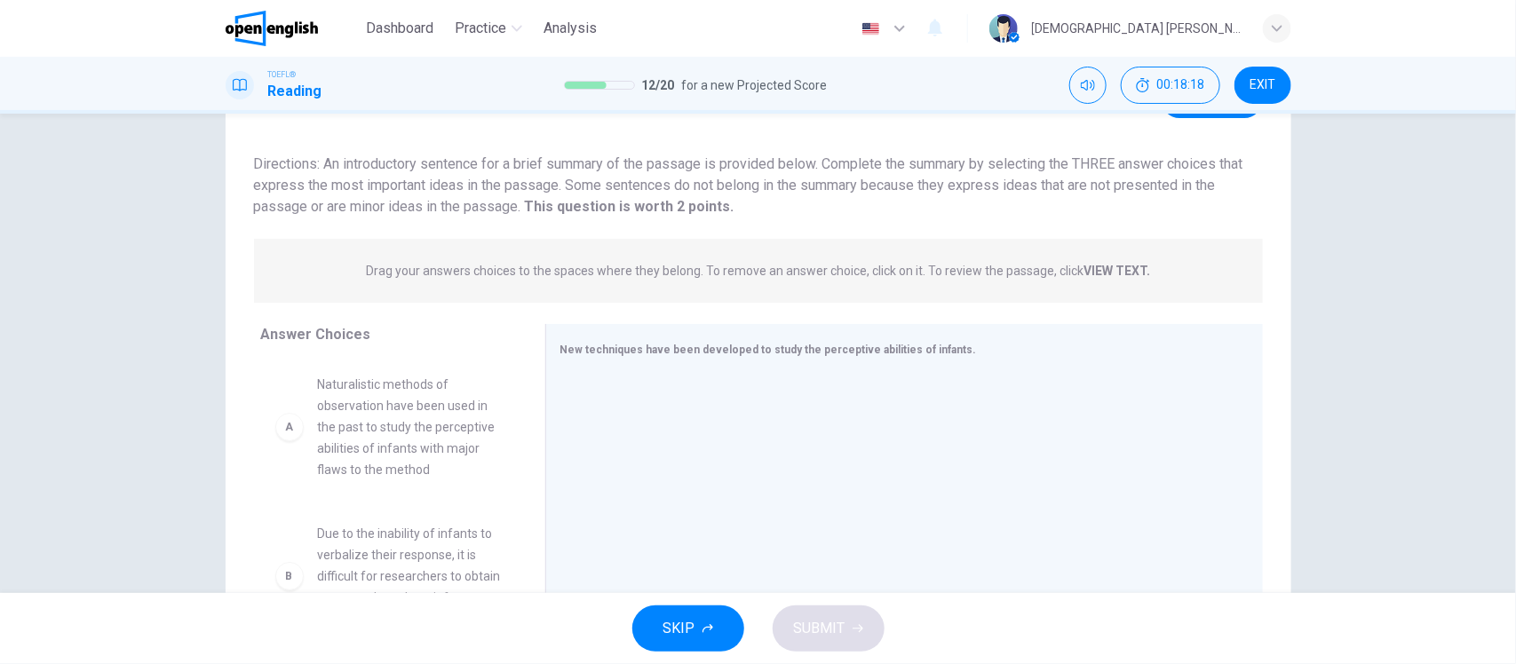
scroll to position [0, 0]
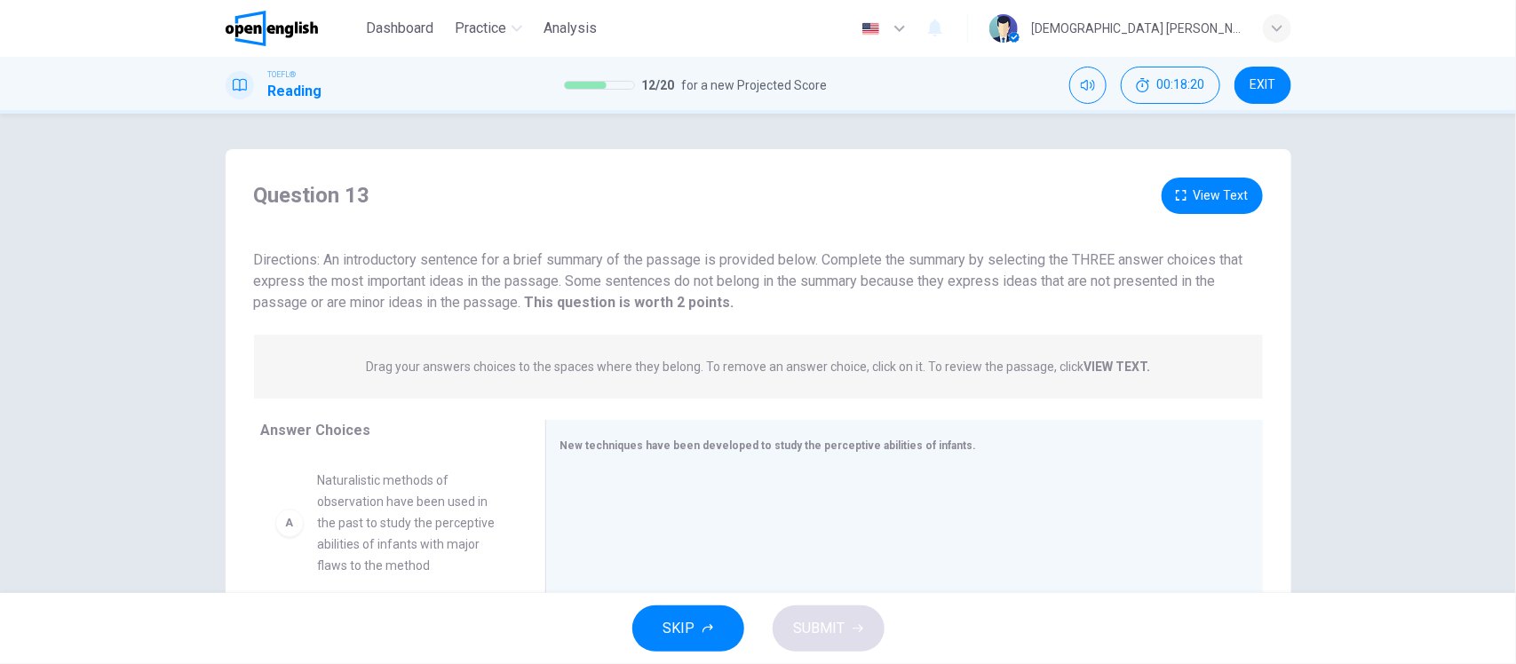
drag, startPoint x: 313, startPoint y: 258, endPoint x: 404, endPoint y: 259, distance: 91.5
click at [404, 259] on span "Directions: An introductory sentence for a brief summary of the passage is prov…" at bounding box center [748, 280] width 989 height 59
click at [1199, 198] on button "View Text" at bounding box center [1211, 196] width 101 height 36
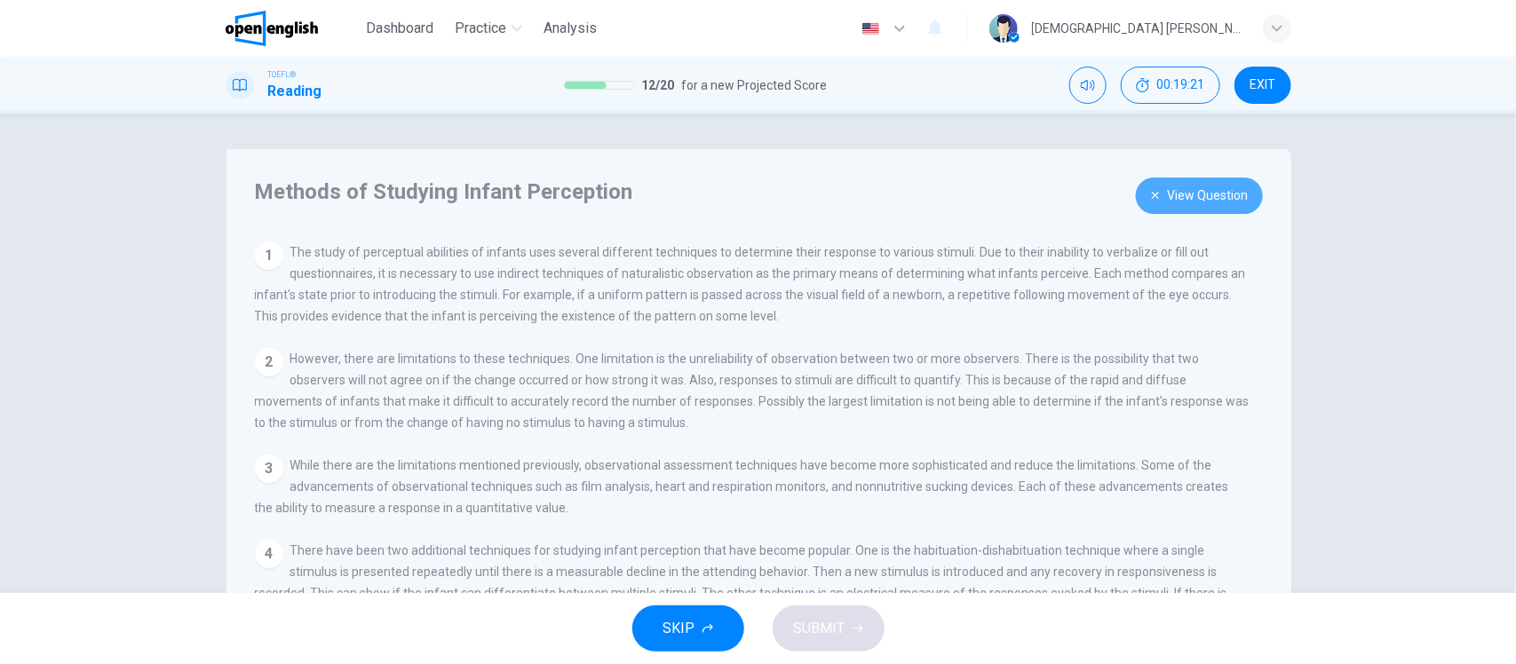
click at [1152, 193] on icon "button" at bounding box center [1155, 195] width 7 height 7
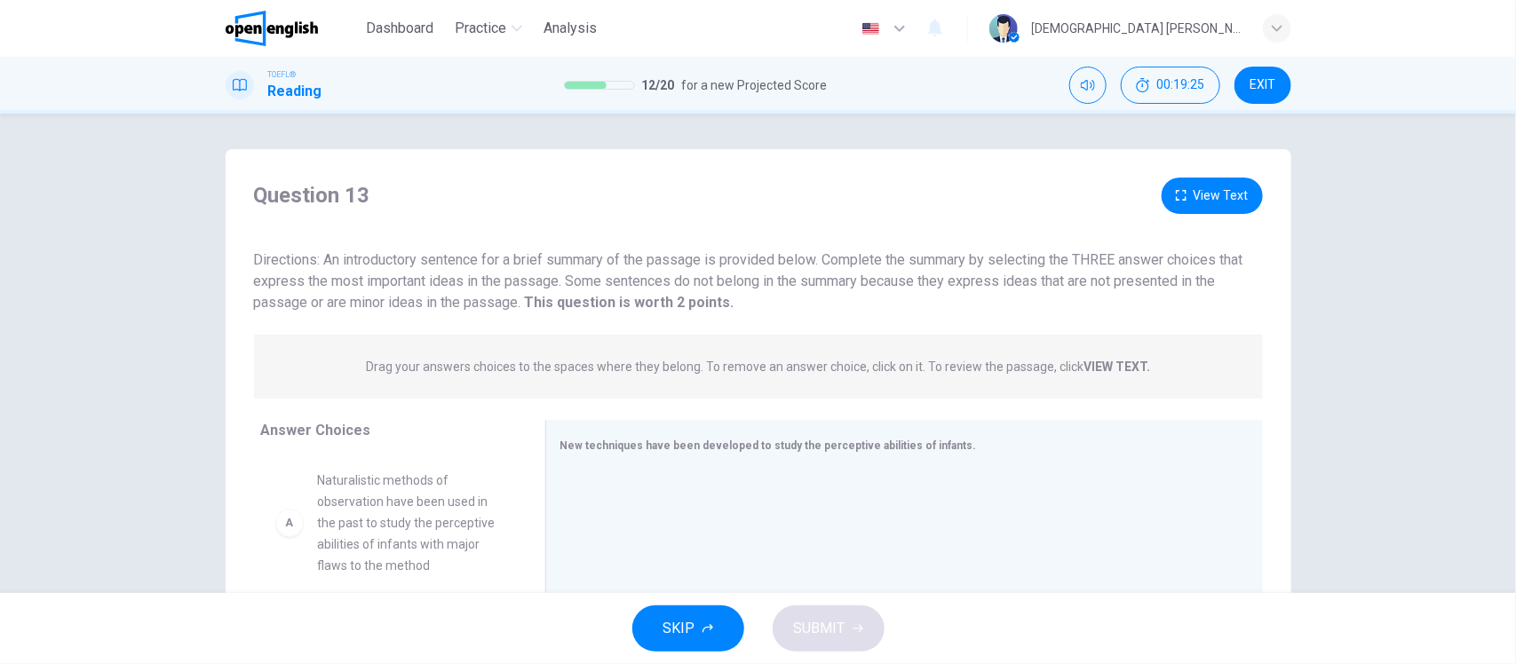
click at [1178, 200] on icon "button" at bounding box center [1181, 195] width 11 height 11
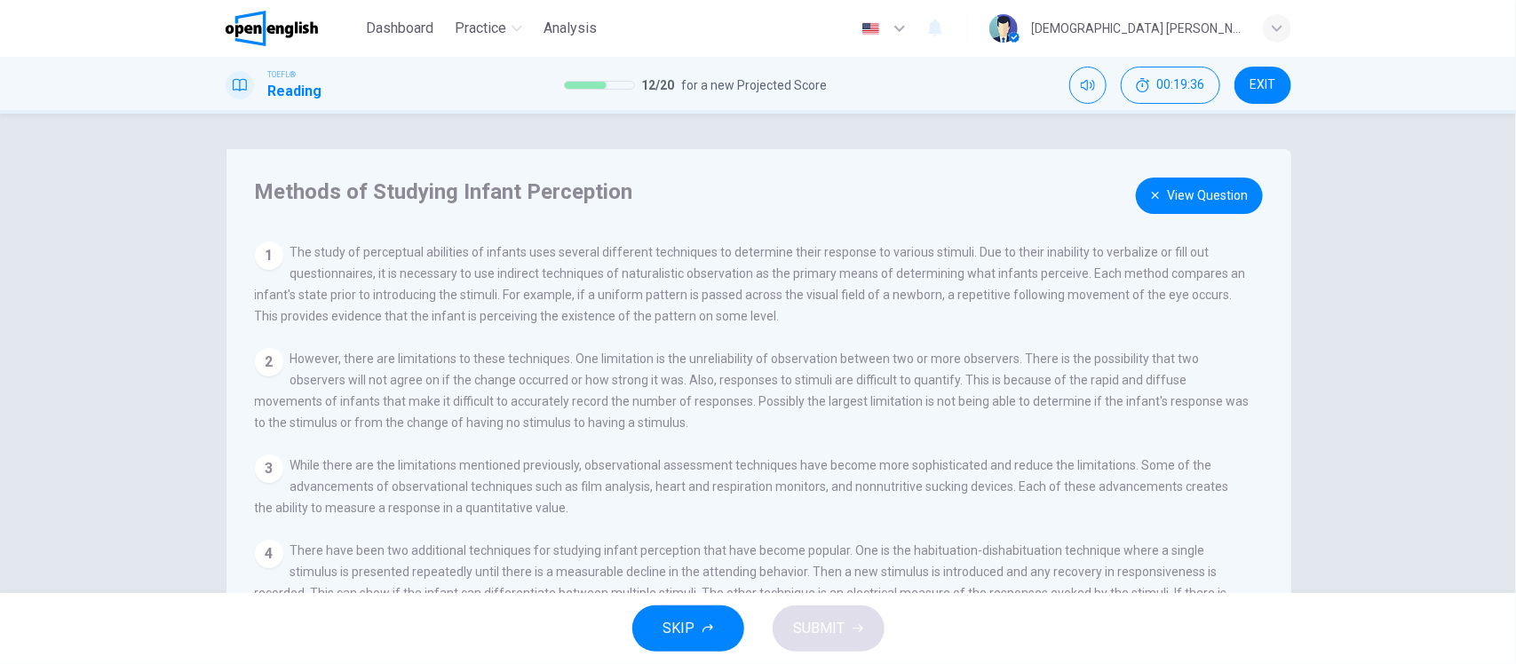
click at [1204, 195] on button "View Question" at bounding box center [1199, 196] width 127 height 36
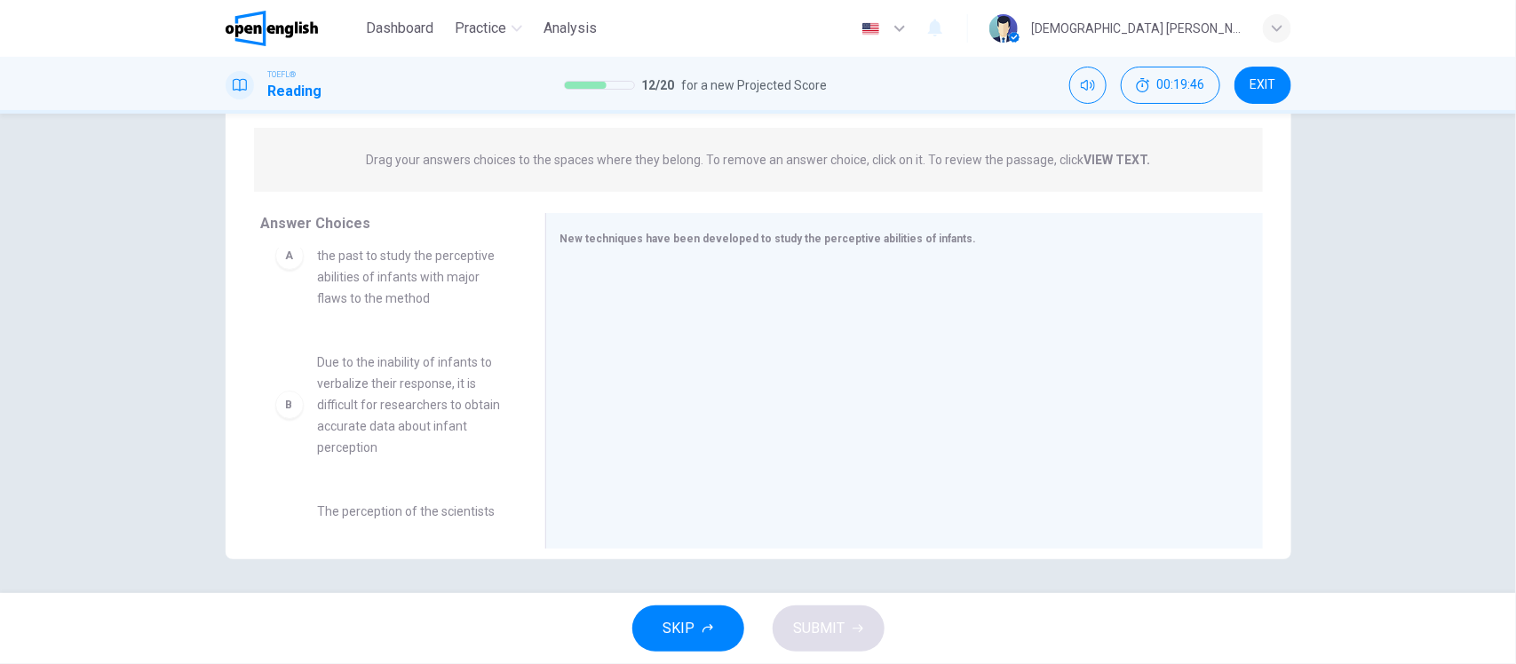
scroll to position [111, 0]
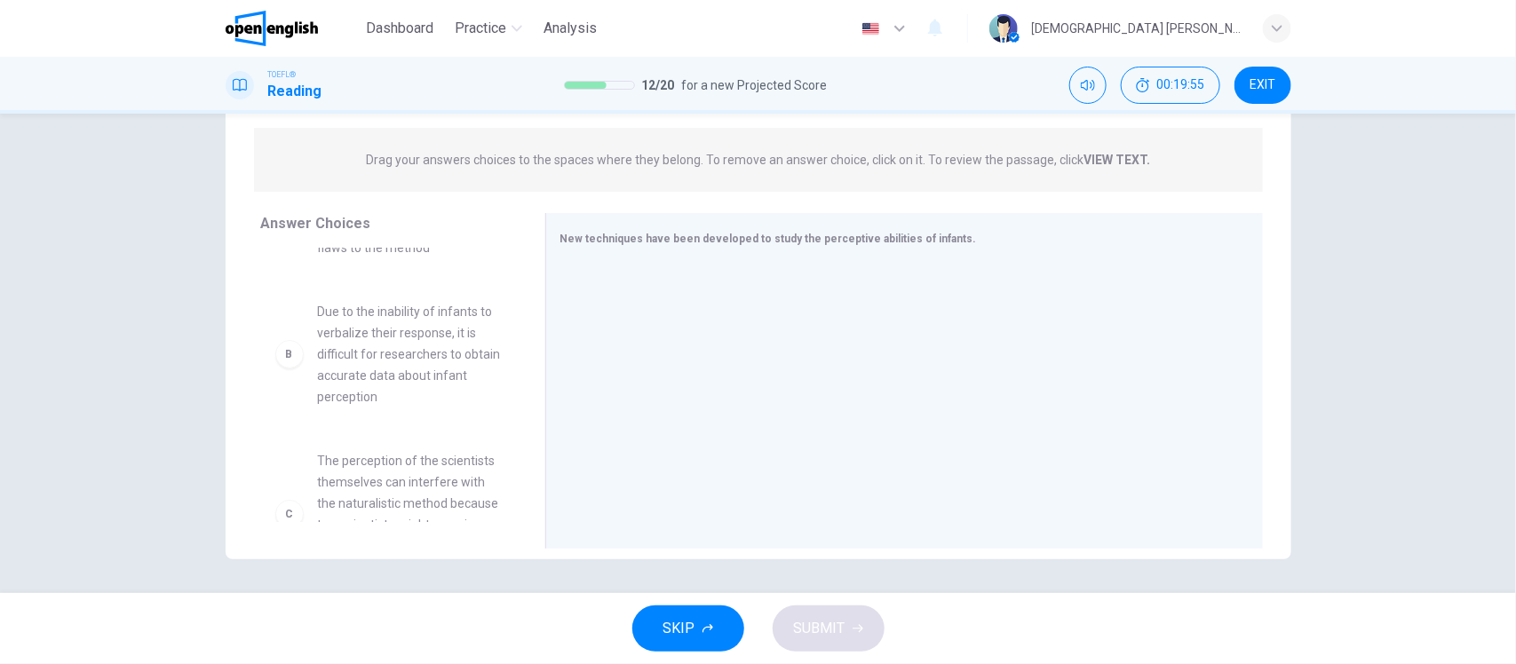
click at [281, 366] on div "B" at bounding box center [289, 354] width 28 height 28
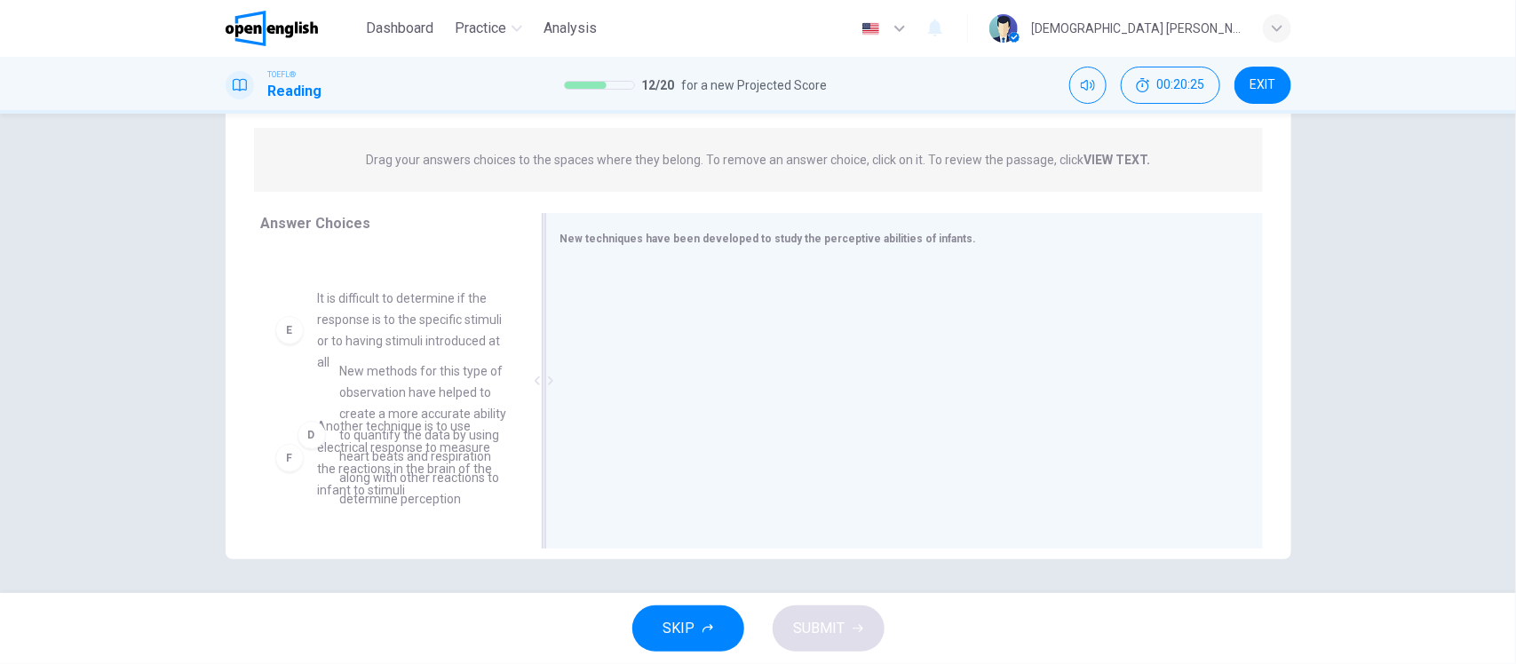
scroll to position [445, 0]
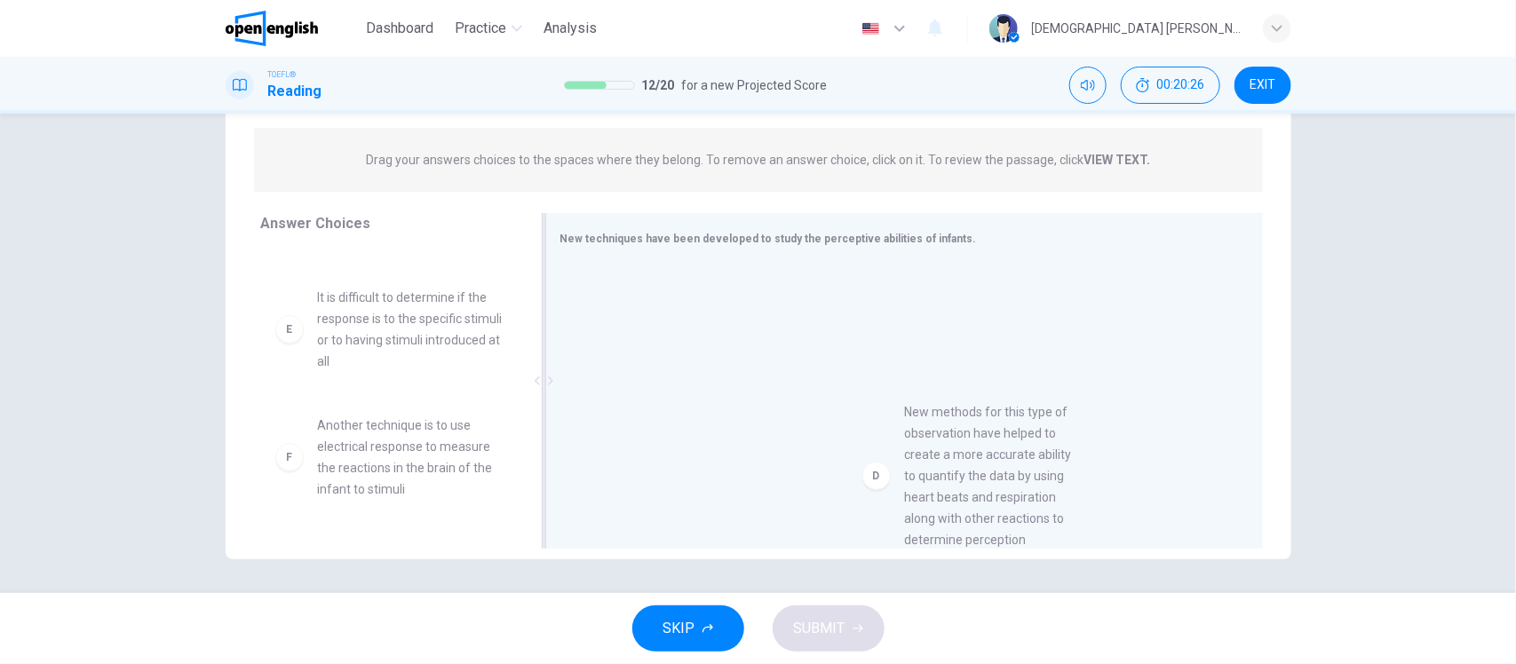
drag, startPoint x: 362, startPoint y: 378, endPoint x: 956, endPoint y: 478, distance: 602.3
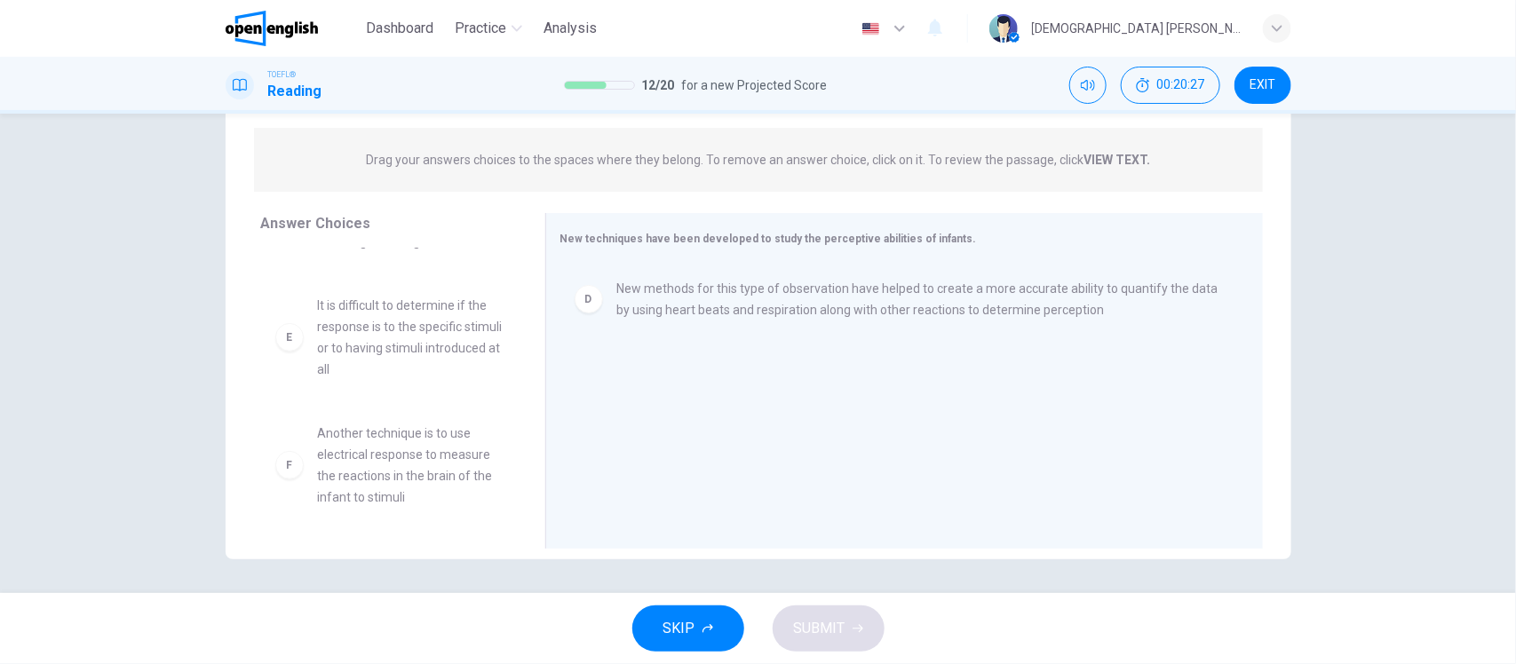
scroll to position [458, 0]
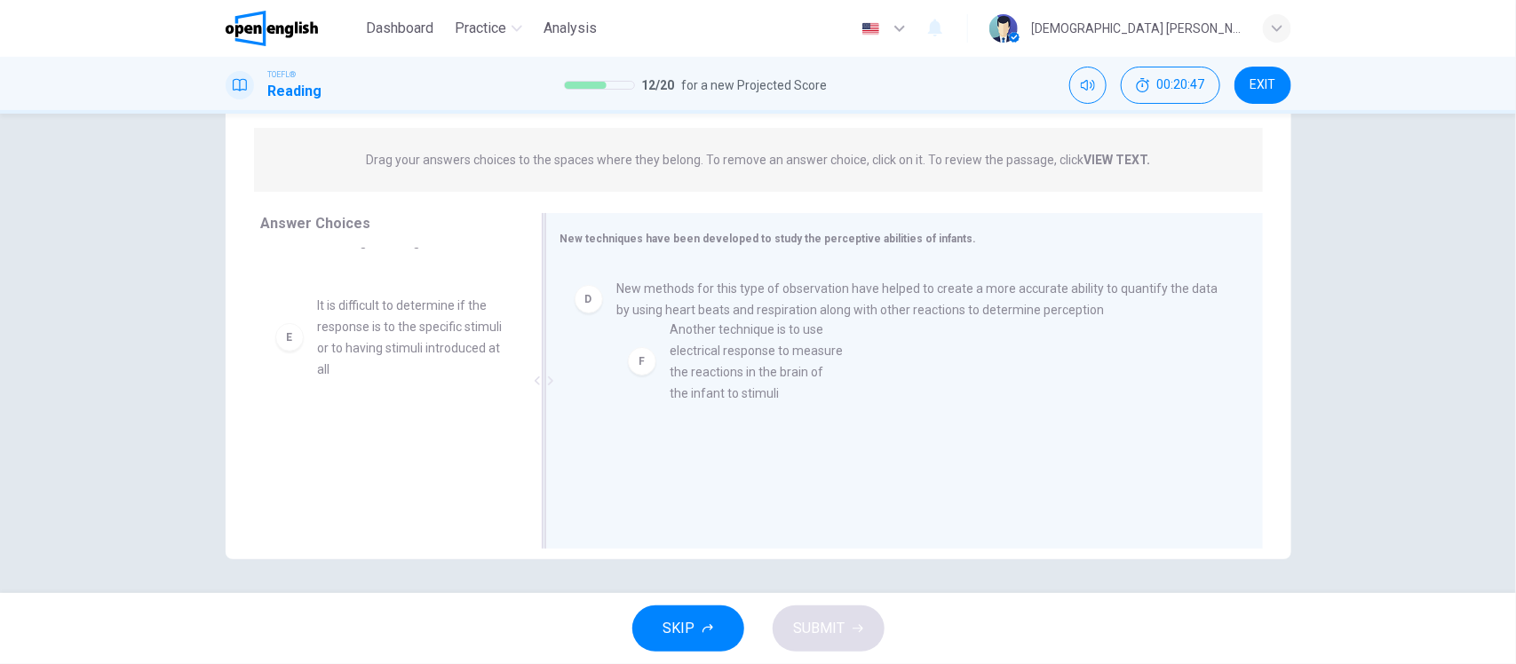
drag, startPoint x: 349, startPoint y: 491, endPoint x: 703, endPoint y: 393, distance: 367.5
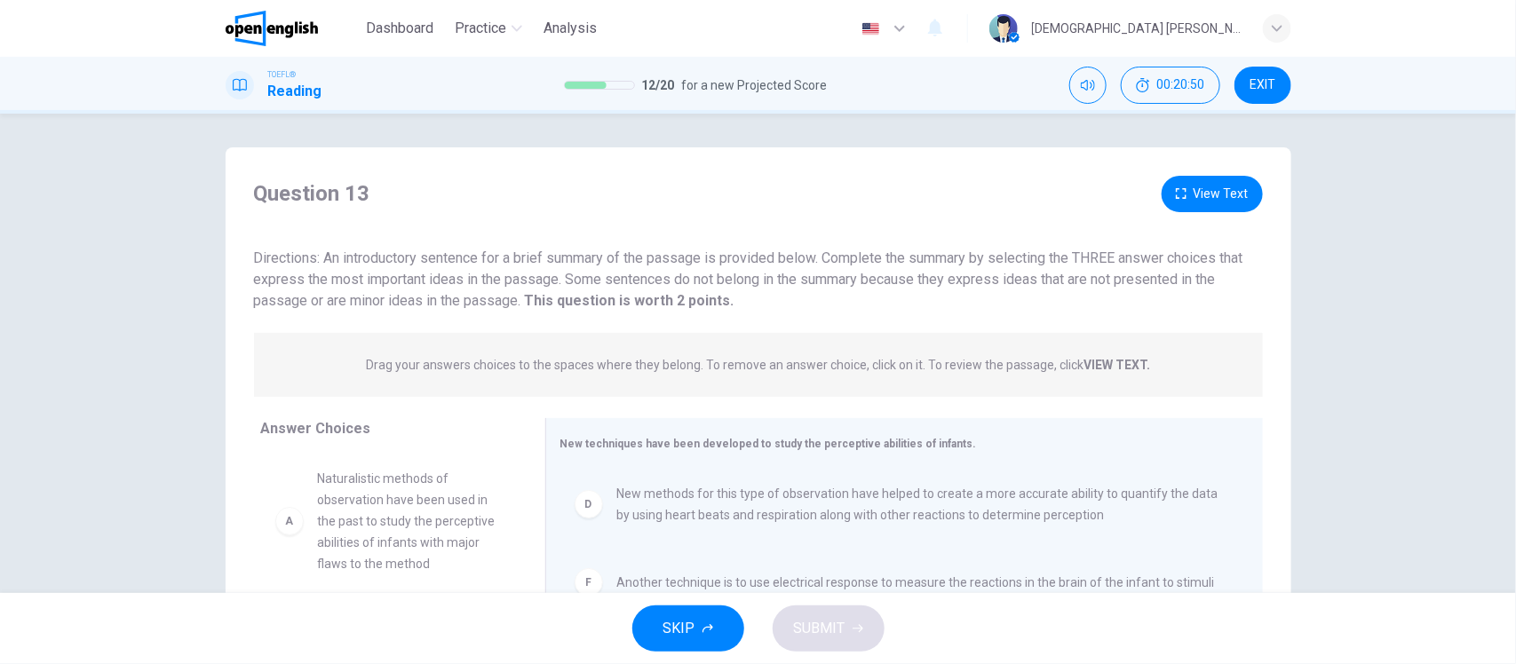
scroll to position [0, 0]
click at [1190, 195] on button "View Text" at bounding box center [1211, 196] width 101 height 36
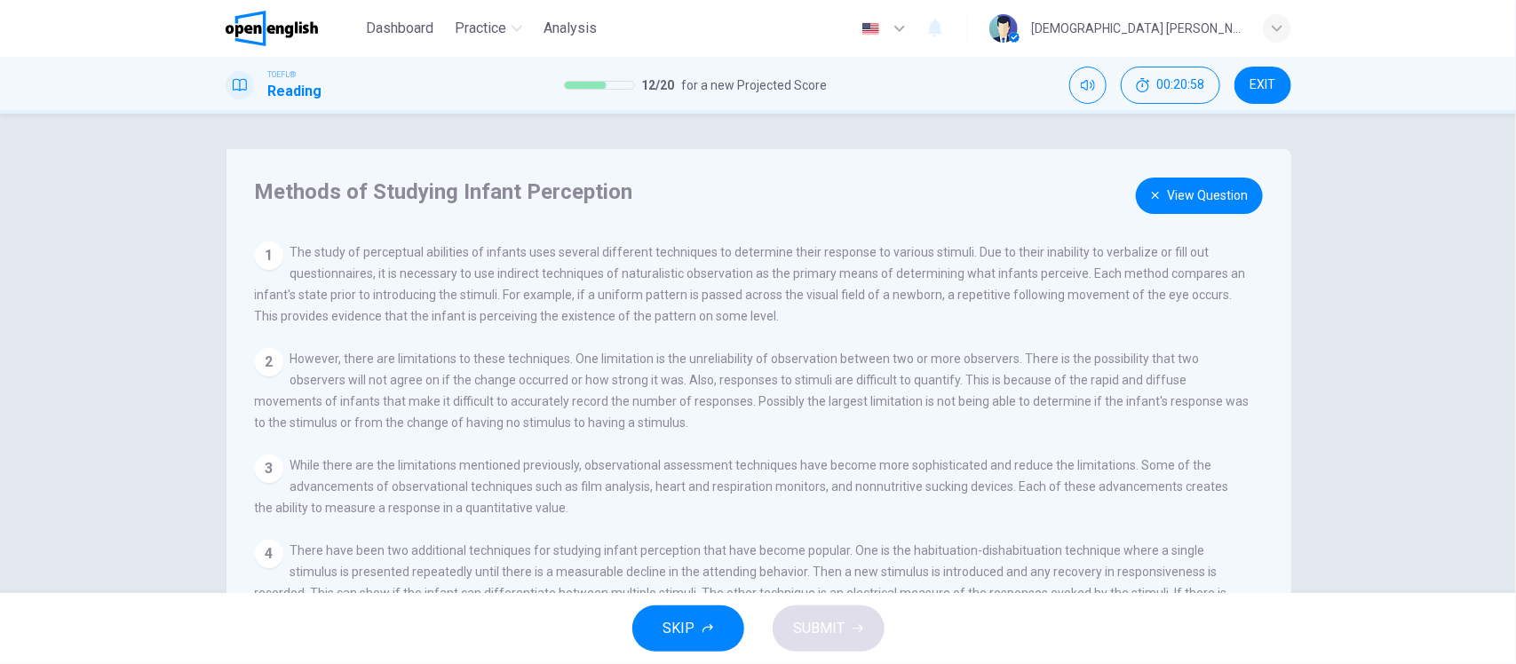
drag, startPoint x: 355, startPoint y: 251, endPoint x: 828, endPoint y: 253, distance: 473.3
click at [828, 253] on span "The study of perceptual abilities of infants uses several different techniques …" at bounding box center [750, 284] width 991 height 78
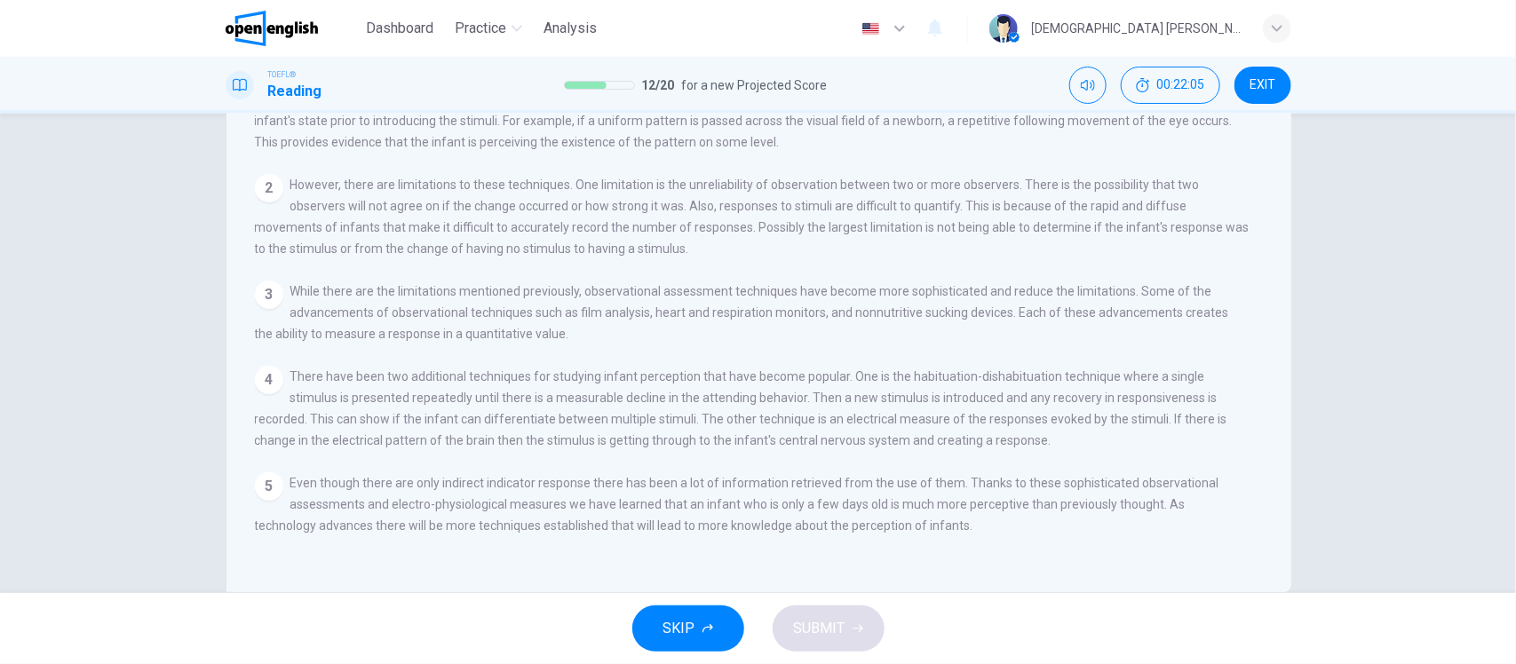
scroll to position [207, 0]
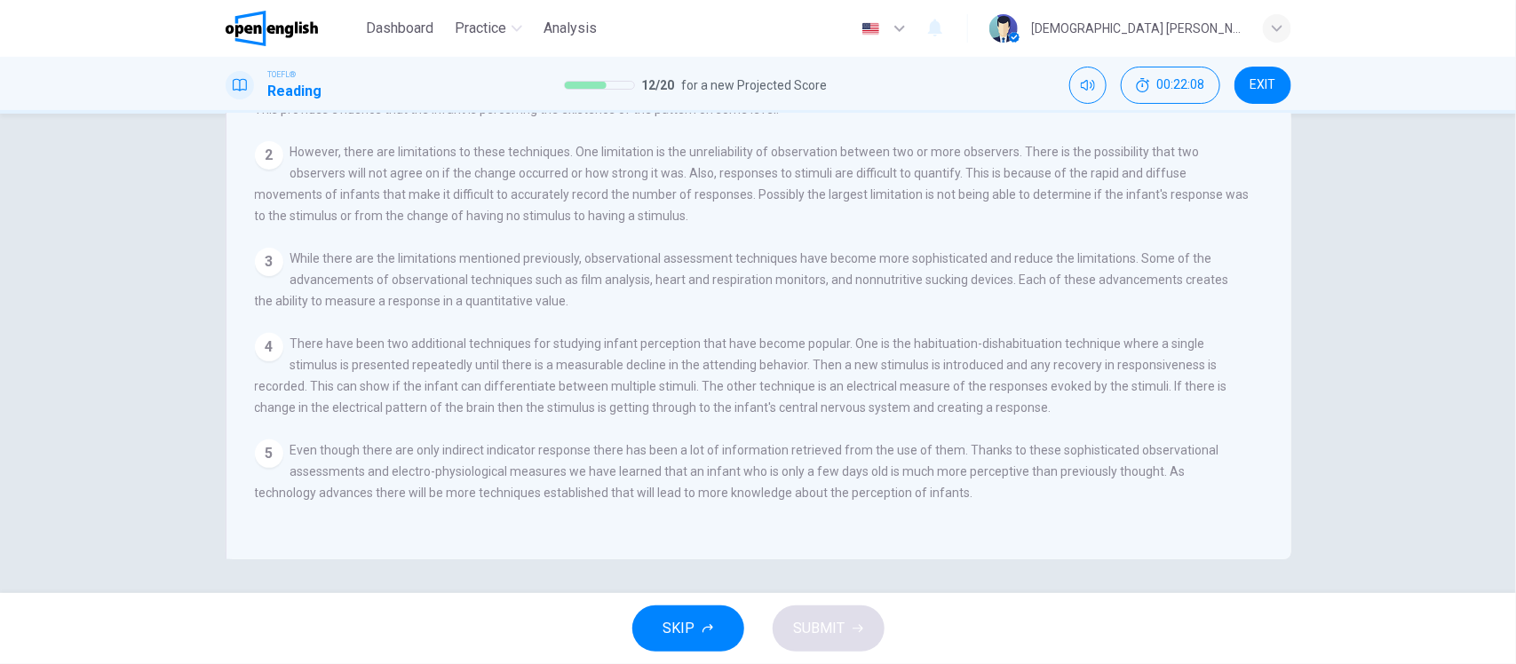
drag, startPoint x: 511, startPoint y: 377, endPoint x: 704, endPoint y: 371, distance: 192.8
click at [704, 371] on span "There have been two additional techniques for studying infant perception that h…" at bounding box center [741, 376] width 972 height 78
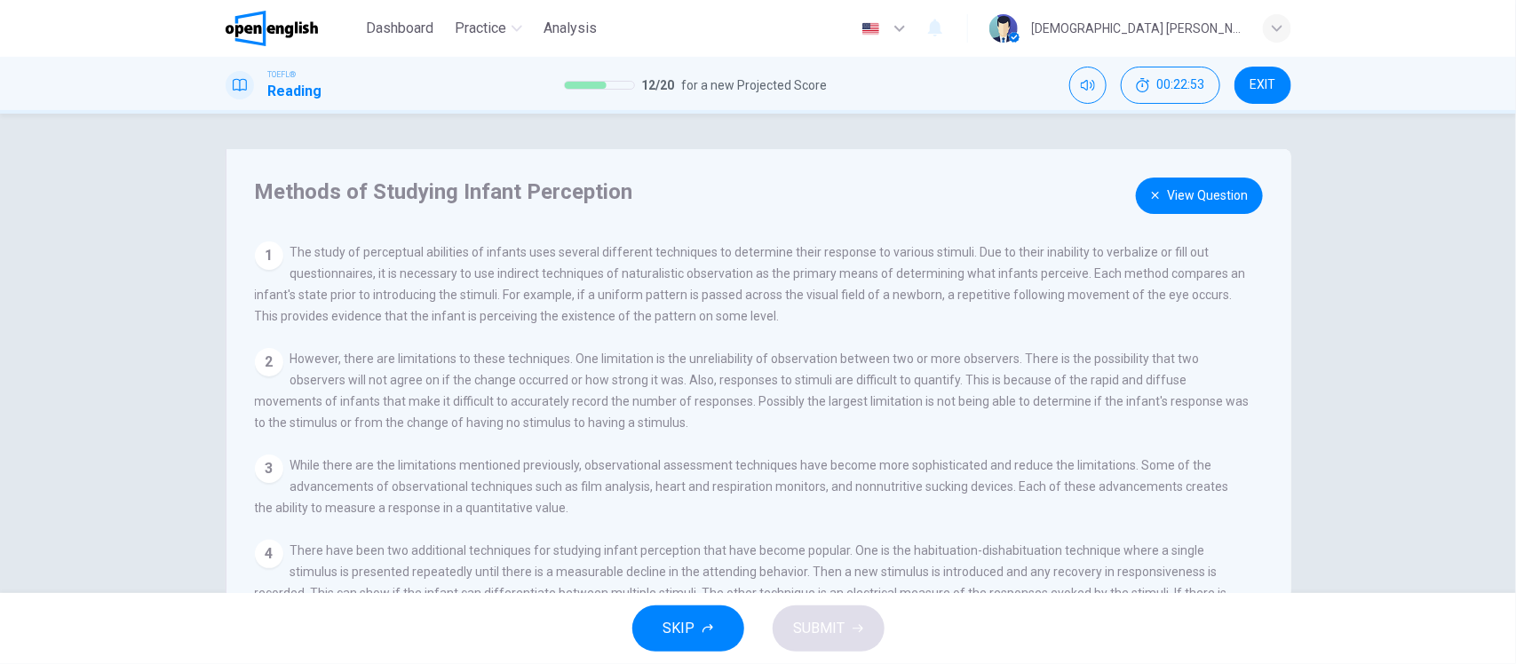
click at [1161, 192] on button "View Question" at bounding box center [1199, 196] width 127 height 36
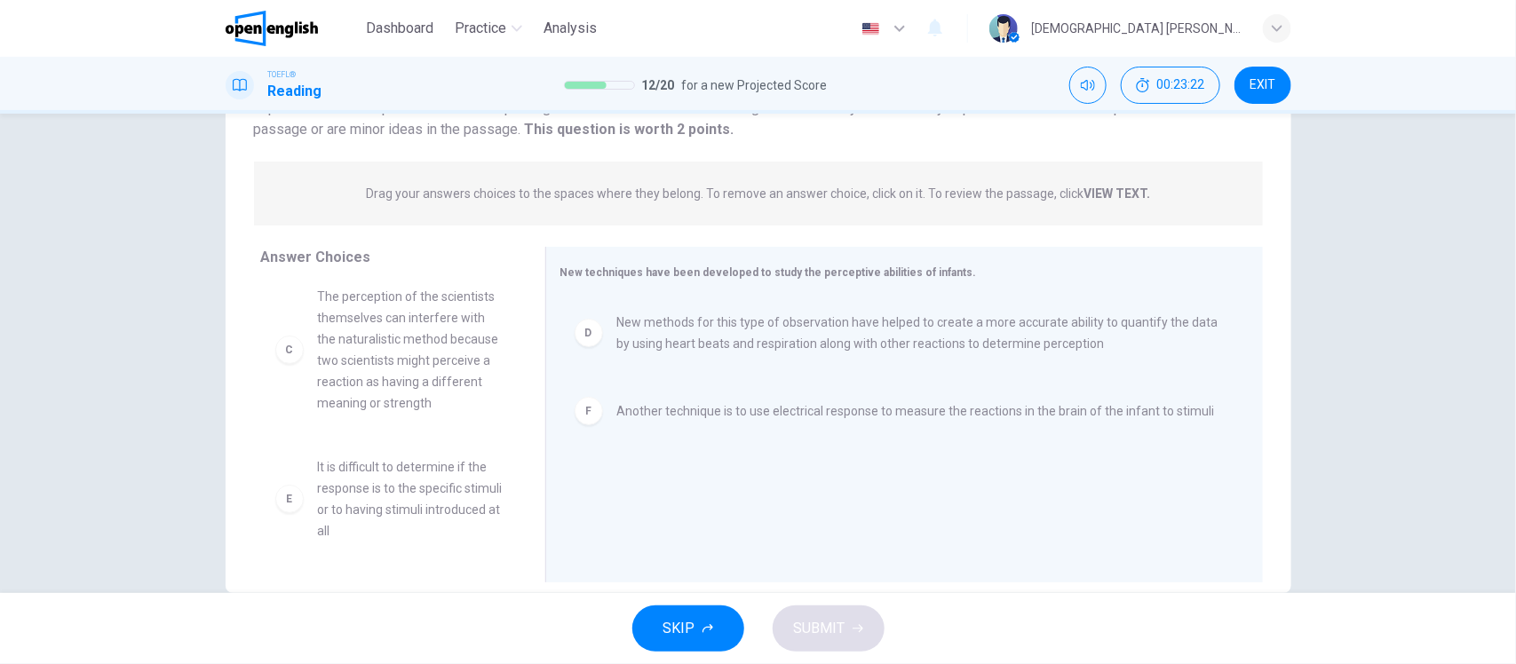
scroll to position [207, 0]
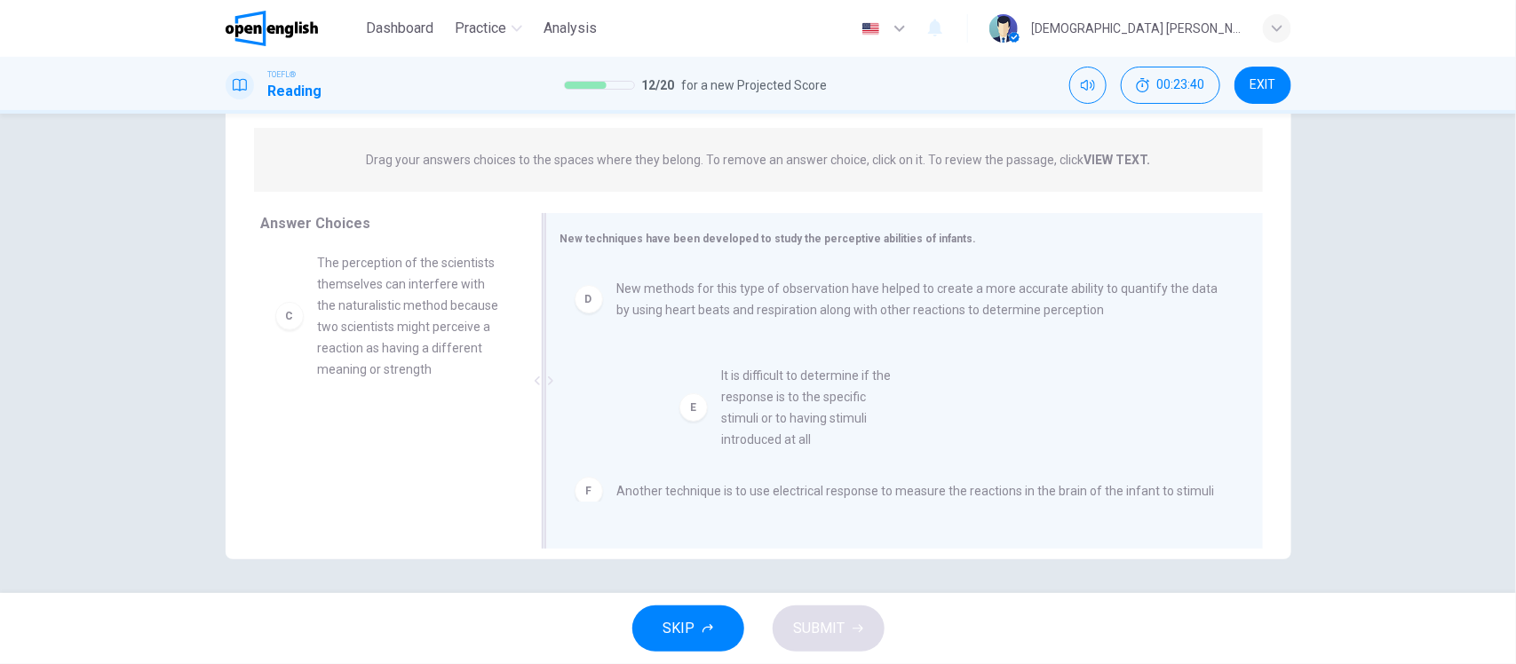
drag, startPoint x: 291, startPoint y: 472, endPoint x: 712, endPoint y: 426, distance: 423.4
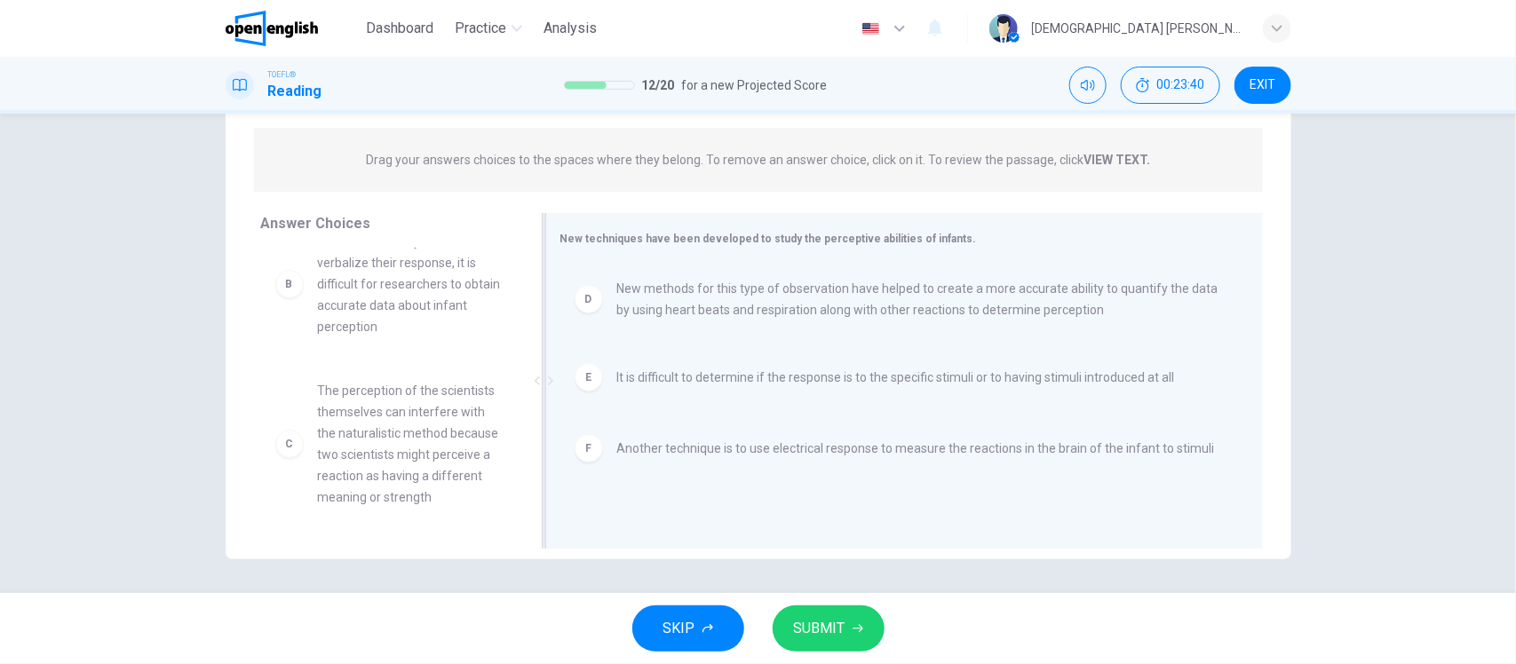
scroll to position [202, 0]
drag, startPoint x: 644, startPoint y: 451, endPoint x: 633, endPoint y: 451, distance: 10.7
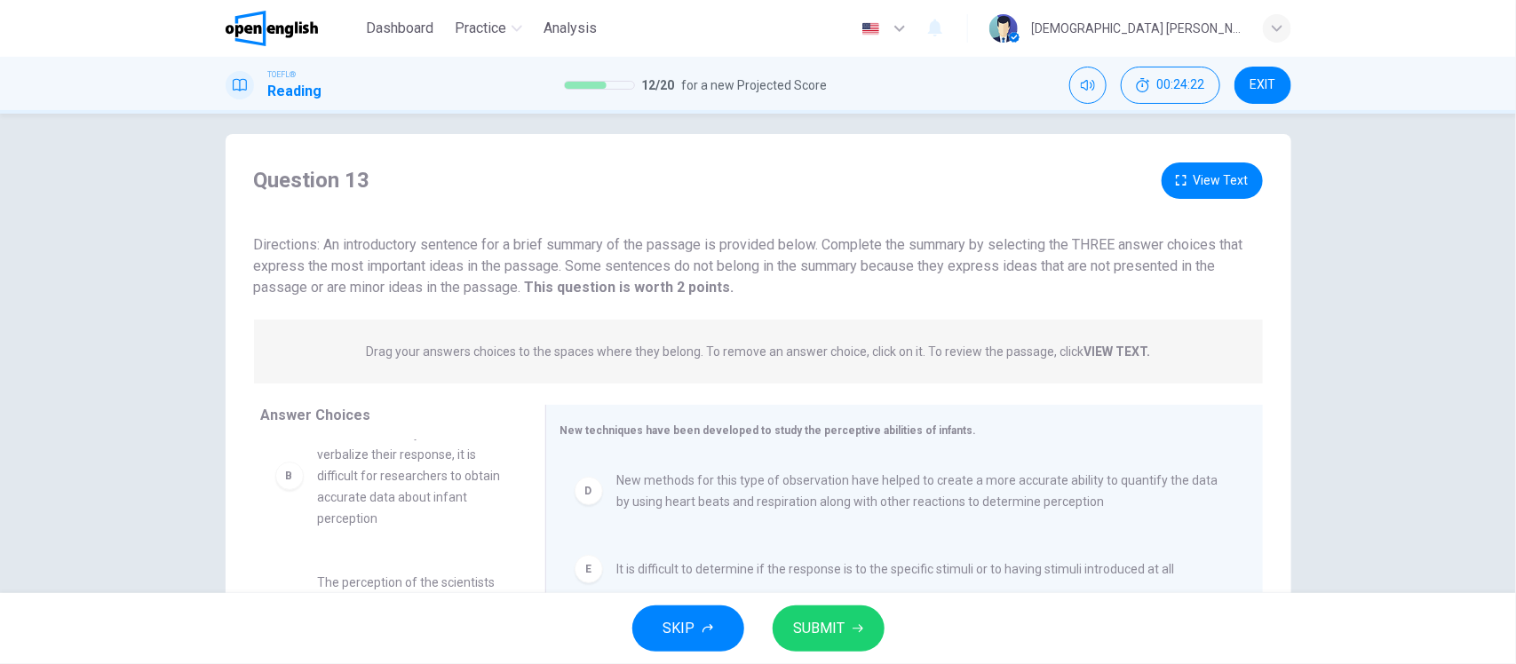
scroll to position [0, 0]
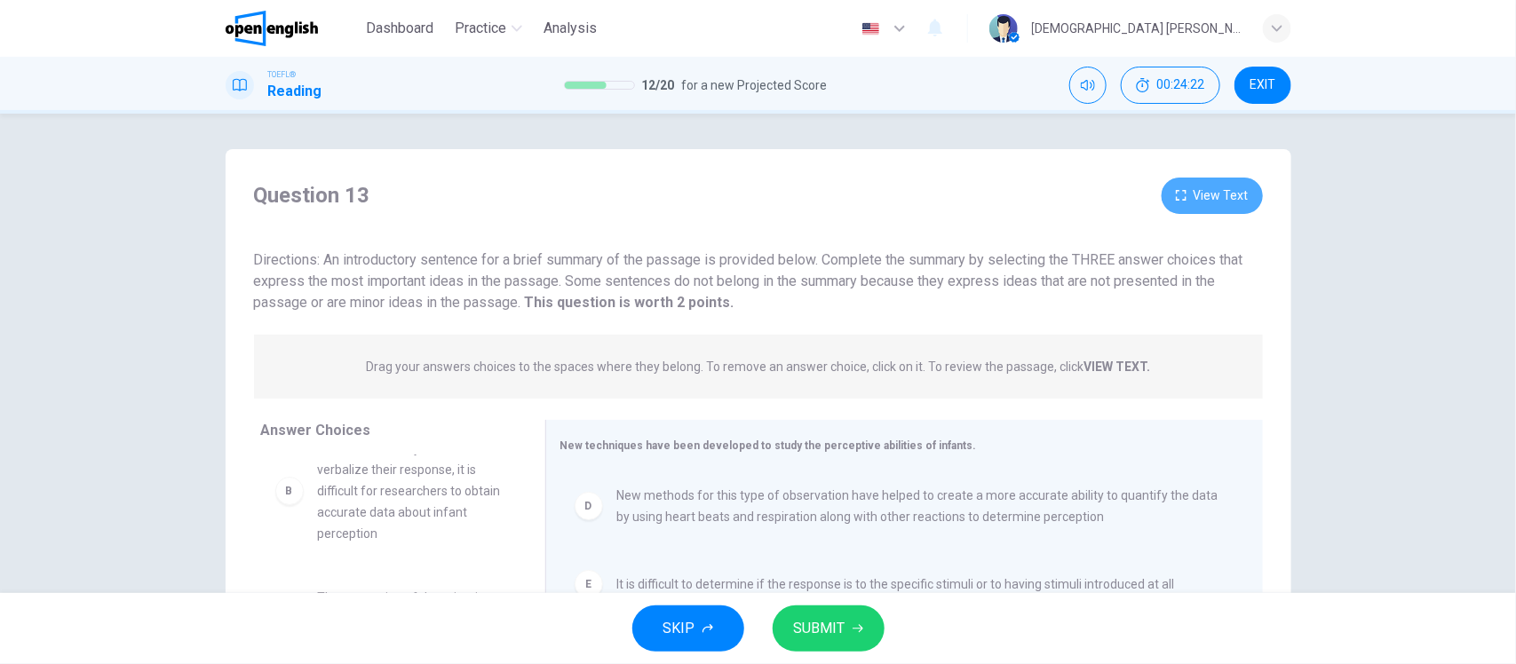
click at [1208, 189] on button "View Text" at bounding box center [1211, 196] width 101 height 36
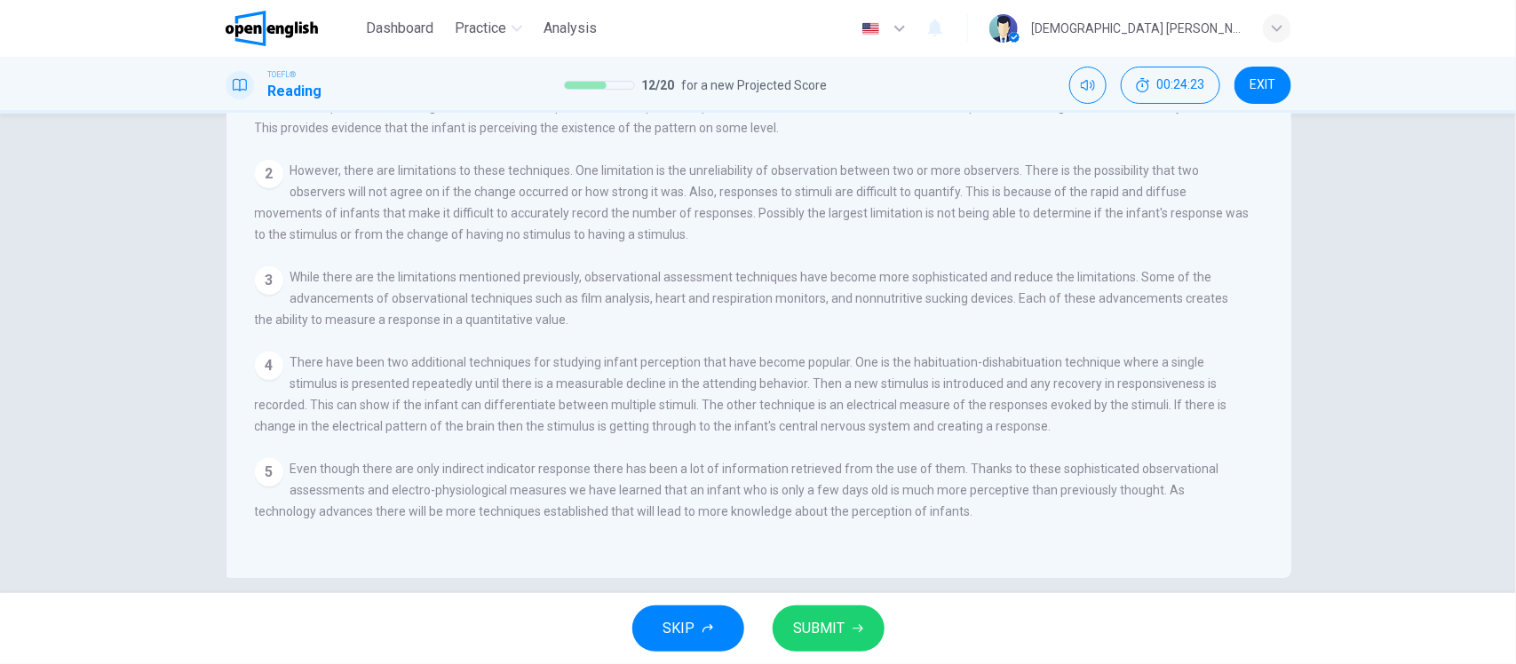
scroll to position [207, 0]
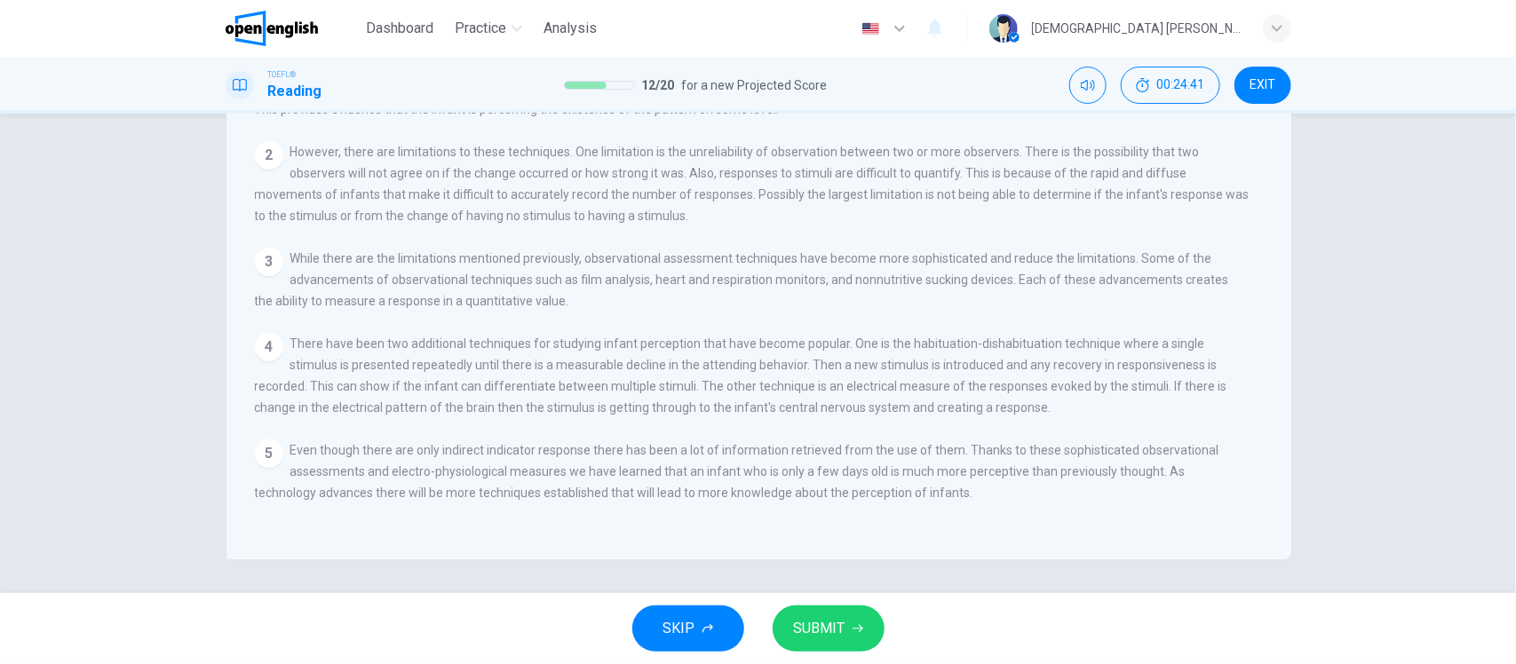
drag, startPoint x: 407, startPoint y: 422, endPoint x: 513, endPoint y: 424, distance: 106.6
click at [513, 415] on span "There have been two additional techniques for studying infant perception that h…" at bounding box center [741, 376] width 972 height 78
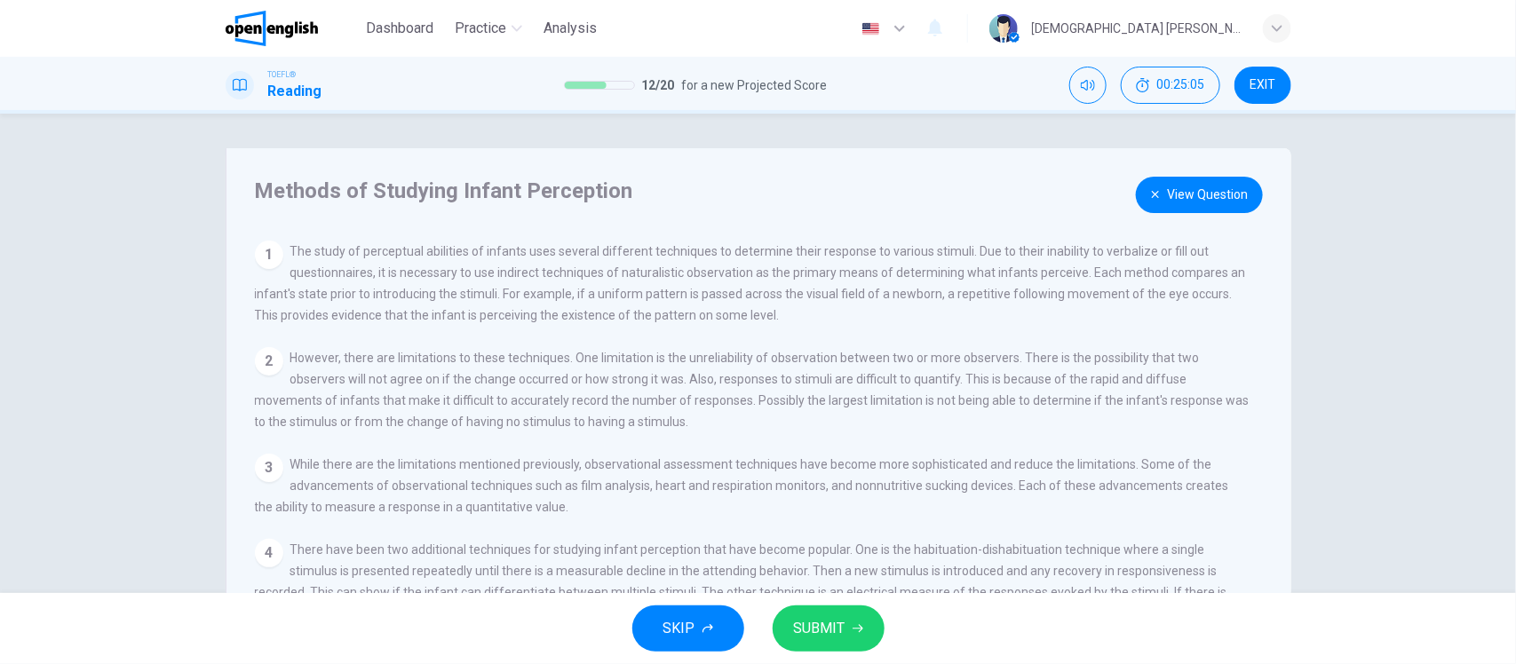
scroll to position [0, 0]
click at [1163, 194] on button "View Question" at bounding box center [1199, 196] width 127 height 36
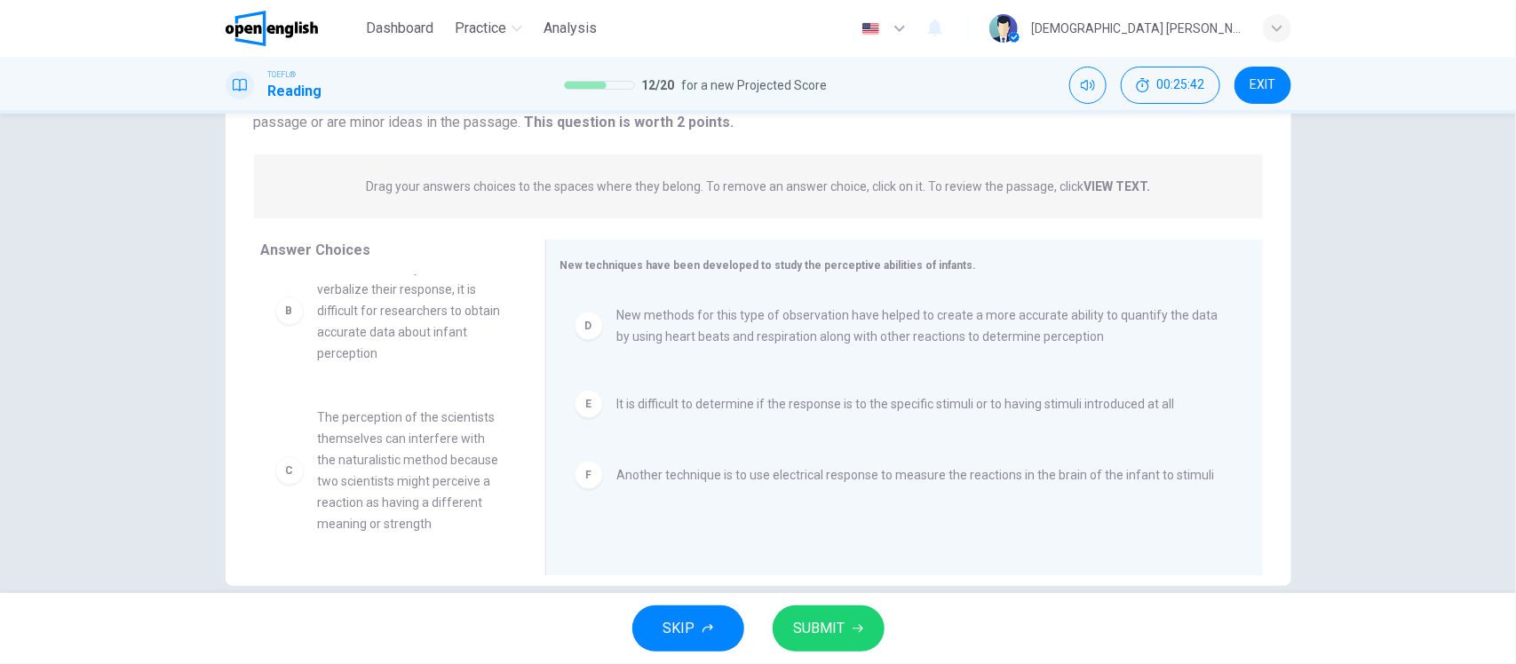
scroll to position [207, 0]
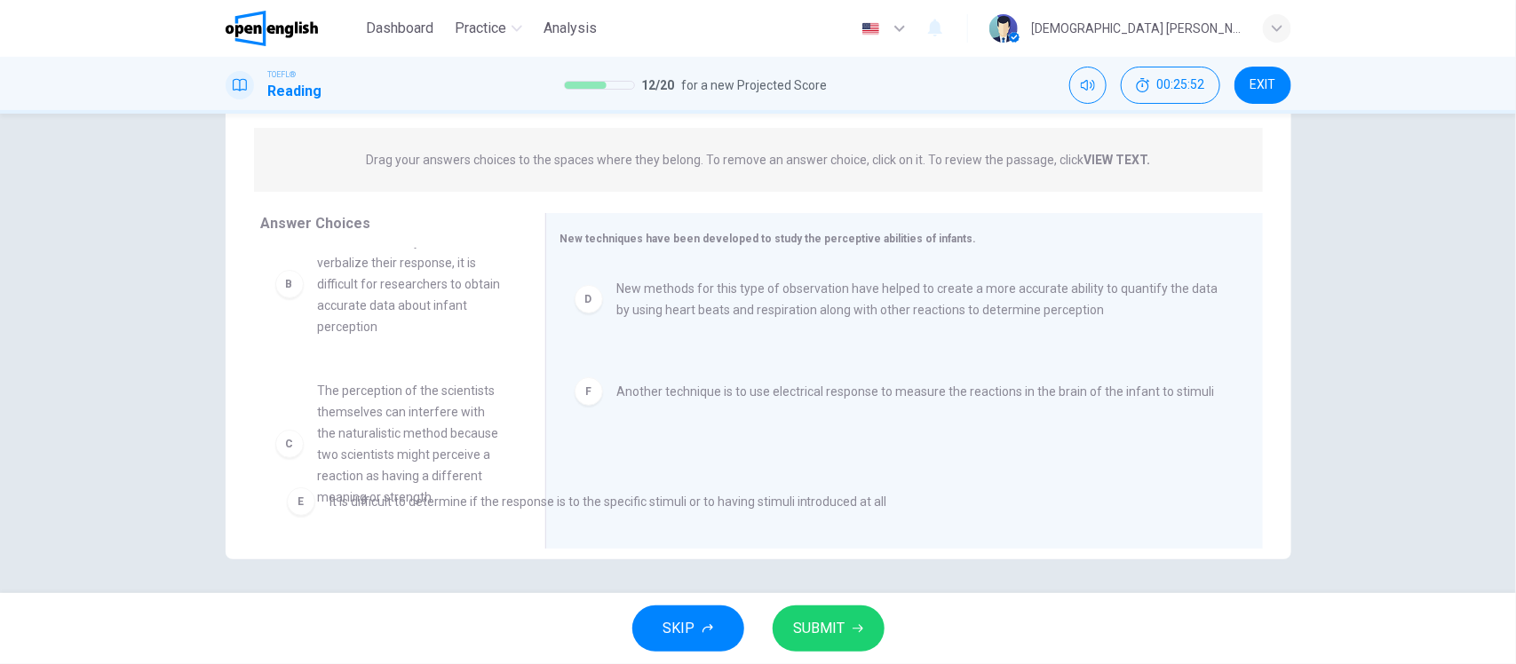
drag, startPoint x: 686, startPoint y: 388, endPoint x: 396, endPoint y: 516, distance: 317.3
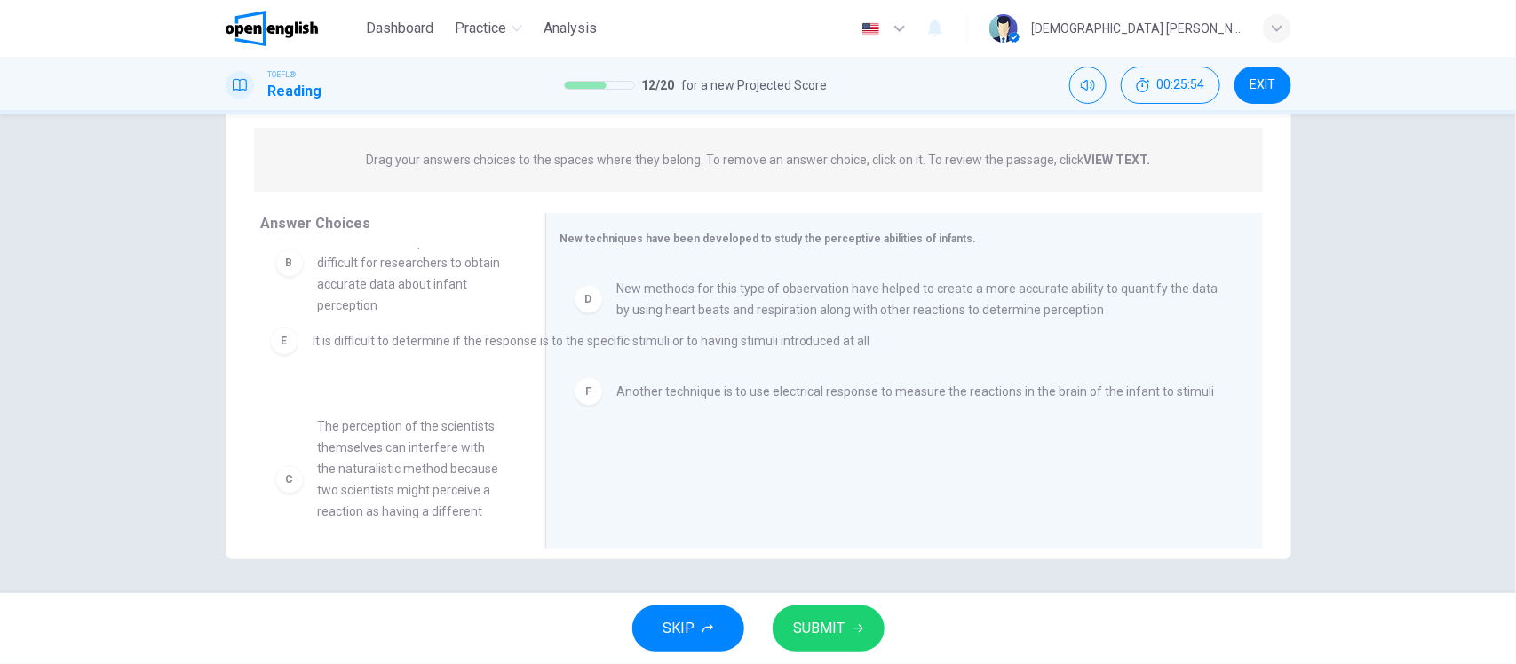
drag, startPoint x: 636, startPoint y: 383, endPoint x: 324, endPoint y: 346, distance: 313.8
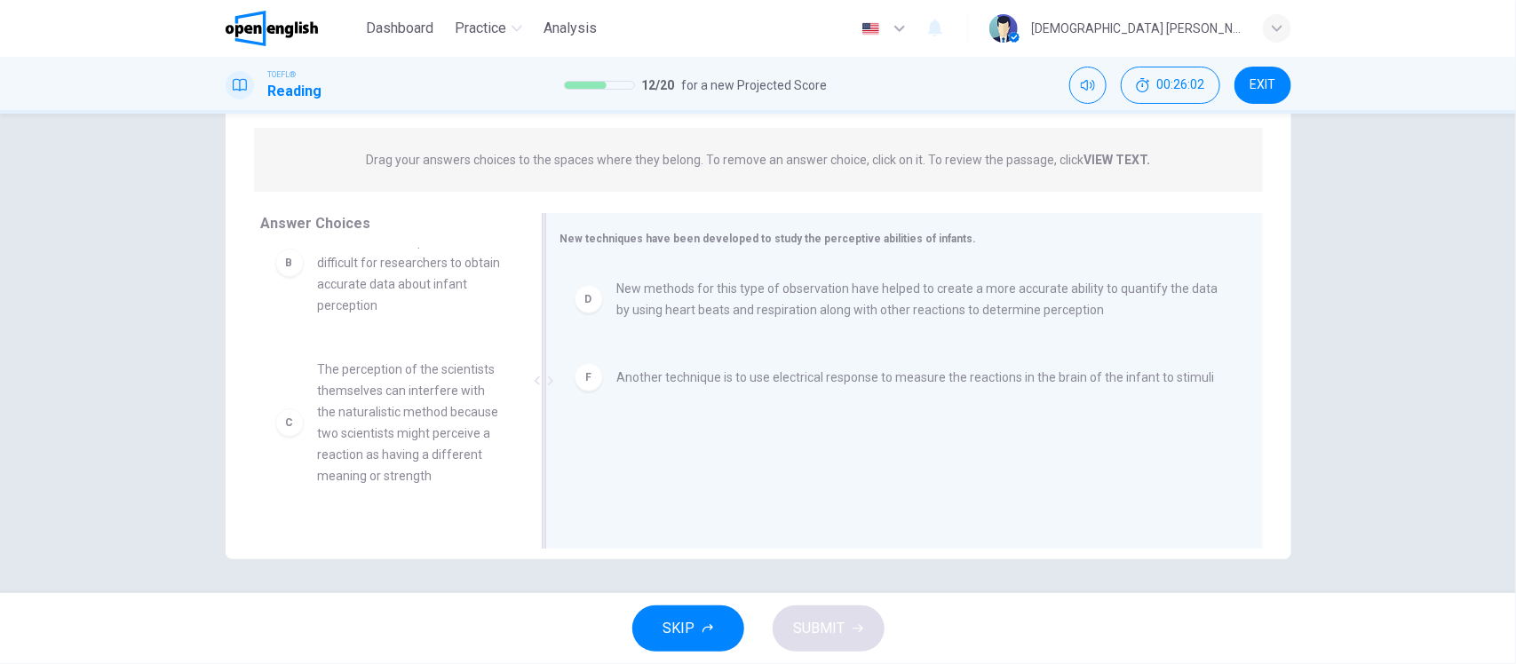
click at [628, 442] on div "D New methods for this type of observation have helped to create a more accurat…" at bounding box center [897, 383] width 674 height 238
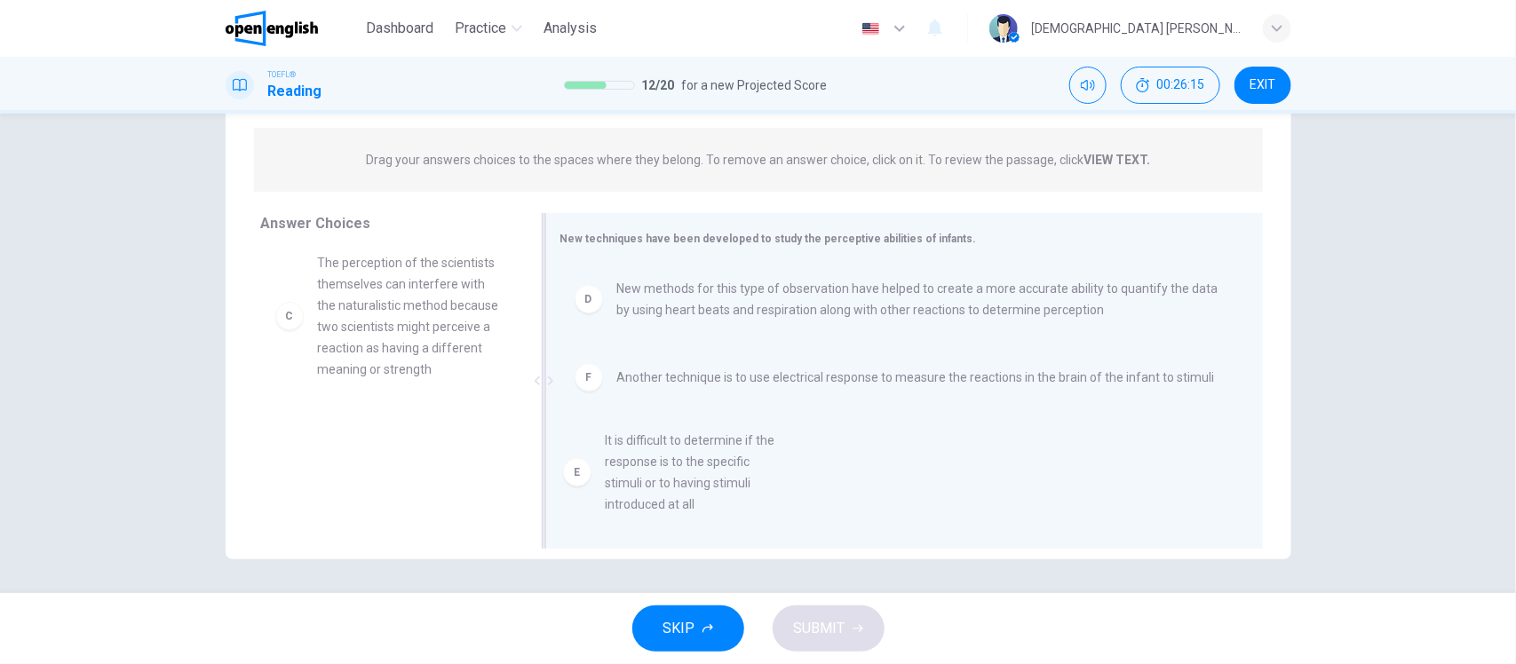
scroll to position [20, 0]
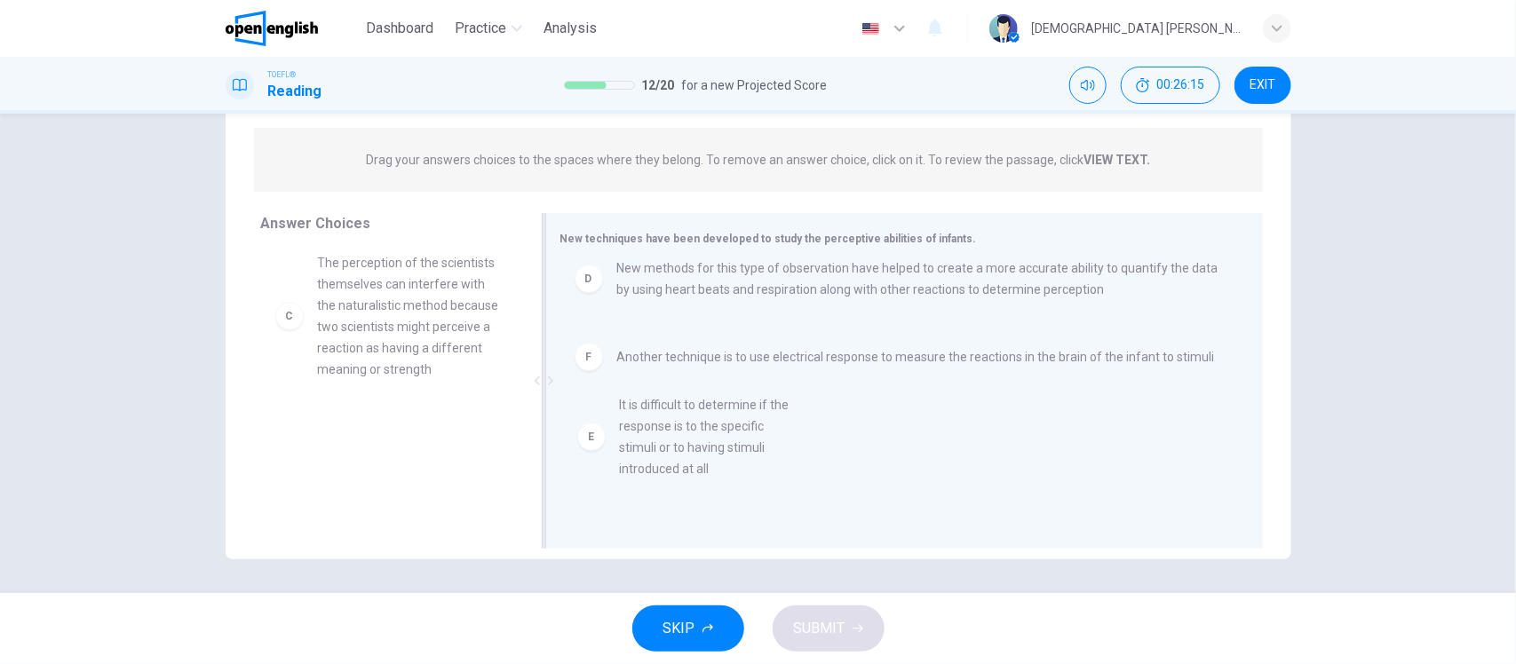
drag, startPoint x: 361, startPoint y: 484, endPoint x: 680, endPoint y: 457, distance: 319.9
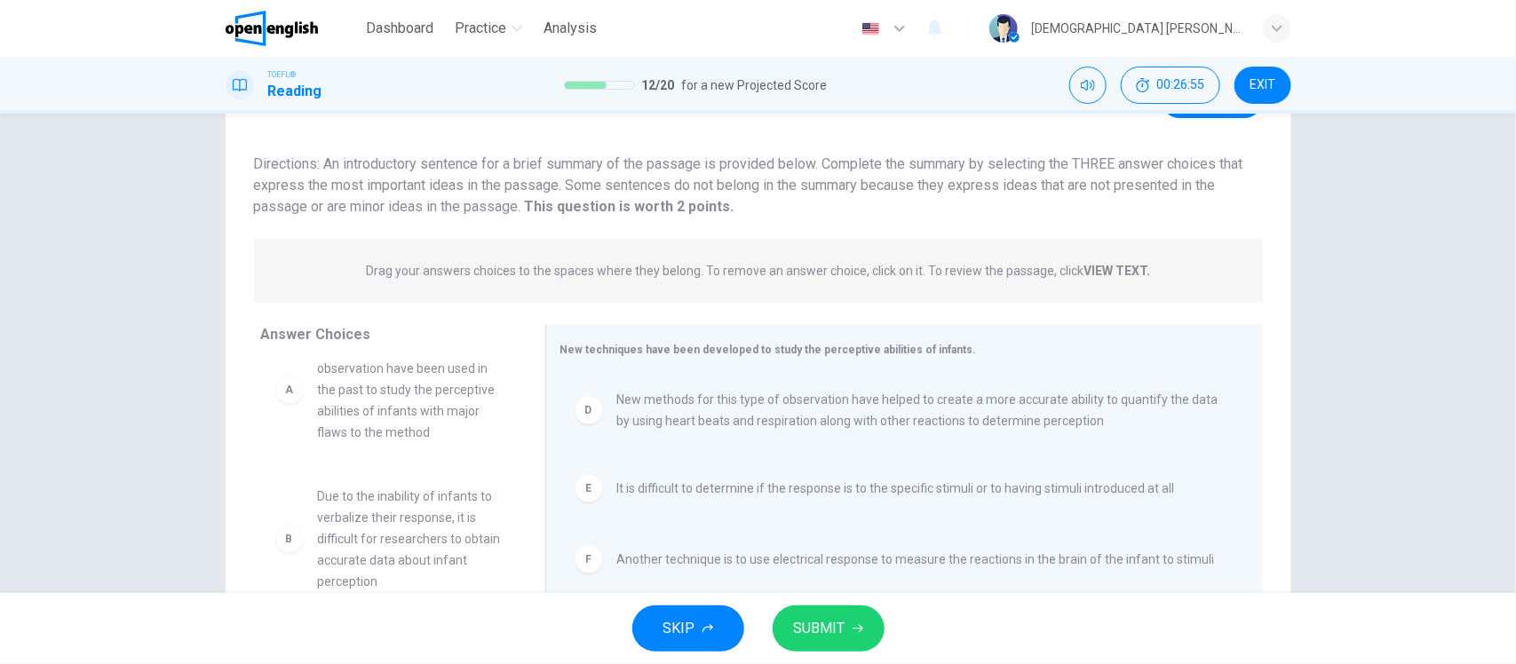
scroll to position [0, 0]
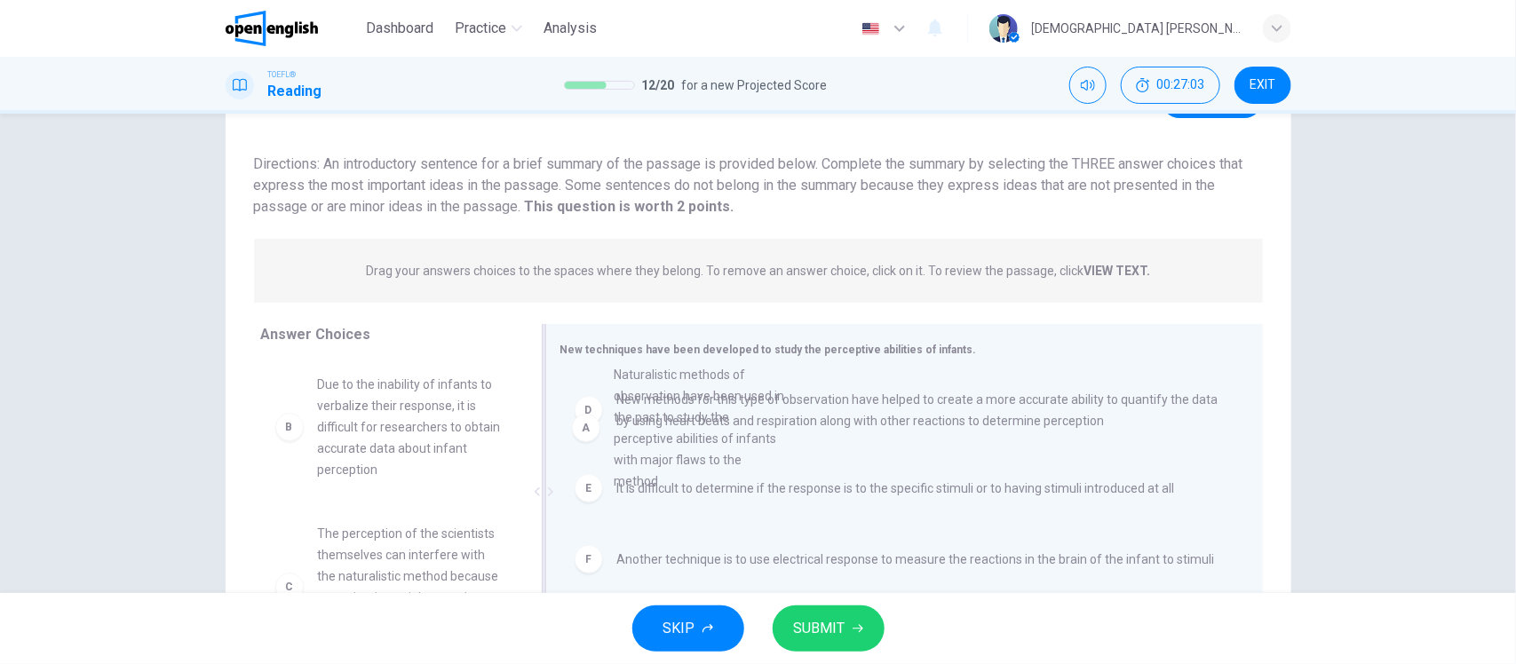
drag, startPoint x: 344, startPoint y: 419, endPoint x: 650, endPoint y: 413, distance: 306.4
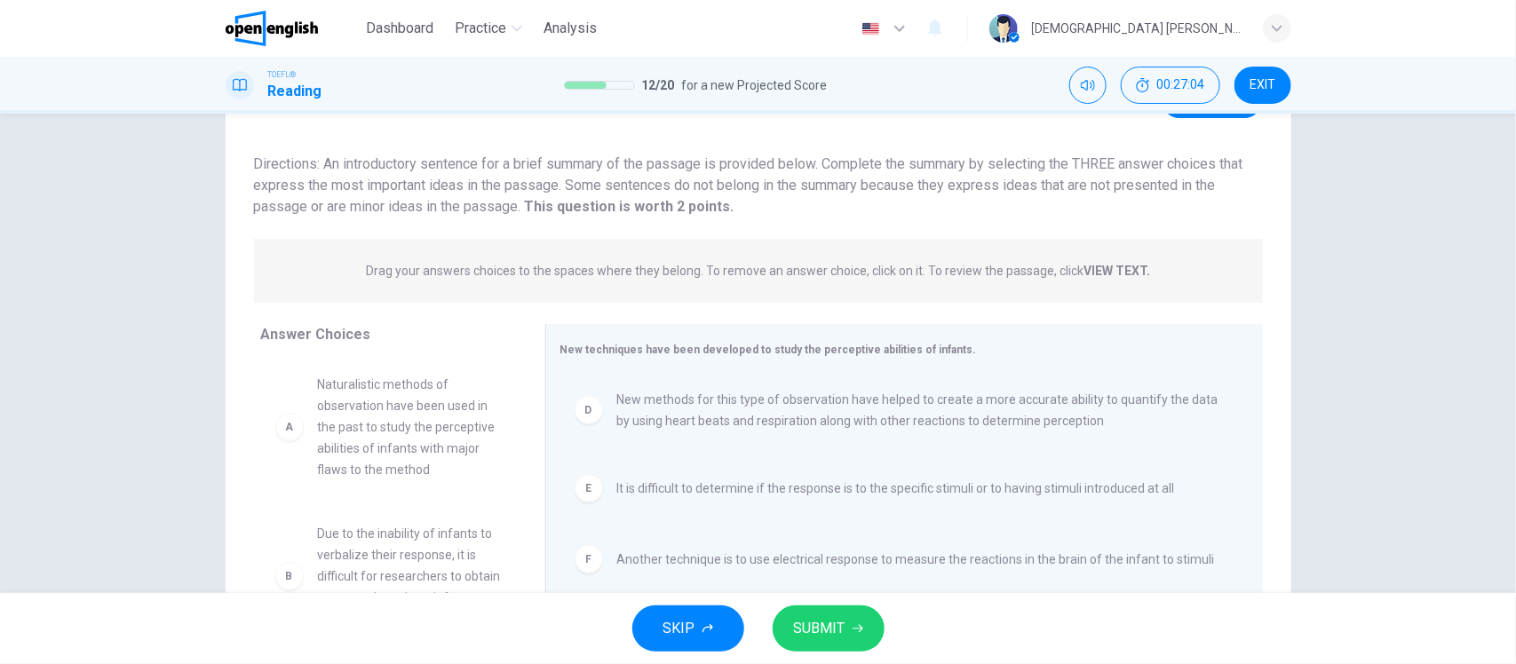
drag, startPoint x: 273, startPoint y: 440, endPoint x: 324, endPoint y: 456, distance: 52.8
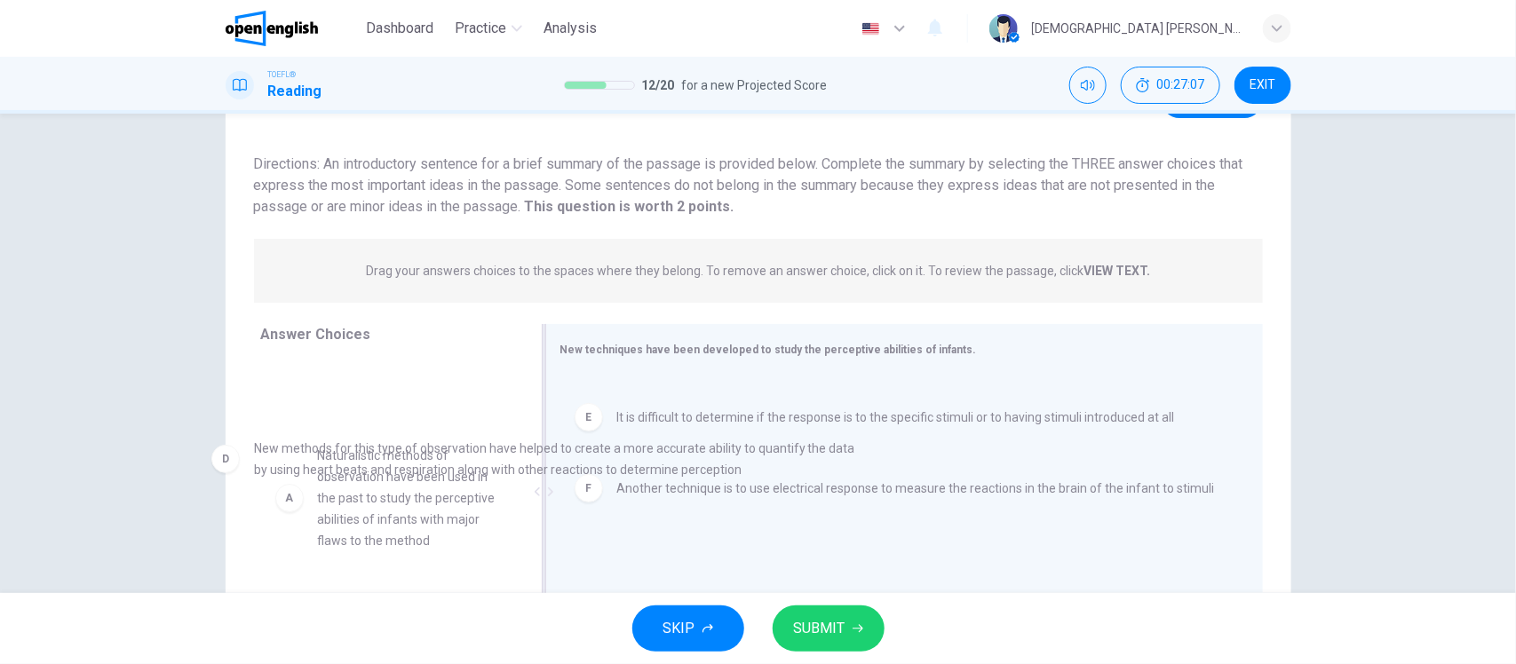
drag, startPoint x: 698, startPoint y: 414, endPoint x: 336, endPoint y: 464, distance: 365.7
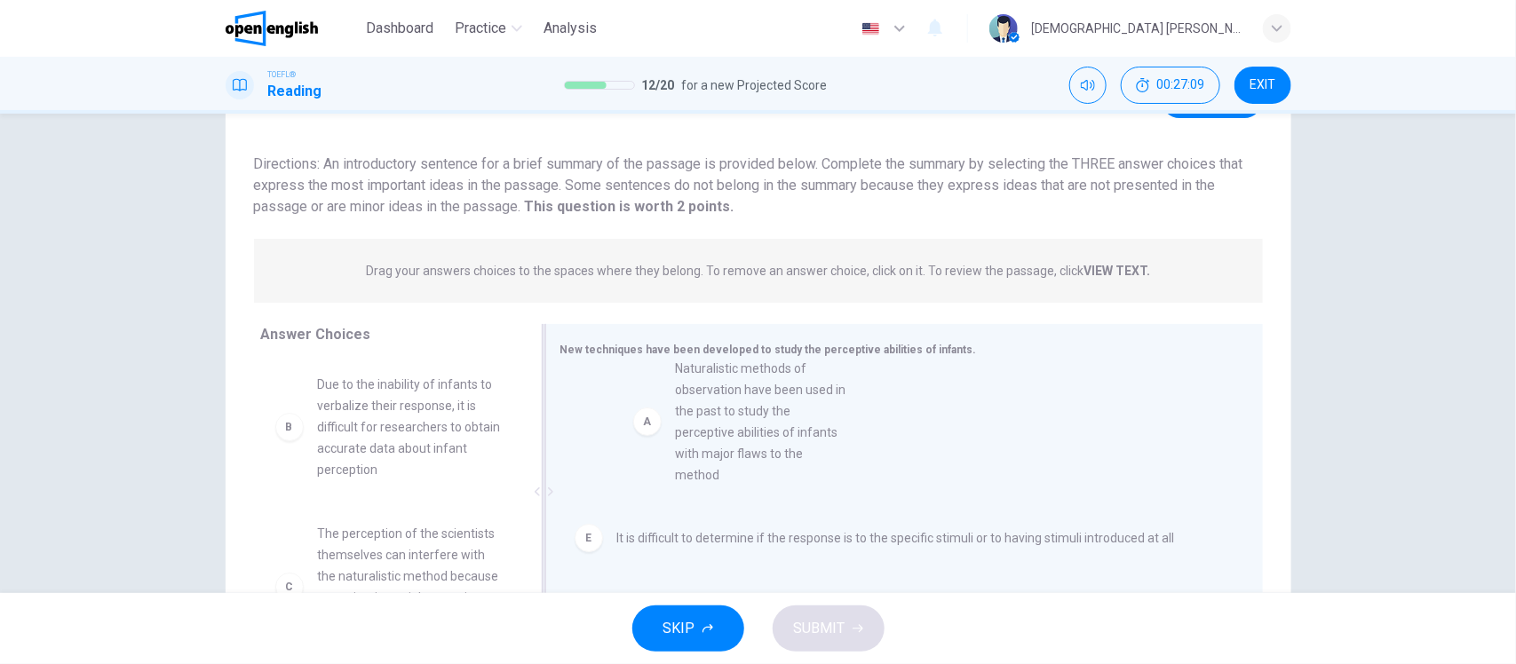
drag, startPoint x: 347, startPoint y: 482, endPoint x: 715, endPoint y: 471, distance: 367.8
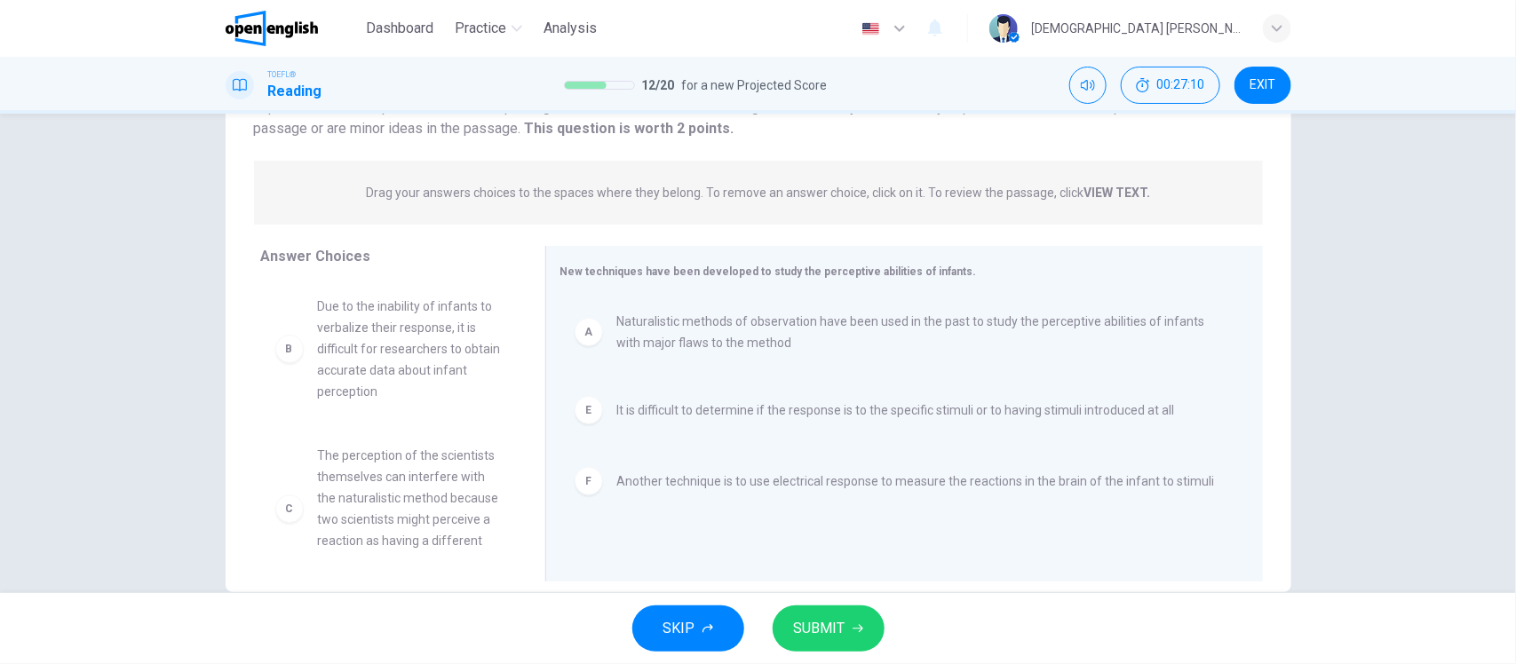
scroll to position [207, 0]
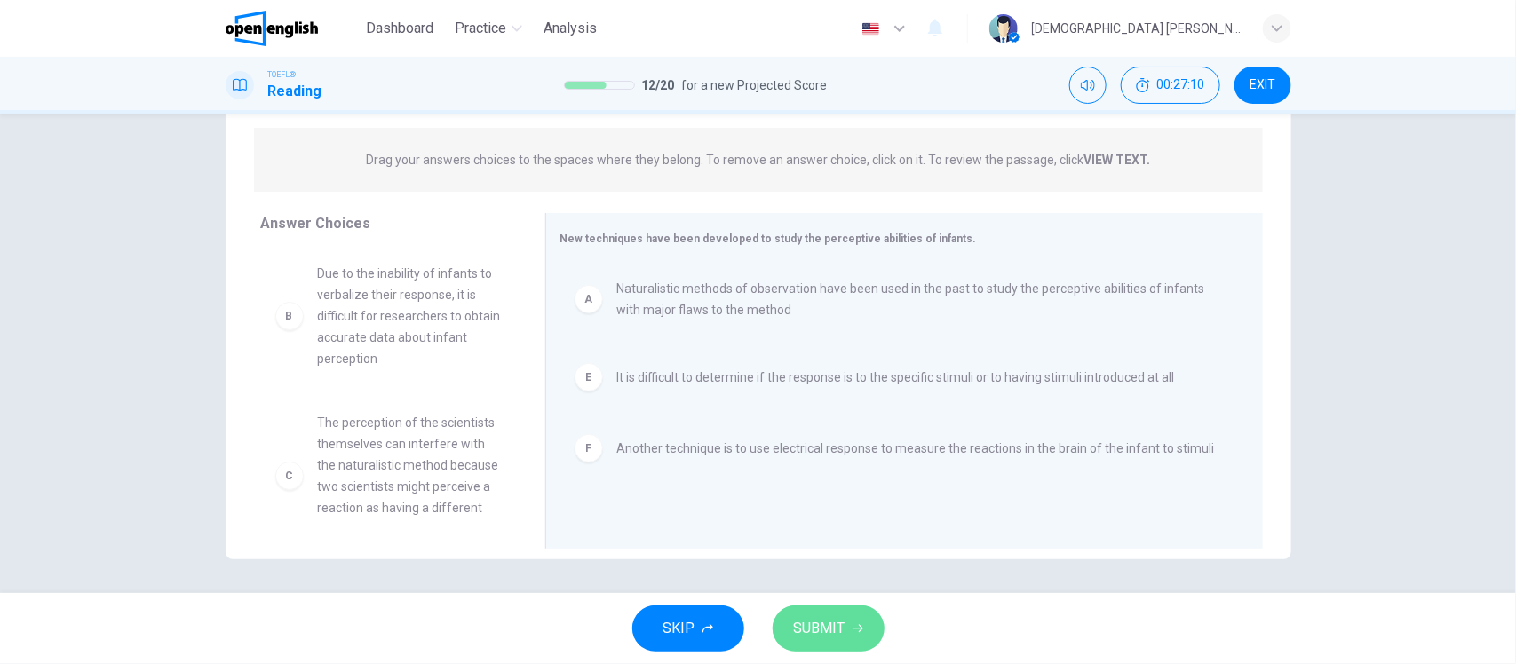
click at [813, 617] on span "SUBMIT" at bounding box center [820, 628] width 52 height 25
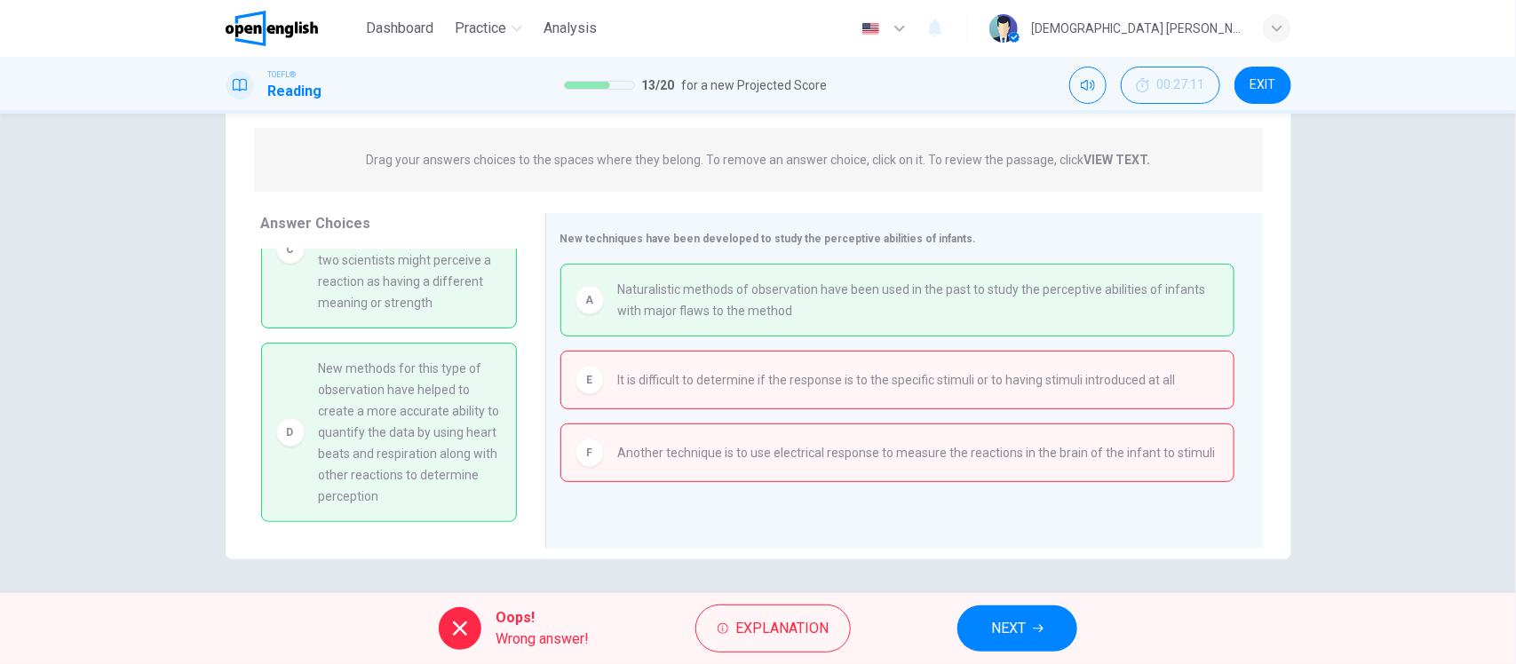
scroll to position [251, 0]
click at [983, 620] on button "NEXT" at bounding box center [1017, 629] width 120 height 46
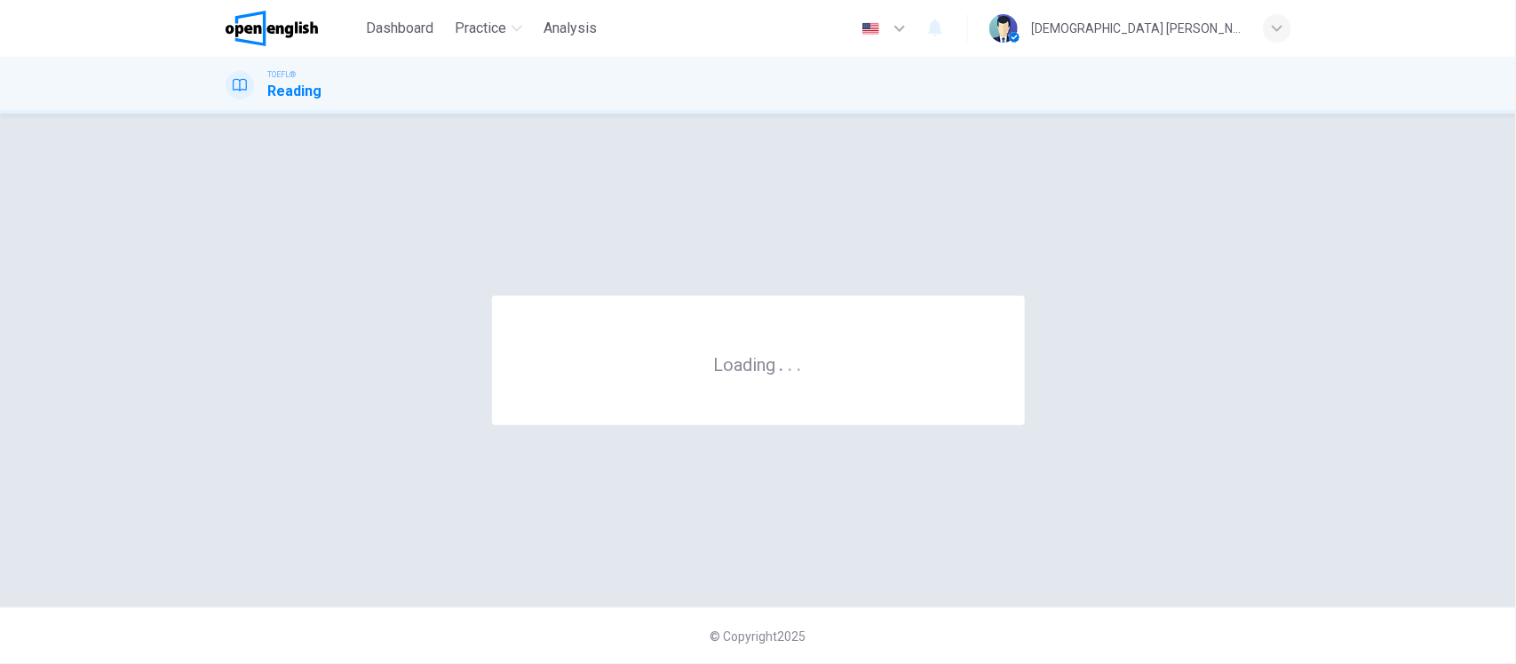
scroll to position [0, 0]
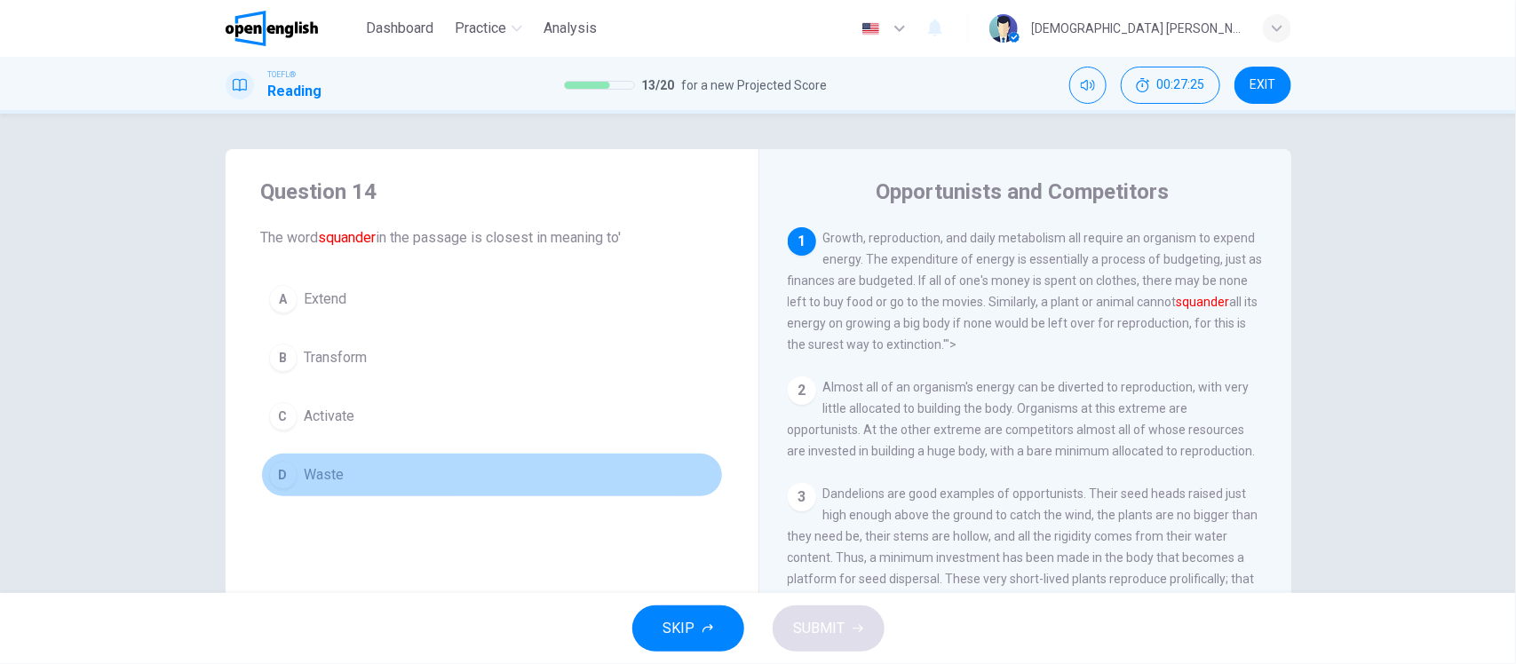
click at [325, 472] on span "Waste" at bounding box center [325, 474] width 40 height 21
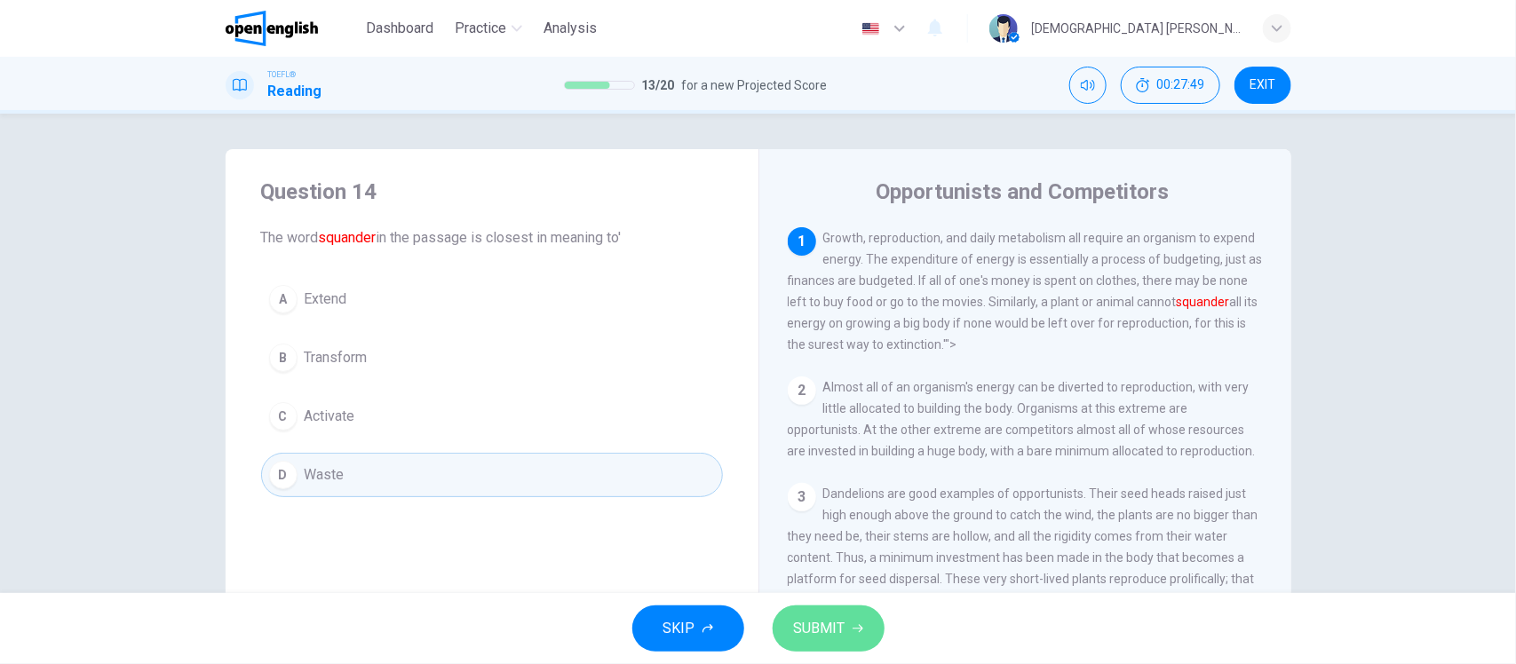
click at [833, 631] on span "SUBMIT" at bounding box center [820, 628] width 52 height 25
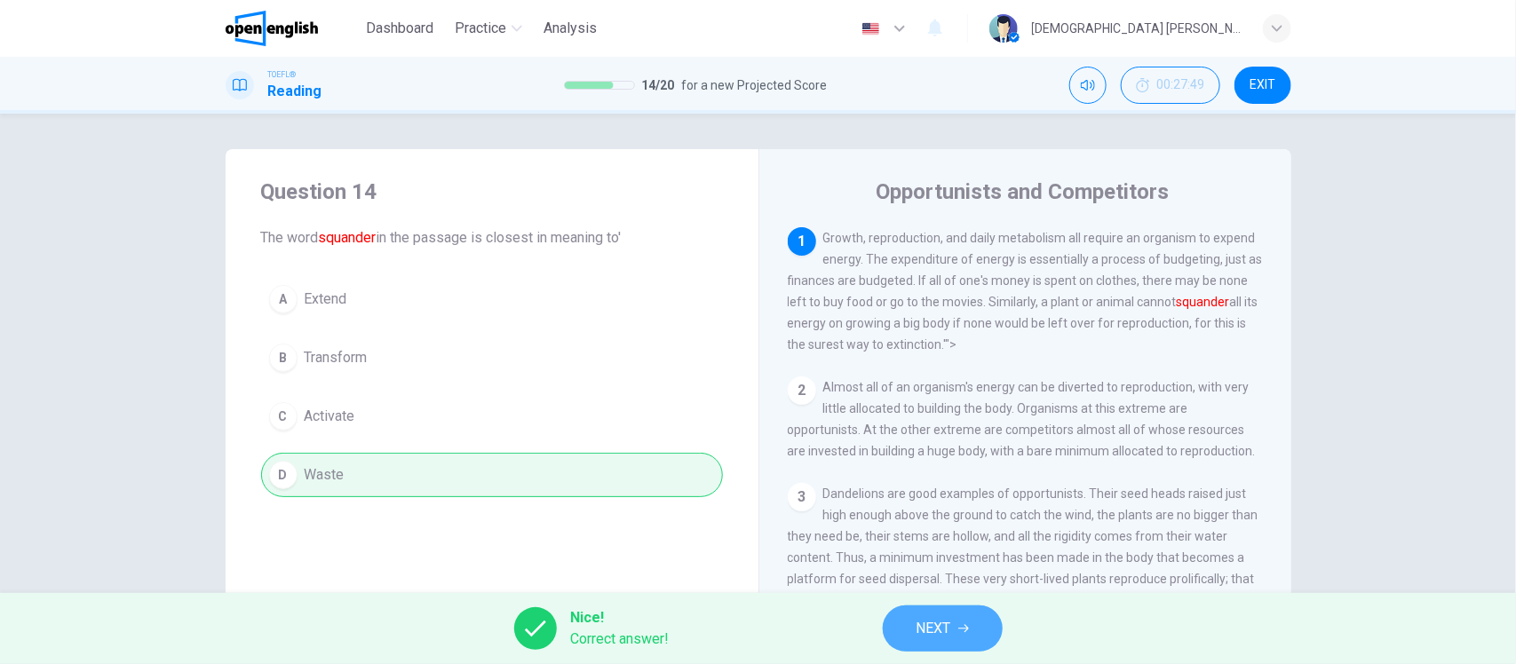
click at [948, 636] on span "NEXT" at bounding box center [933, 628] width 35 height 25
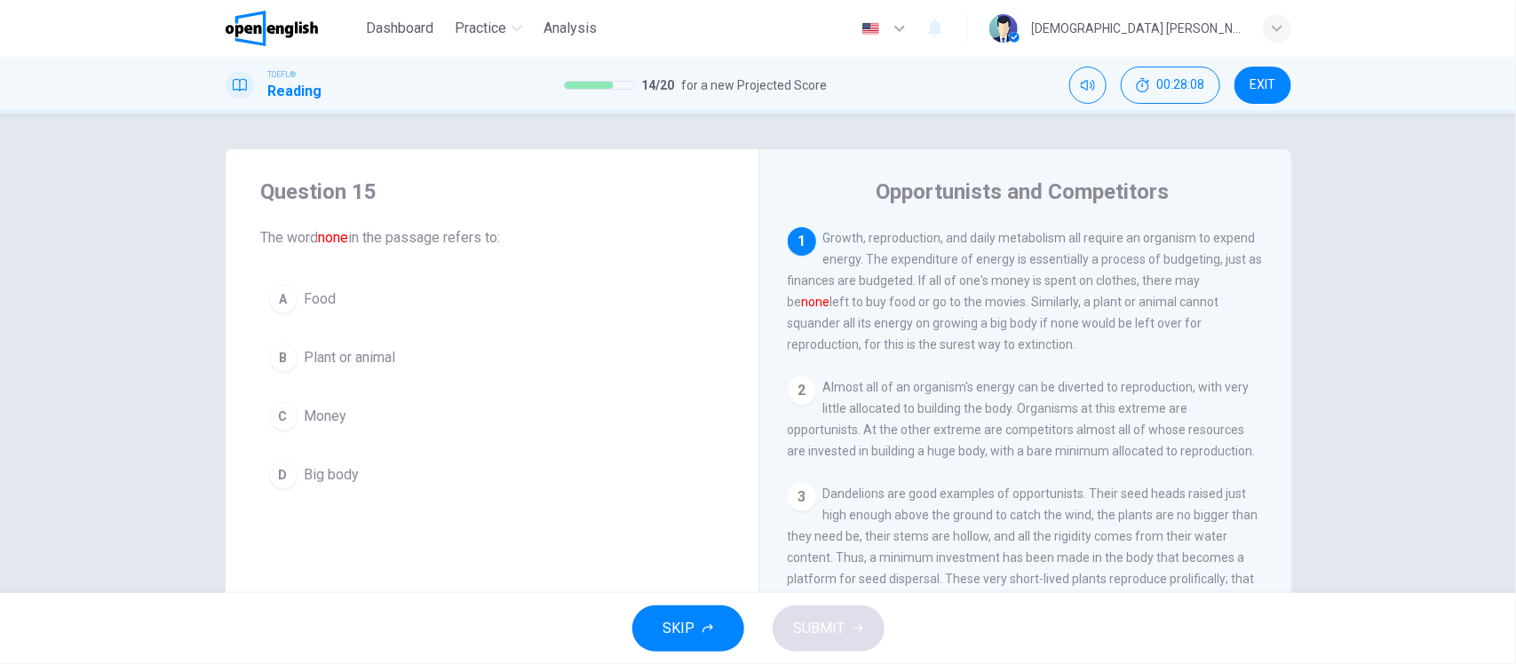
drag, startPoint x: 1037, startPoint y: 285, endPoint x: 1105, endPoint y: 286, distance: 68.4
click at [1105, 286] on span "Growth, reproduction, and daily metabolism all require an organism to expend en…" at bounding box center [1025, 291] width 475 height 121
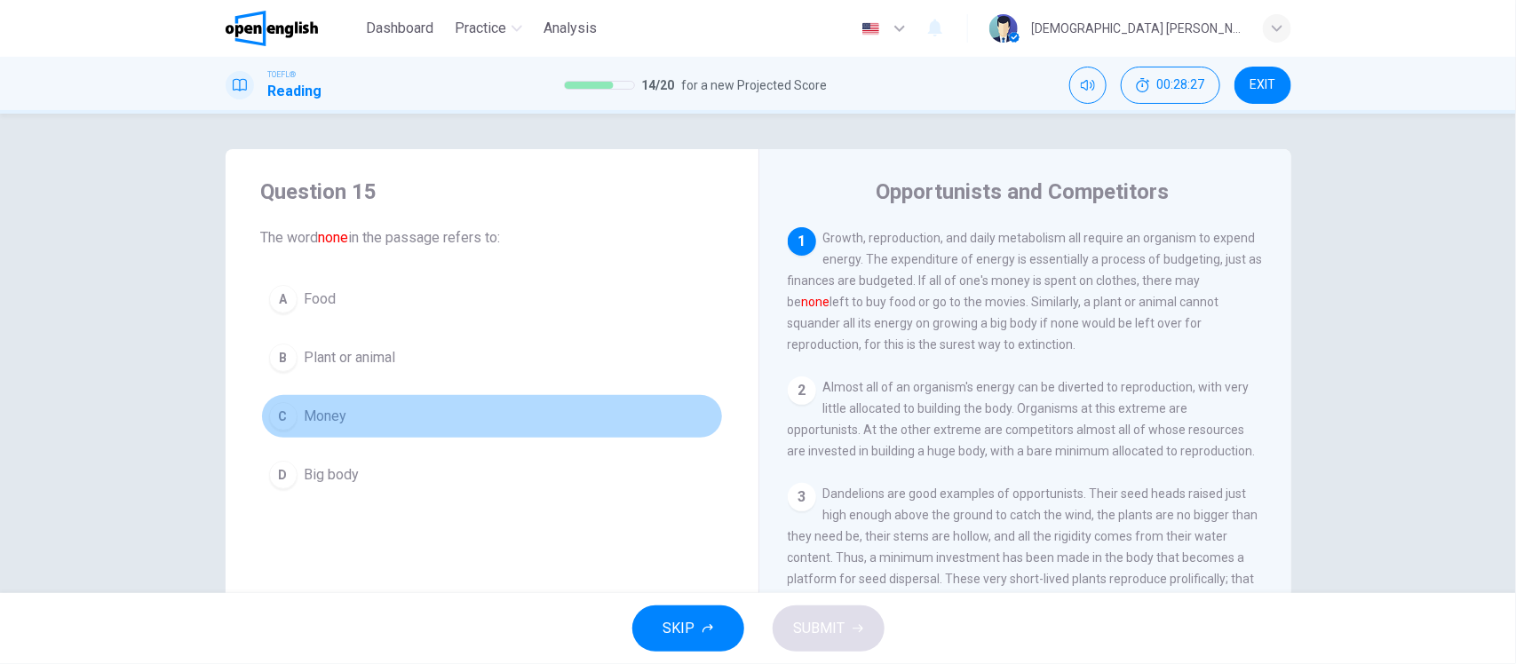
click at [334, 415] on span "Money" at bounding box center [326, 416] width 43 height 21
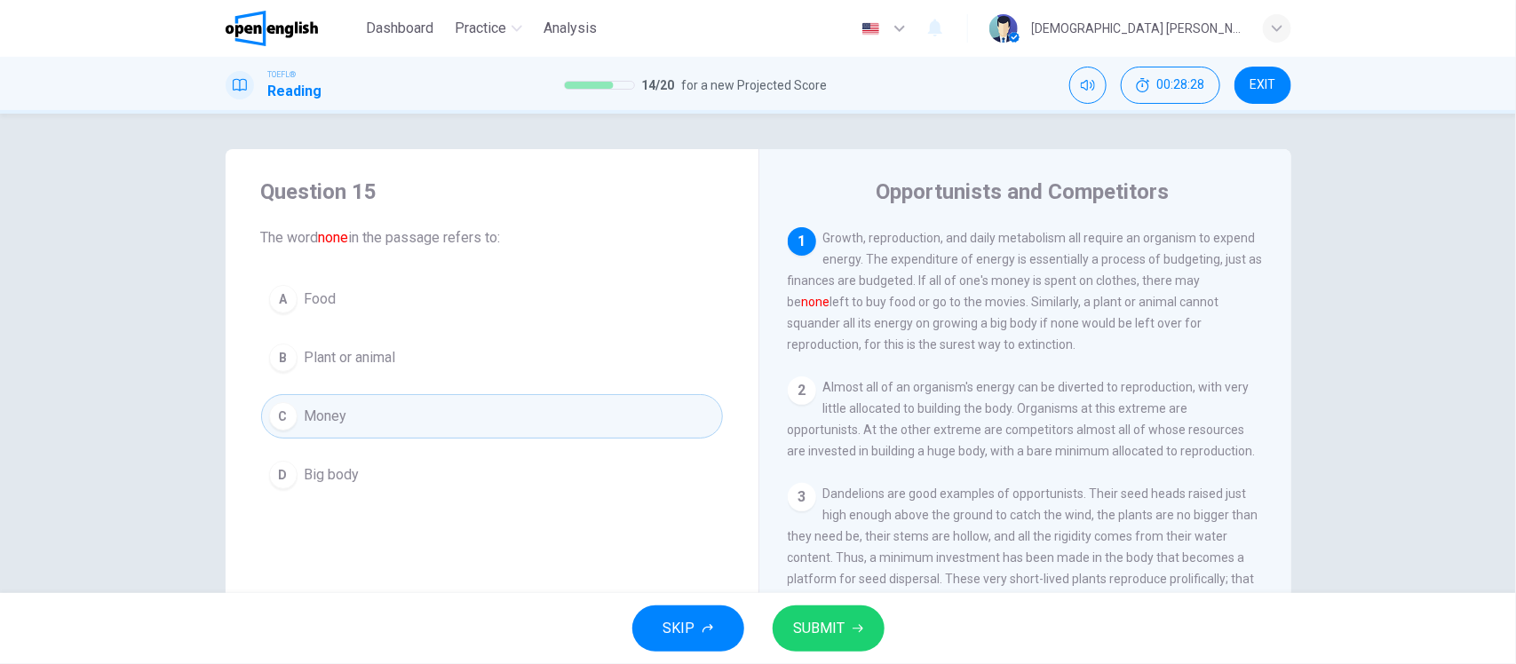
click at [812, 610] on button "SUBMIT" at bounding box center [829, 629] width 112 height 46
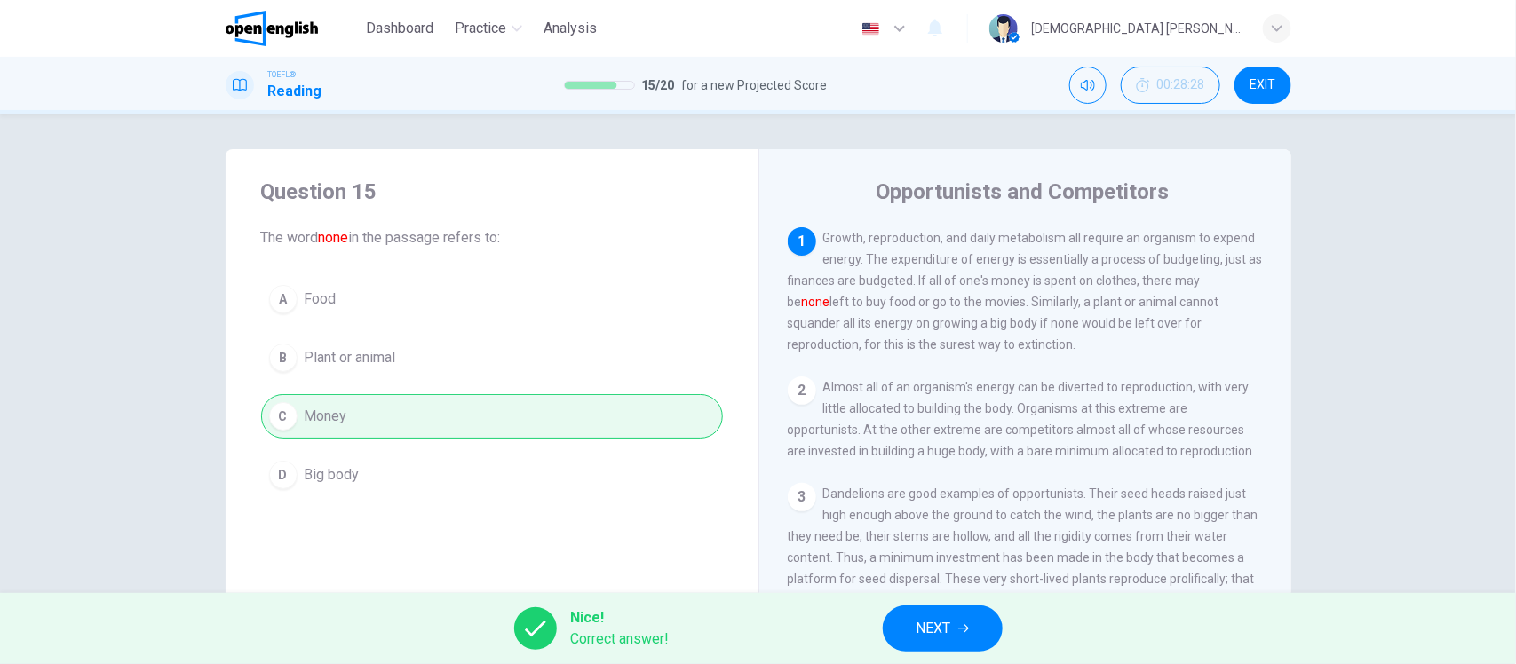
click at [907, 626] on button "NEXT" at bounding box center [943, 629] width 120 height 46
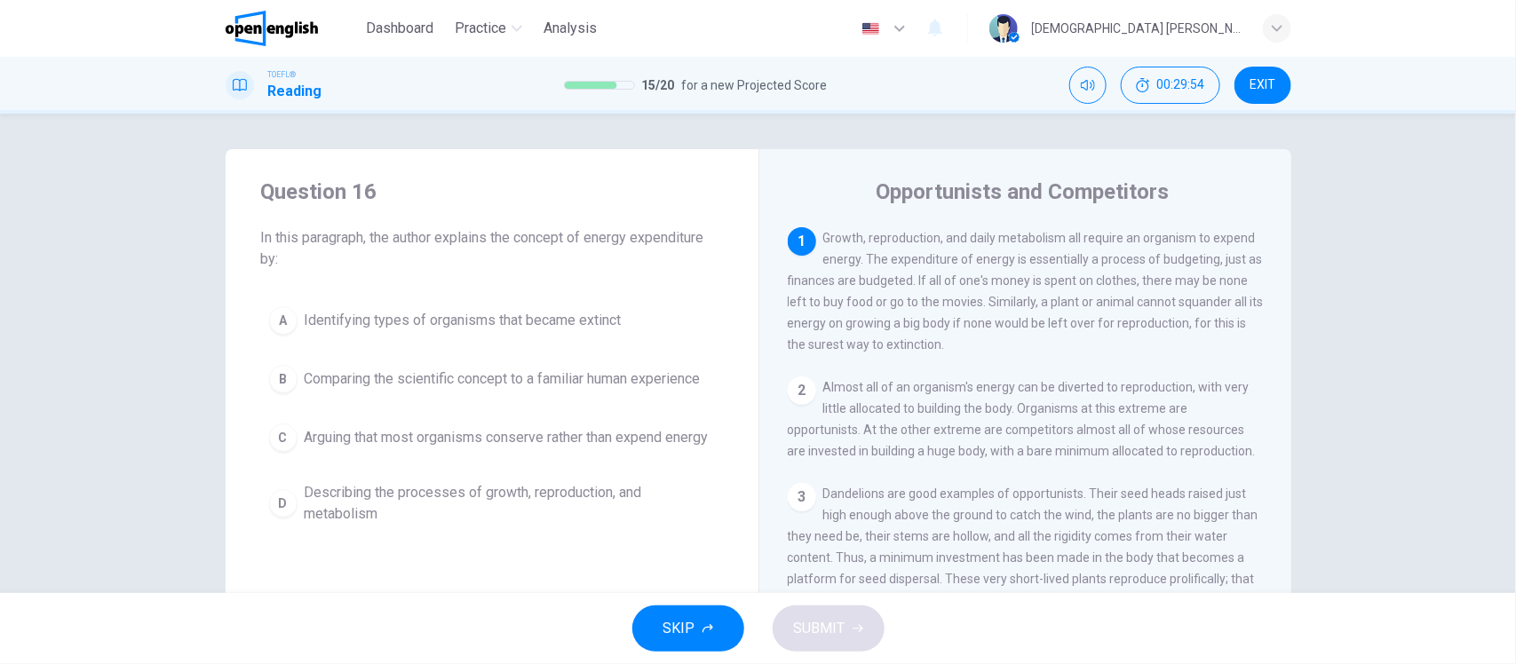
click at [668, 376] on span "Comparing the scientific concept to a familiar human experience" at bounding box center [503, 378] width 396 height 21
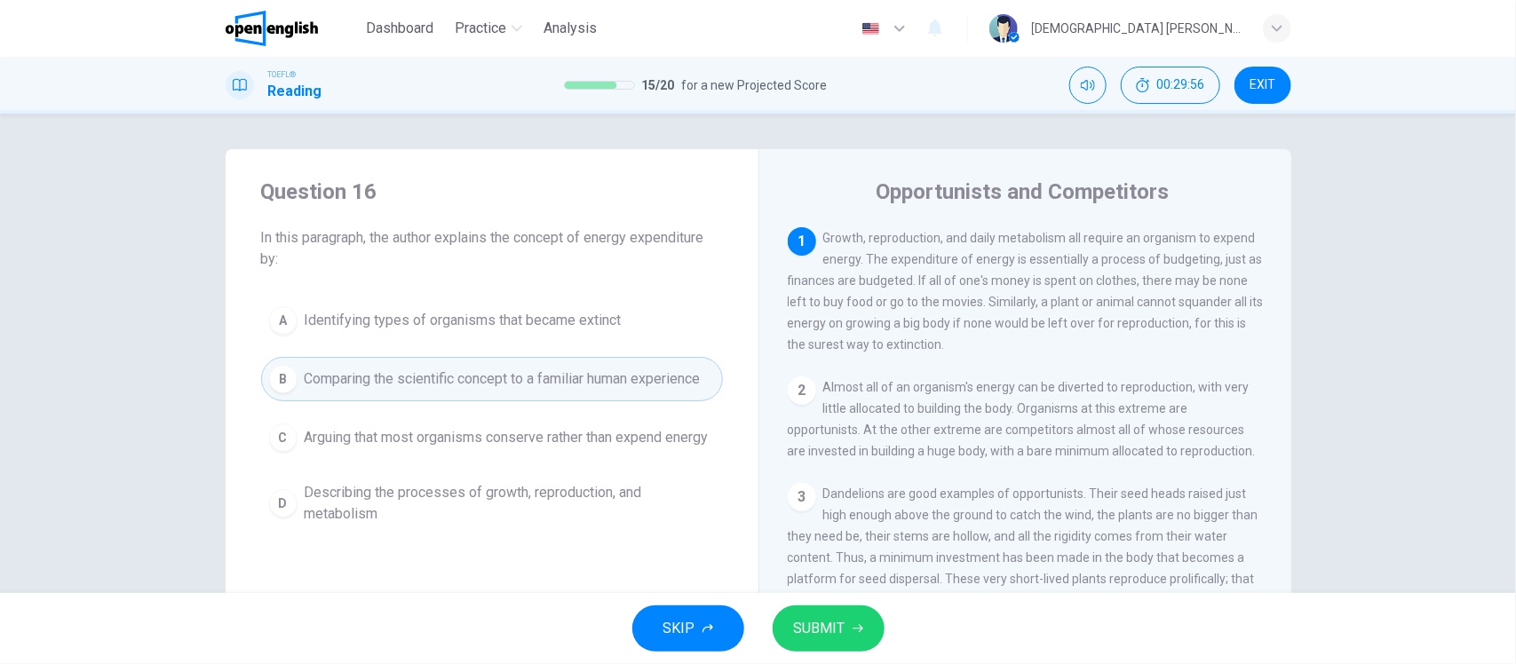
click at [835, 627] on span "SUBMIT" at bounding box center [820, 628] width 52 height 25
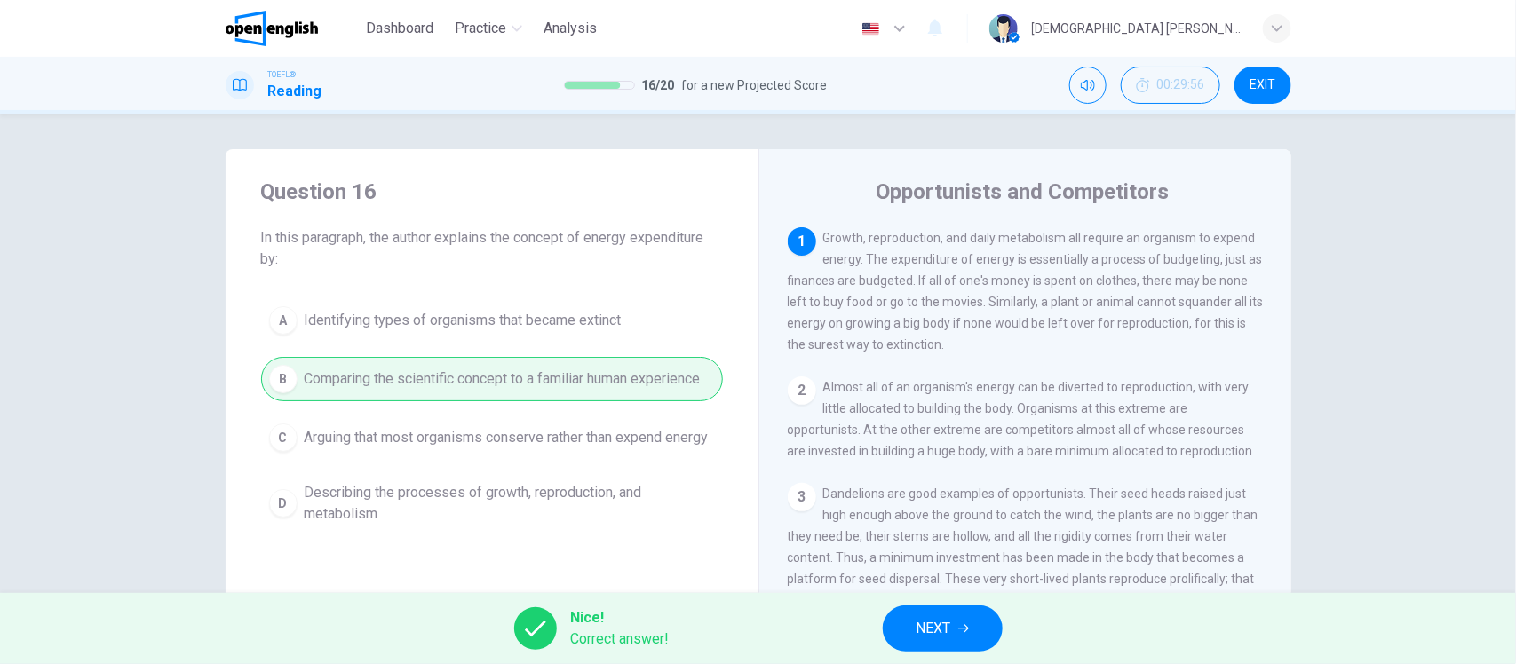
click at [943, 611] on button "NEXT" at bounding box center [943, 629] width 120 height 46
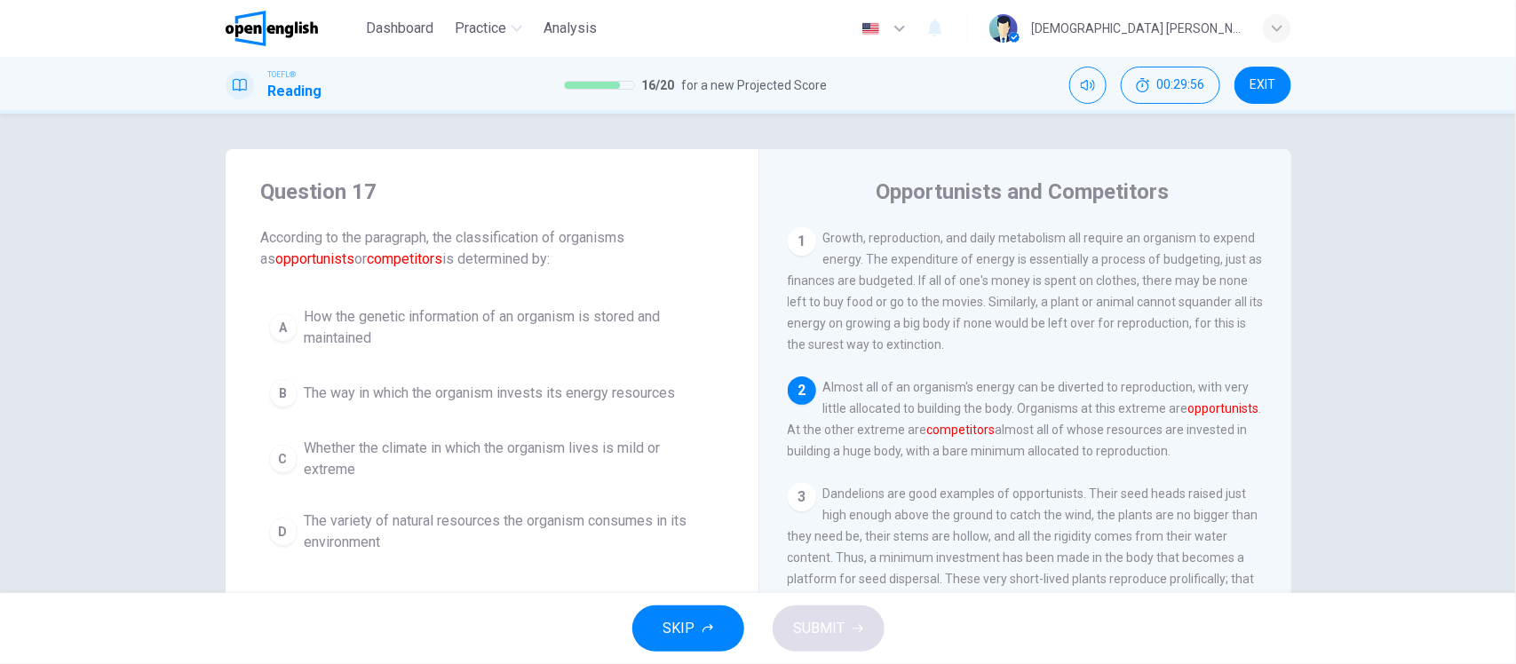
scroll to position [155, 0]
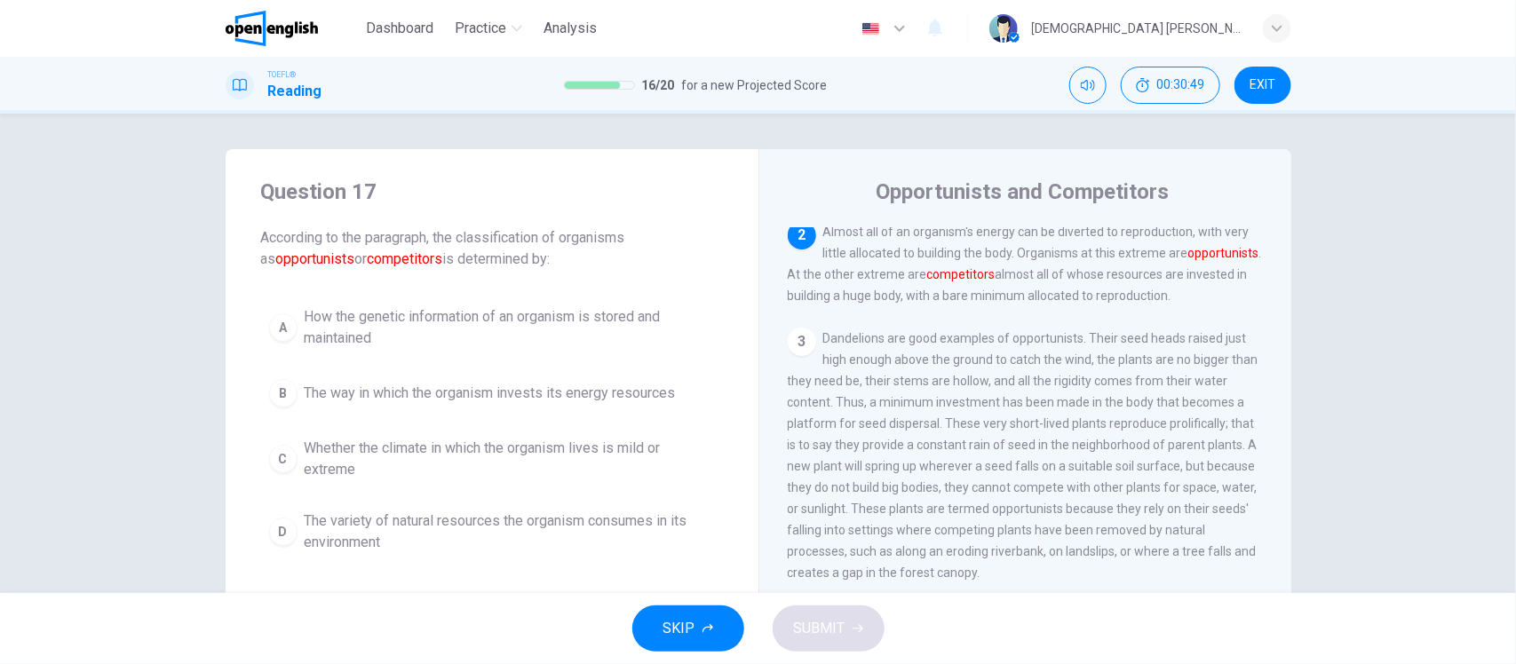
click at [800, 235] on div "2" at bounding box center [802, 235] width 28 height 28
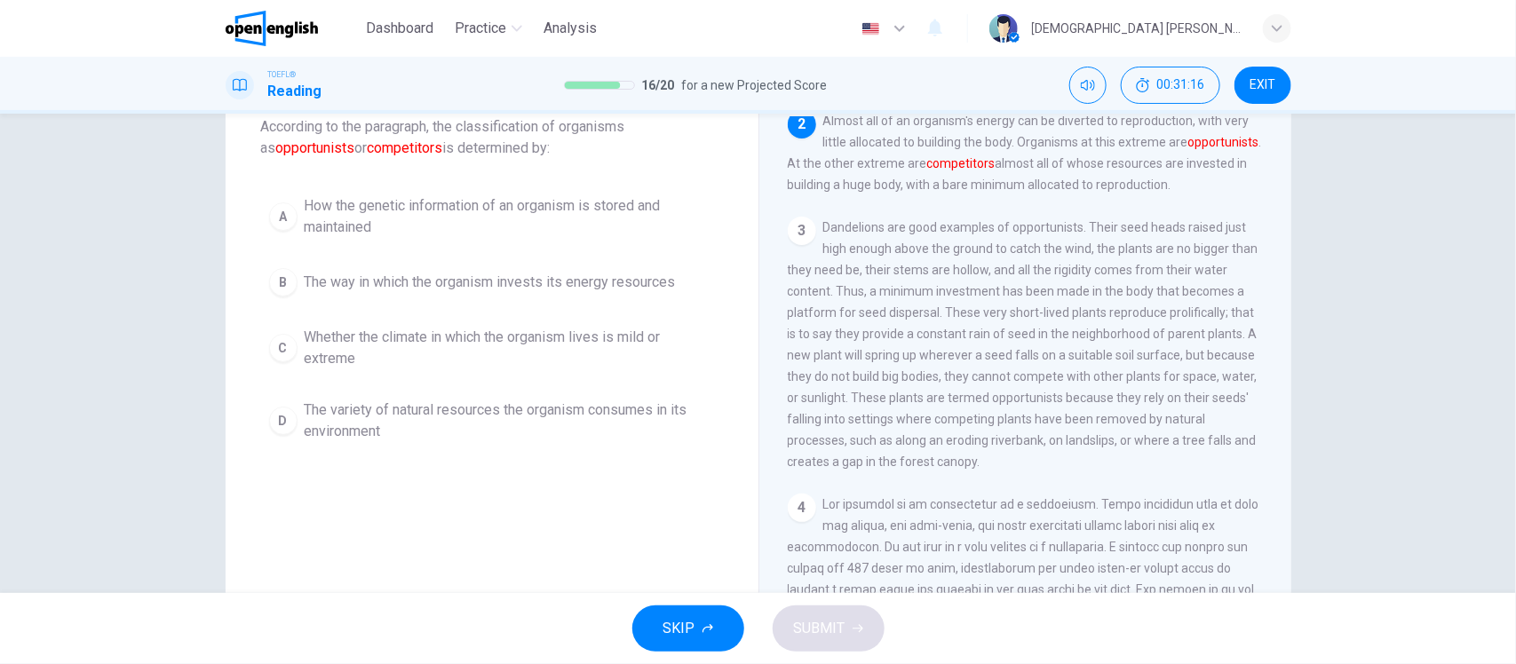
scroll to position [0, 0]
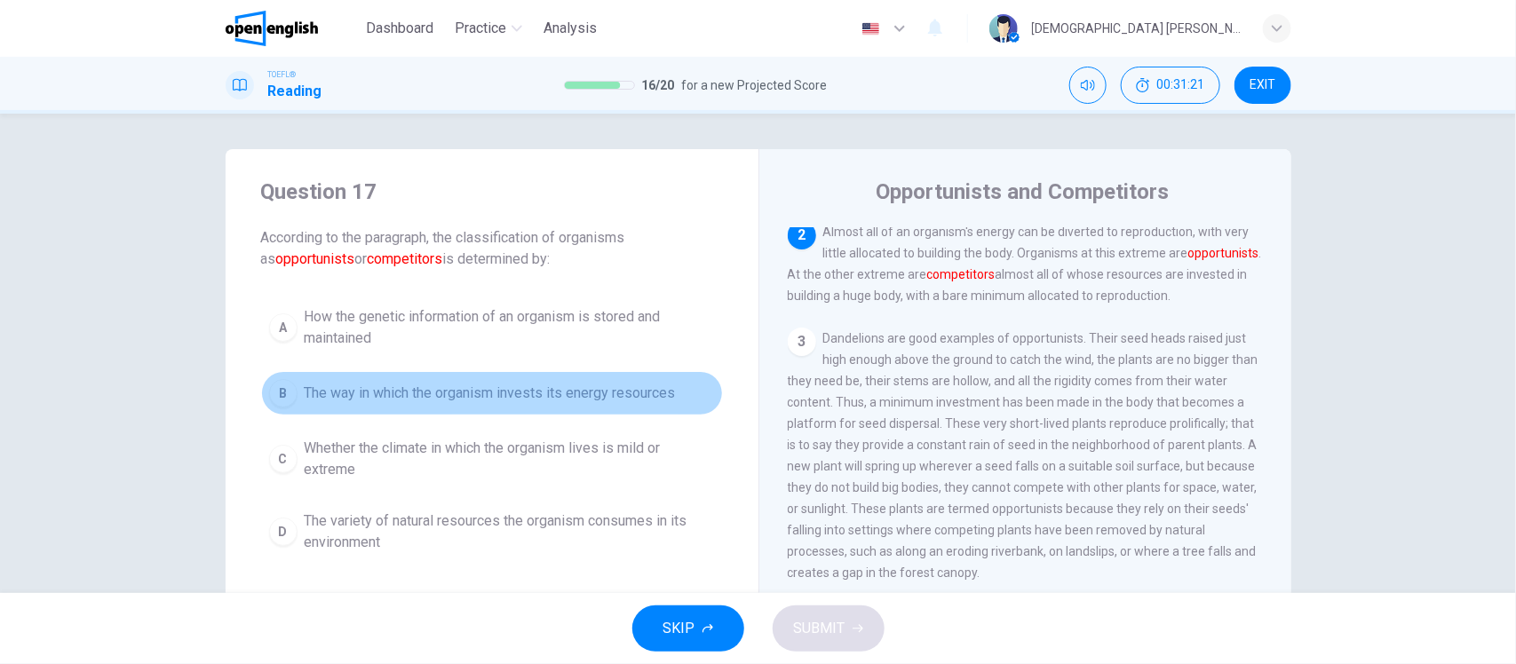
click at [582, 389] on span "The way in which the organism invests its energy resources" at bounding box center [490, 393] width 371 height 21
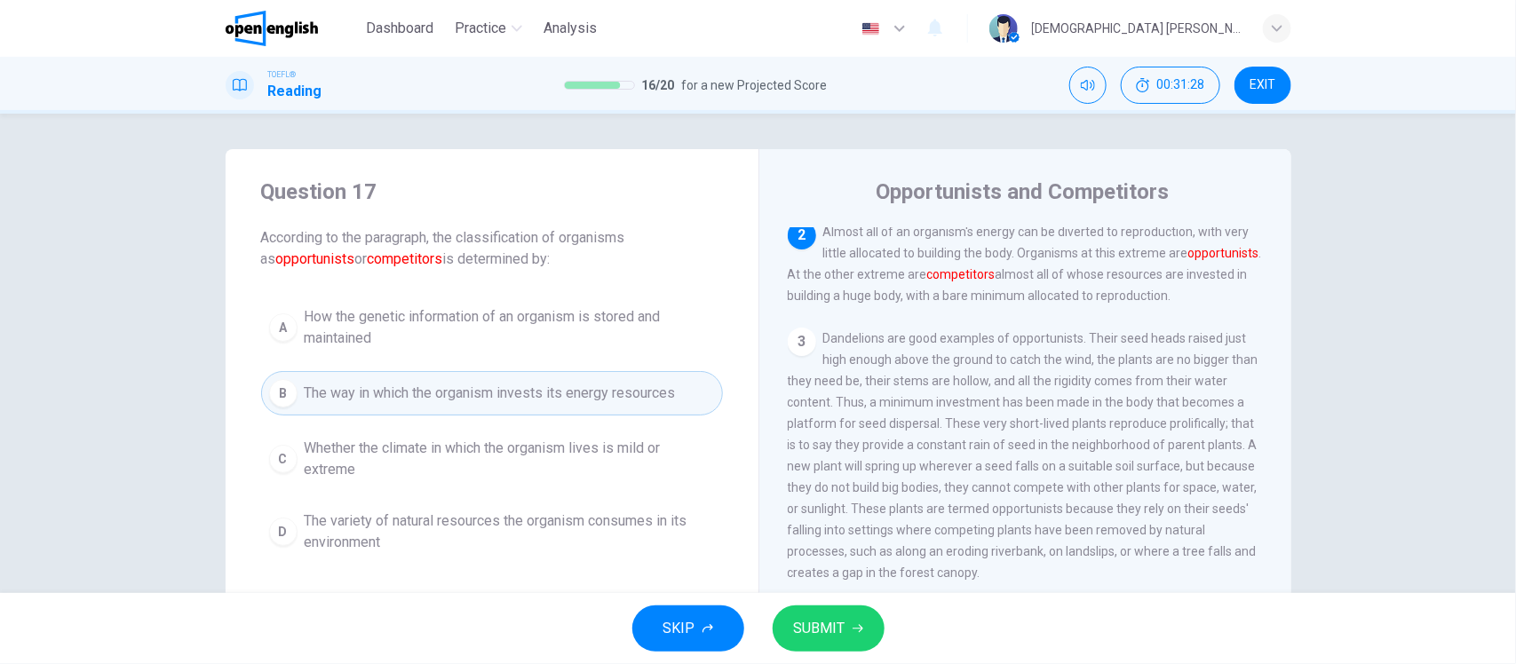
click at [824, 636] on span "SUBMIT" at bounding box center [820, 628] width 52 height 25
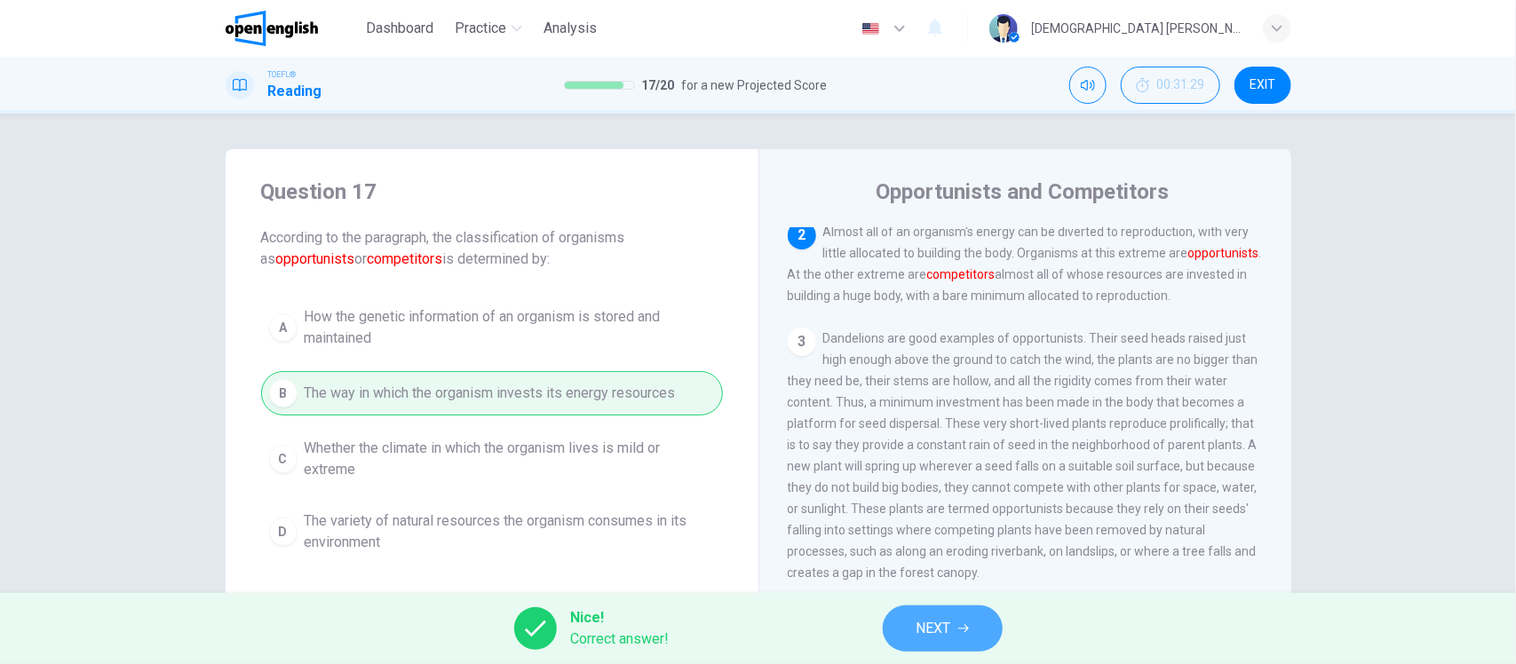
click at [987, 610] on button "NEXT" at bounding box center [943, 629] width 120 height 46
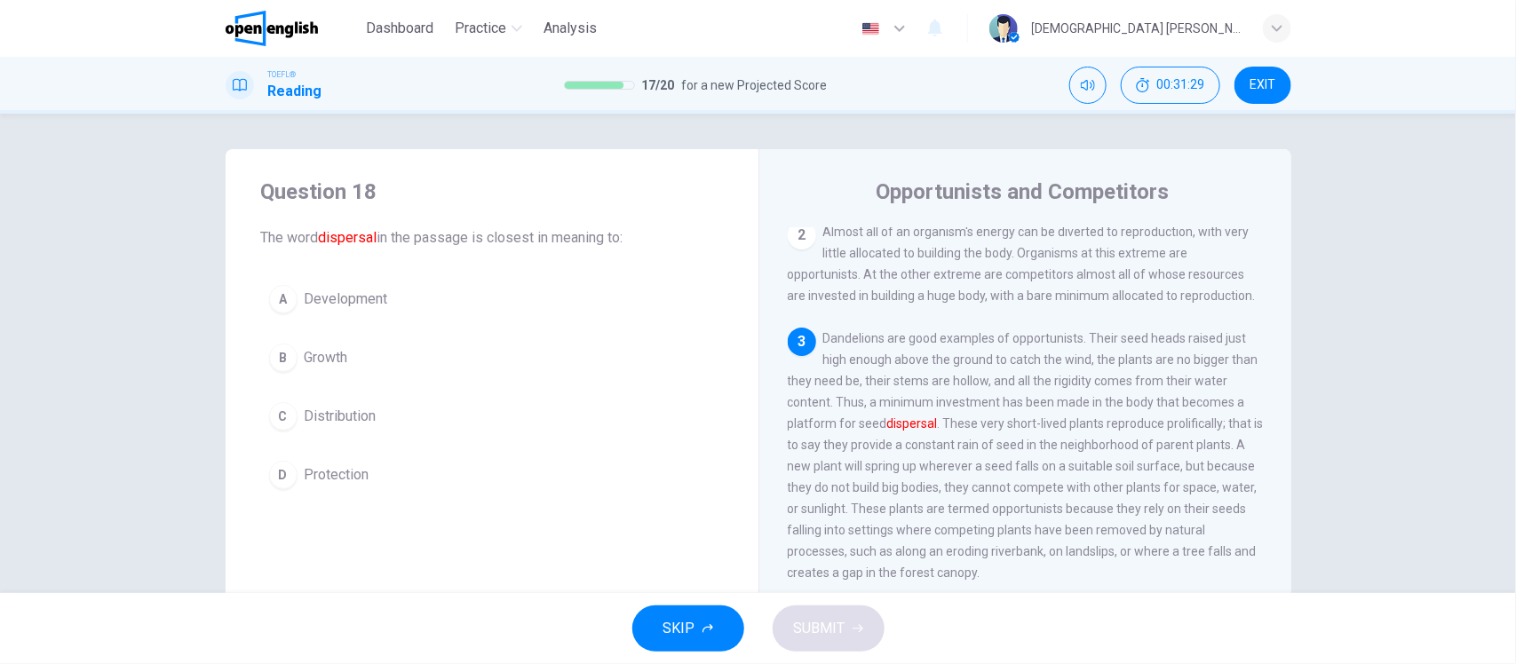
scroll to position [266, 0]
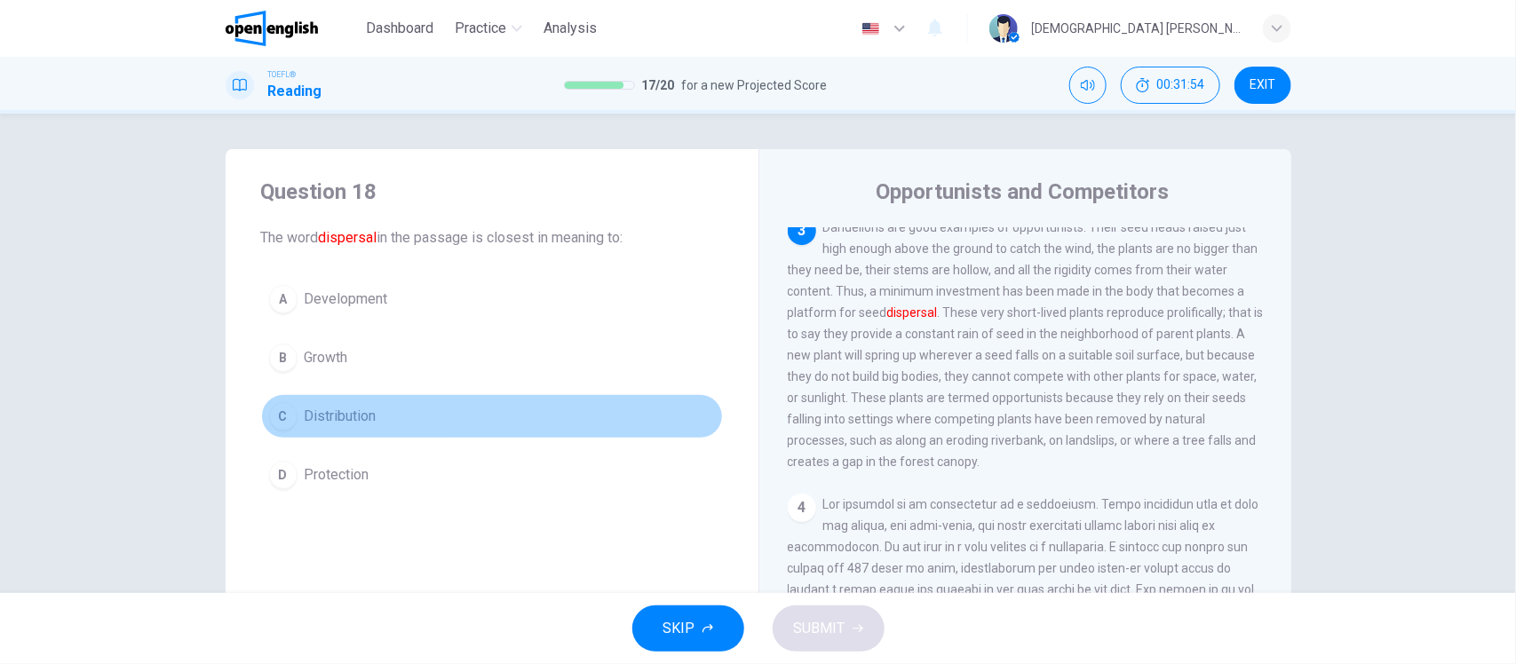
click at [325, 423] on span "Distribution" at bounding box center [341, 416] width 72 height 21
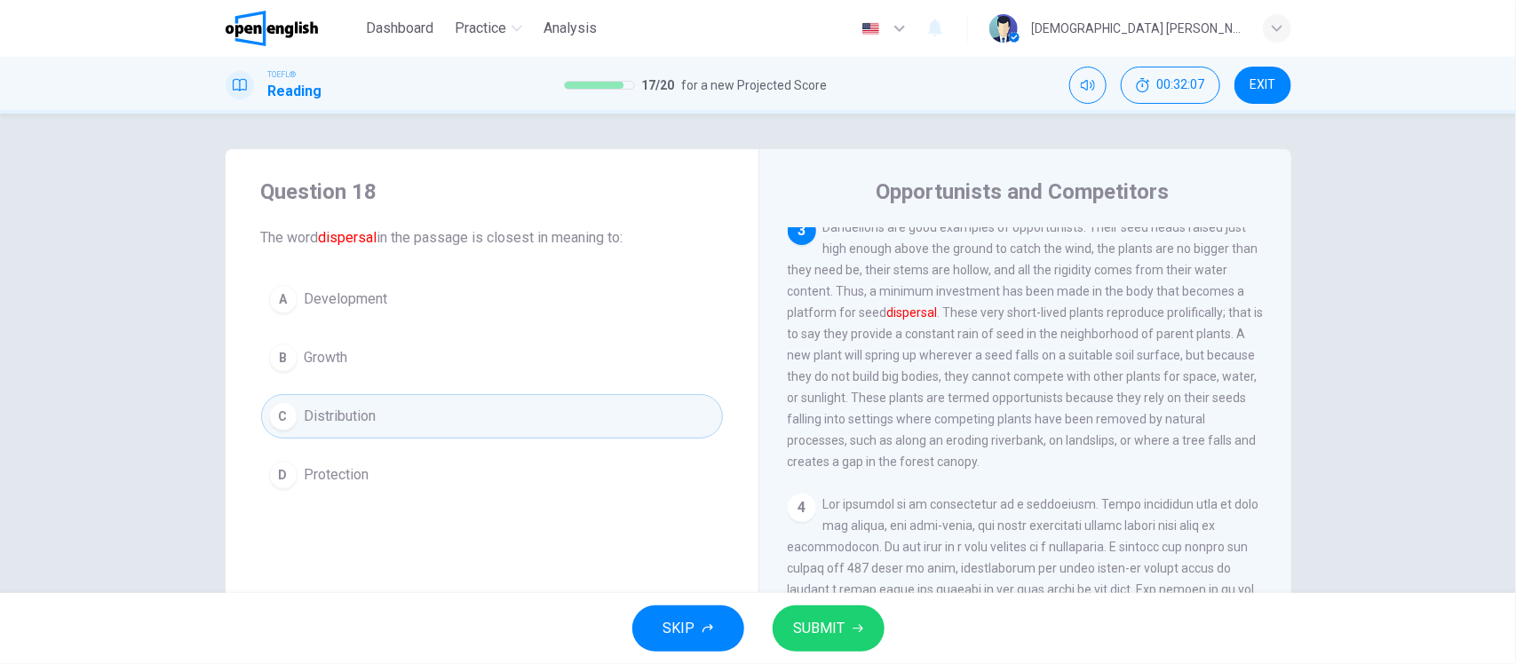
click at [836, 640] on span "SUBMIT" at bounding box center [820, 628] width 52 height 25
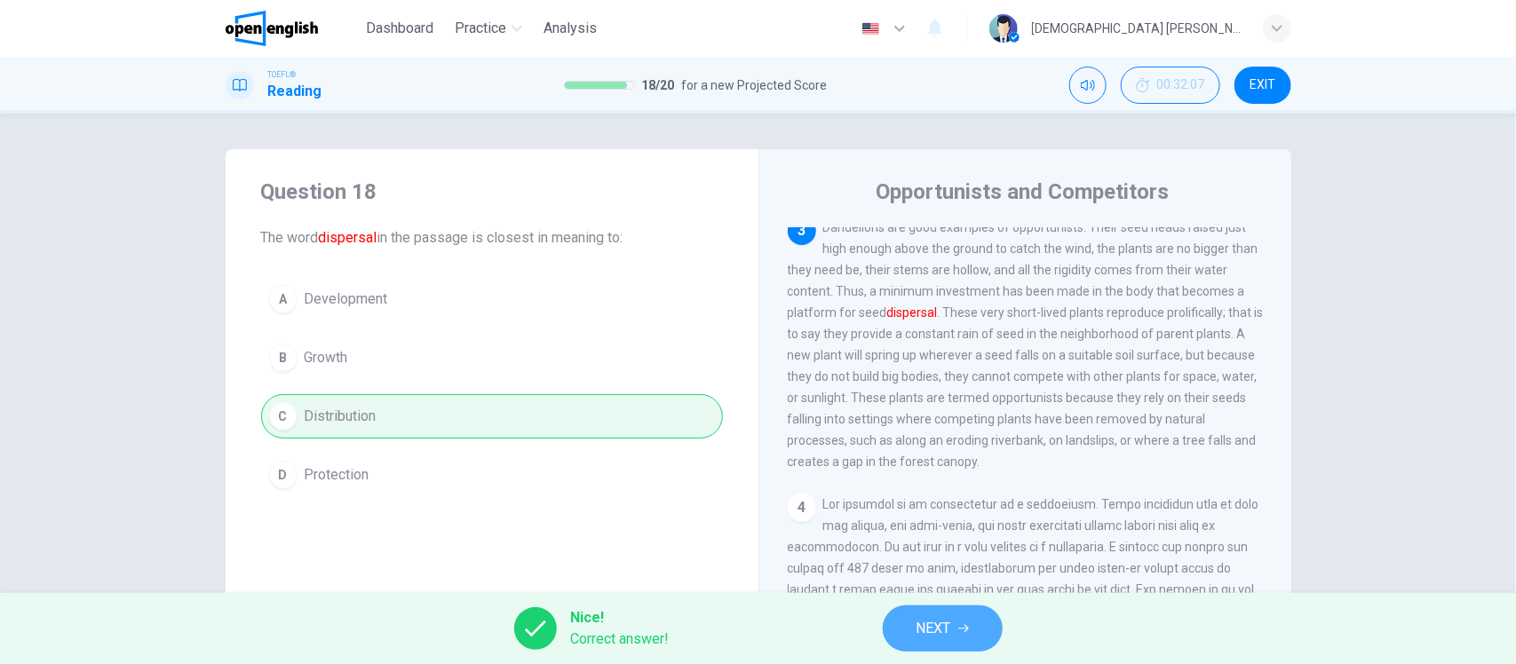
click at [969, 614] on button "NEXT" at bounding box center [943, 629] width 120 height 46
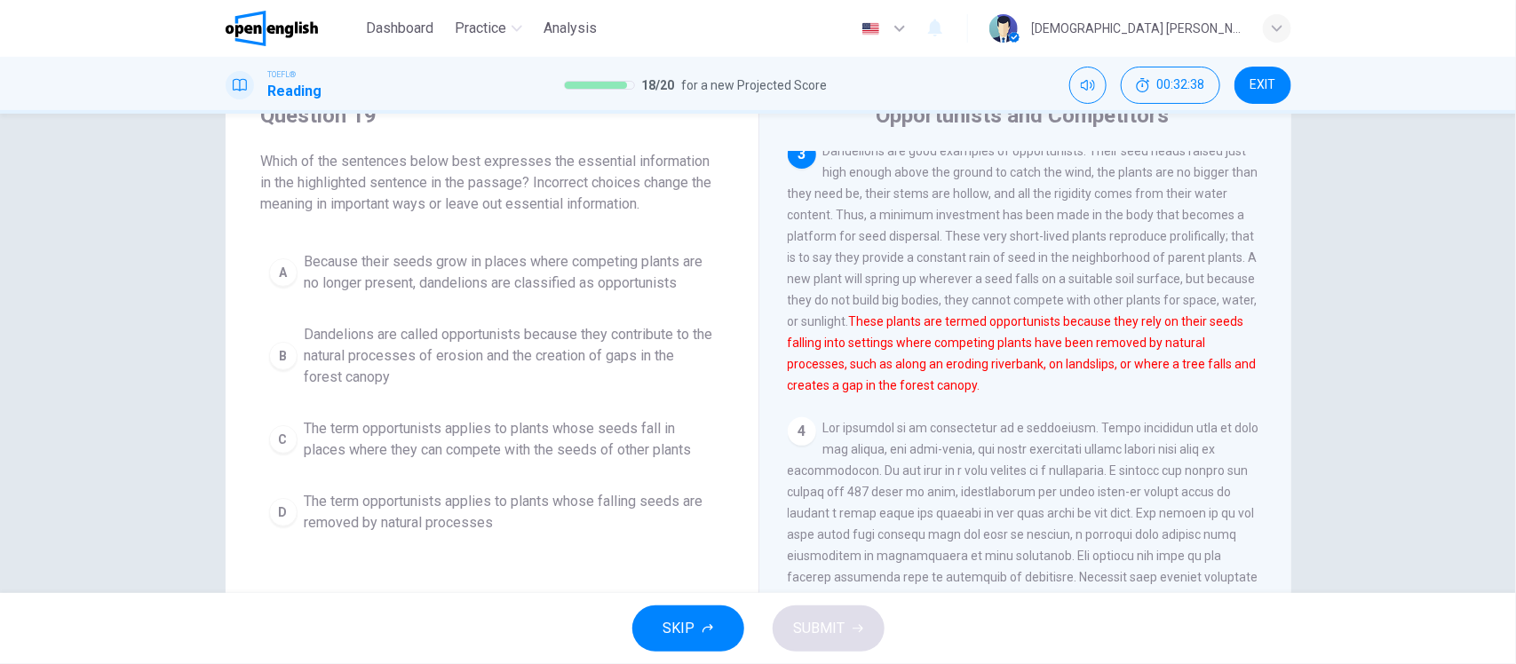
scroll to position [111, 0]
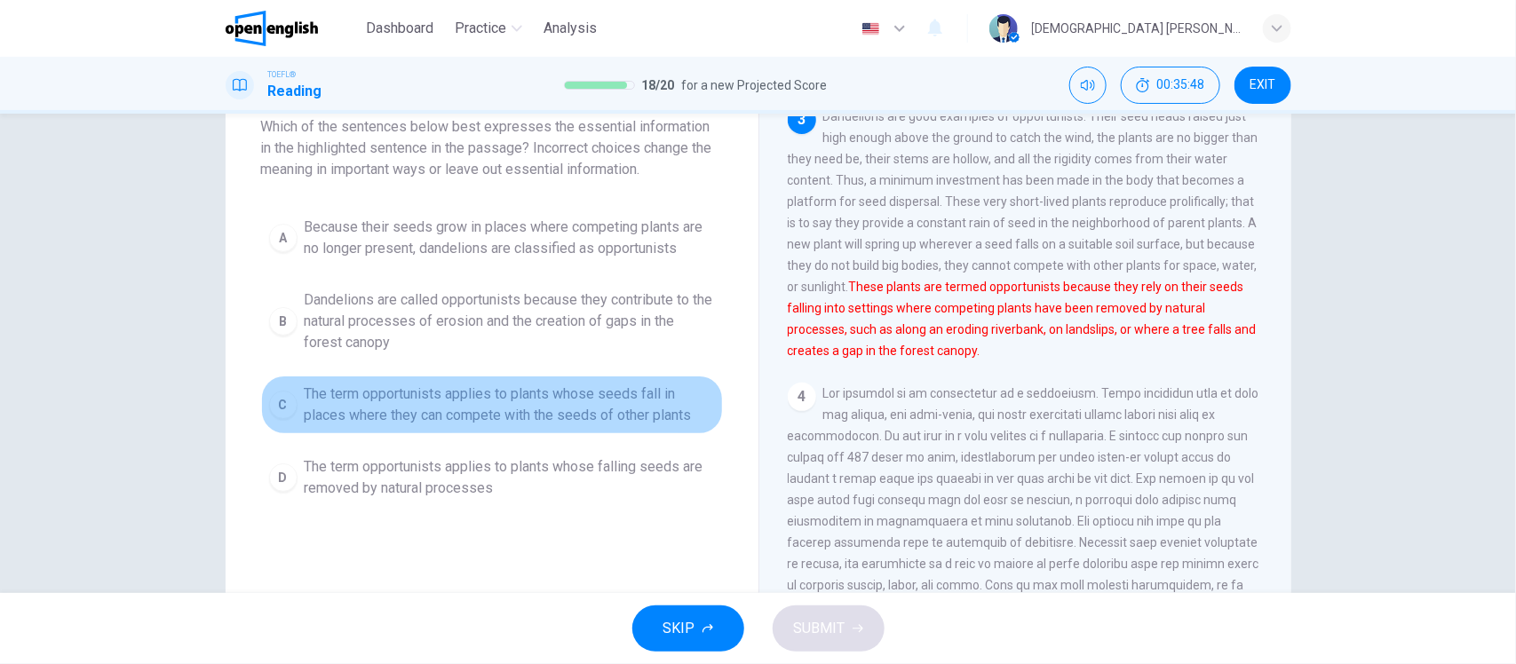
click at [648, 419] on span "The term opportunists applies to plants whose seeds fall in places where they c…" at bounding box center [510, 405] width 410 height 43
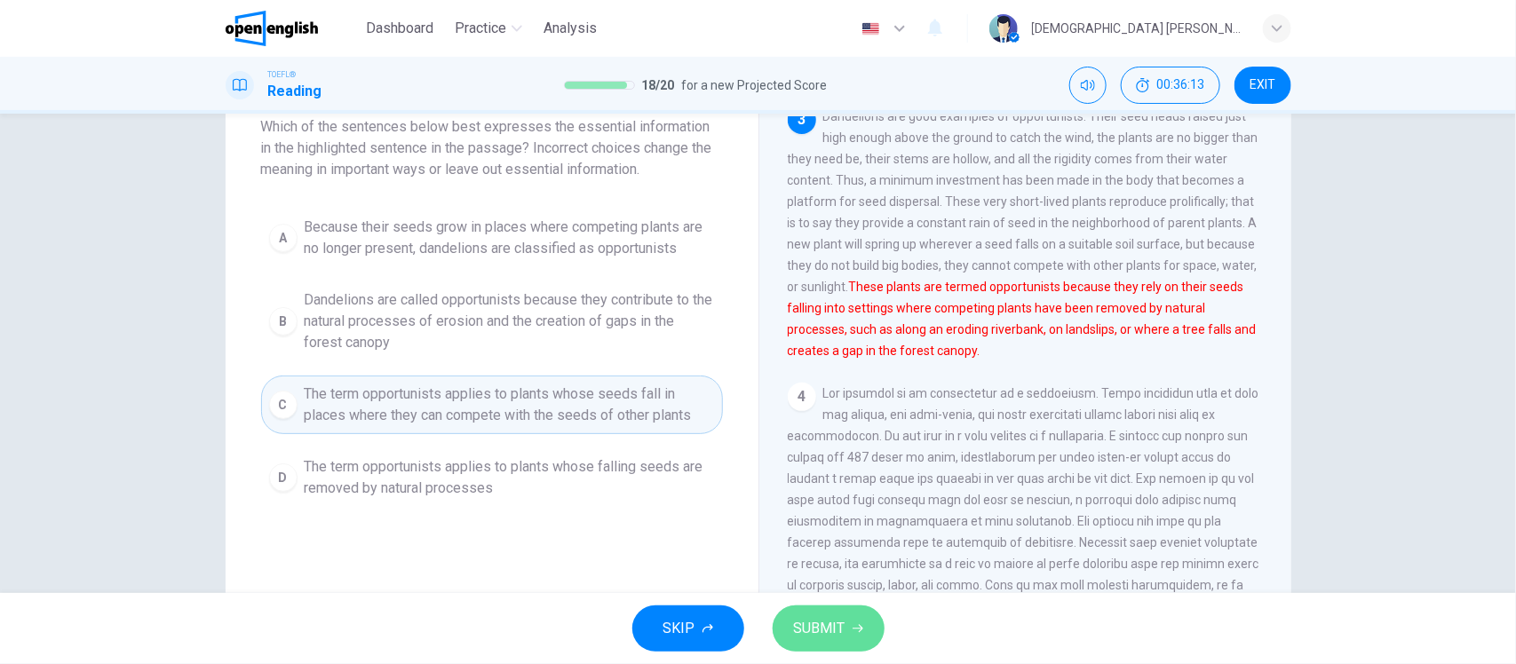
click at [814, 639] on span "SUBMIT" at bounding box center [820, 628] width 52 height 25
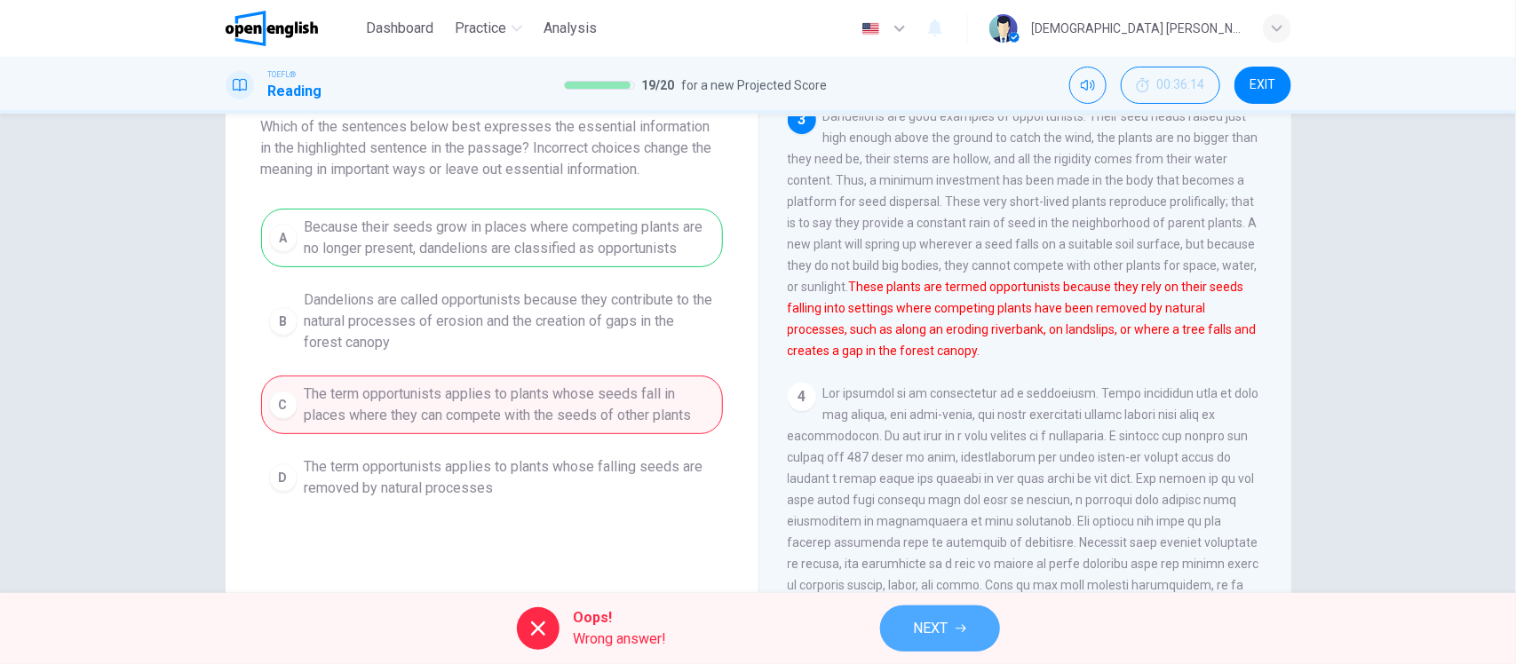
click at [950, 639] on button "NEXT" at bounding box center [940, 629] width 120 height 46
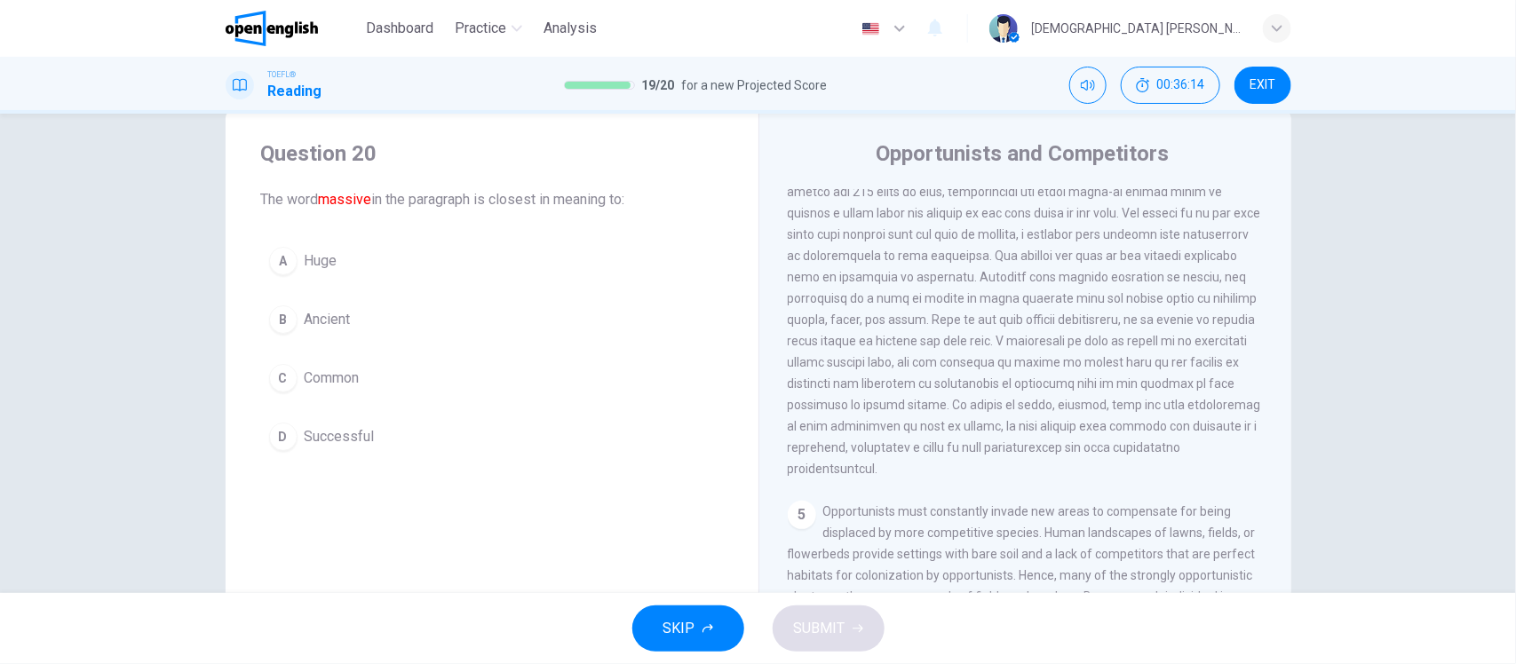
scroll to position [0, 0]
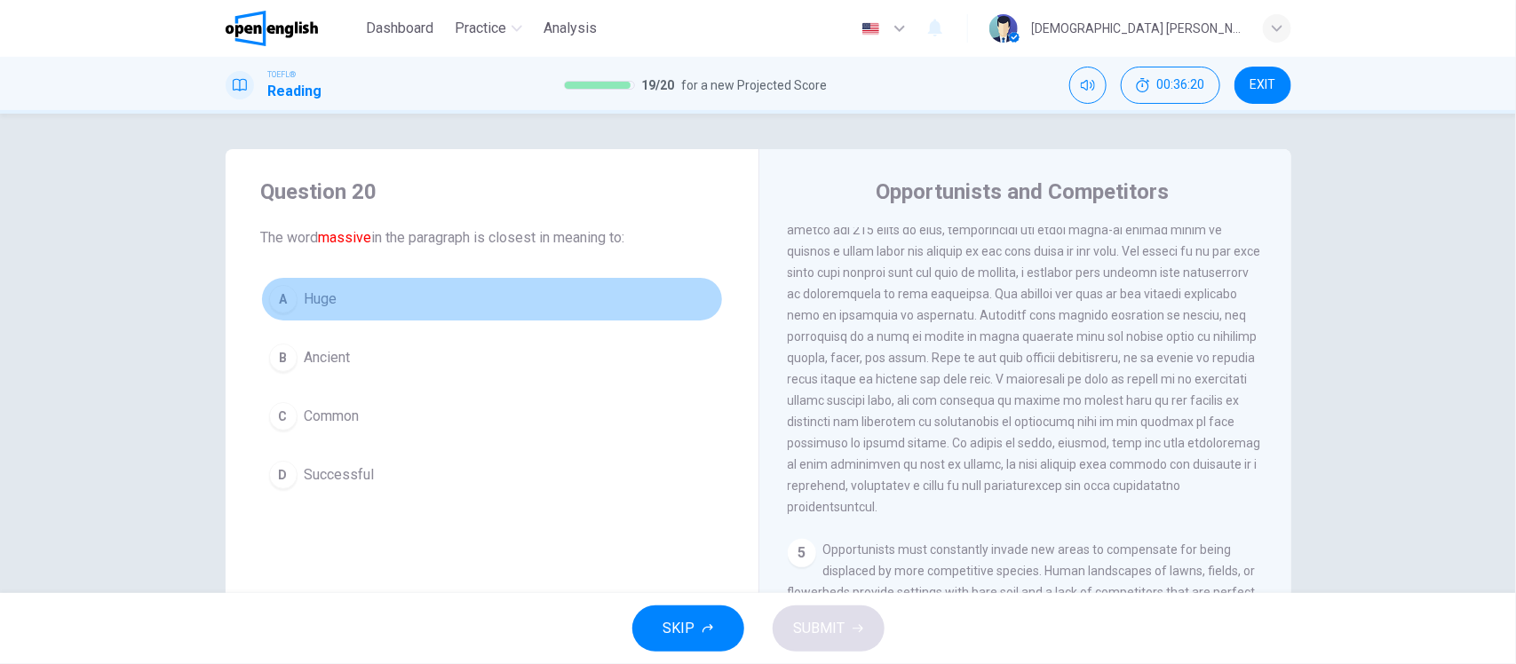
click at [330, 291] on span "Huge" at bounding box center [321, 299] width 33 height 21
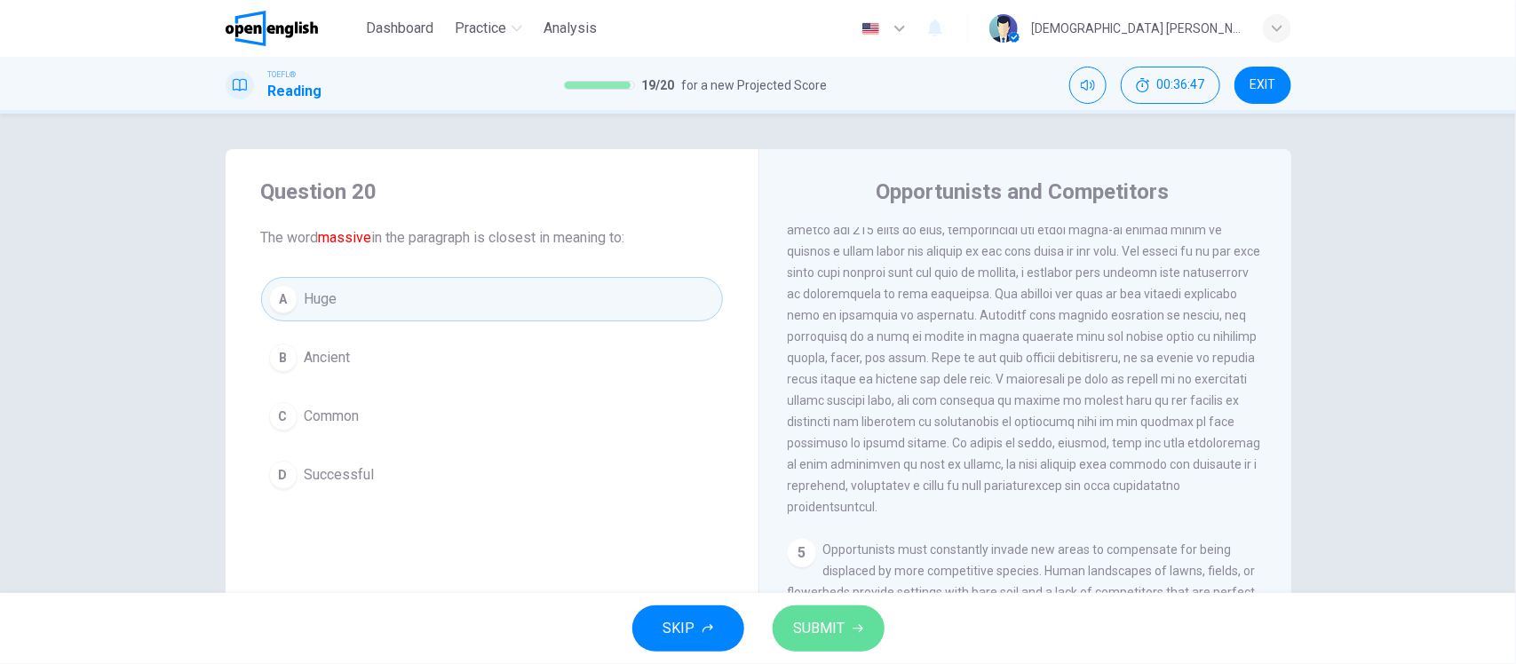
click at [837, 640] on span "SUBMIT" at bounding box center [820, 628] width 52 height 25
